Goal: Information Seeking & Learning: Learn about a topic

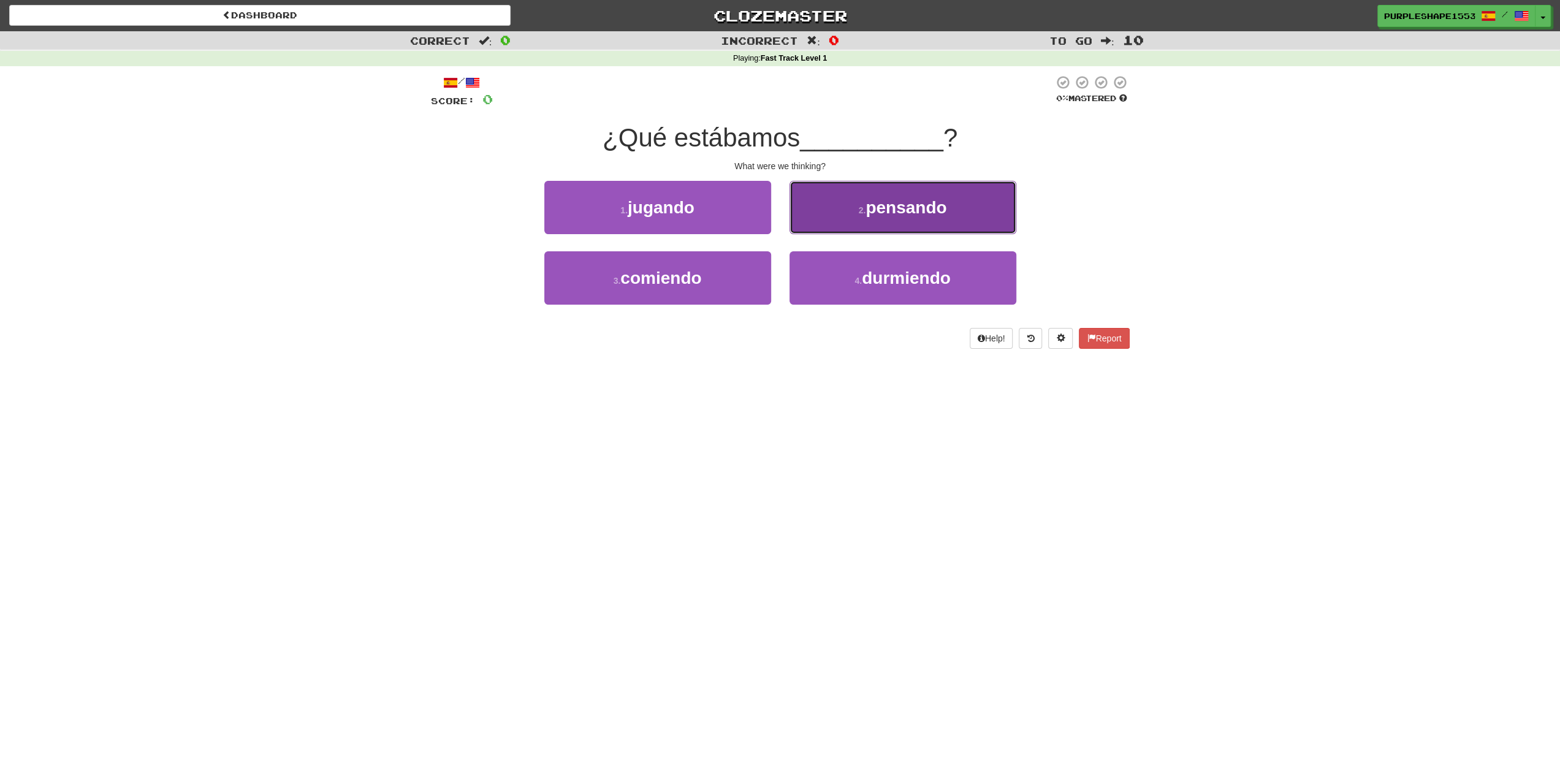
click at [880, 214] on span "pensando" at bounding box center [905, 207] width 81 height 19
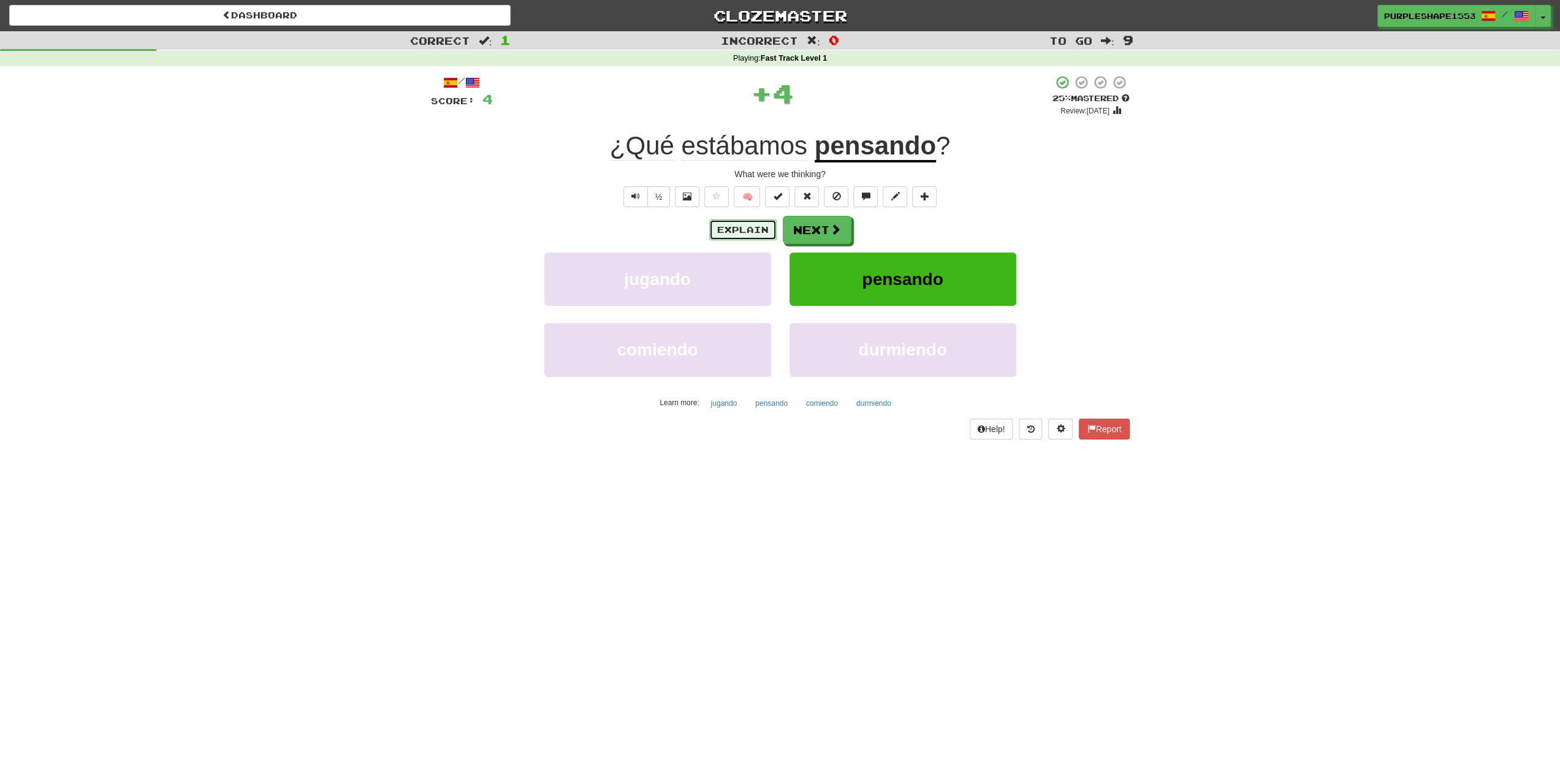
click at [746, 230] on button "Explain" at bounding box center [743, 230] width 68 height 21
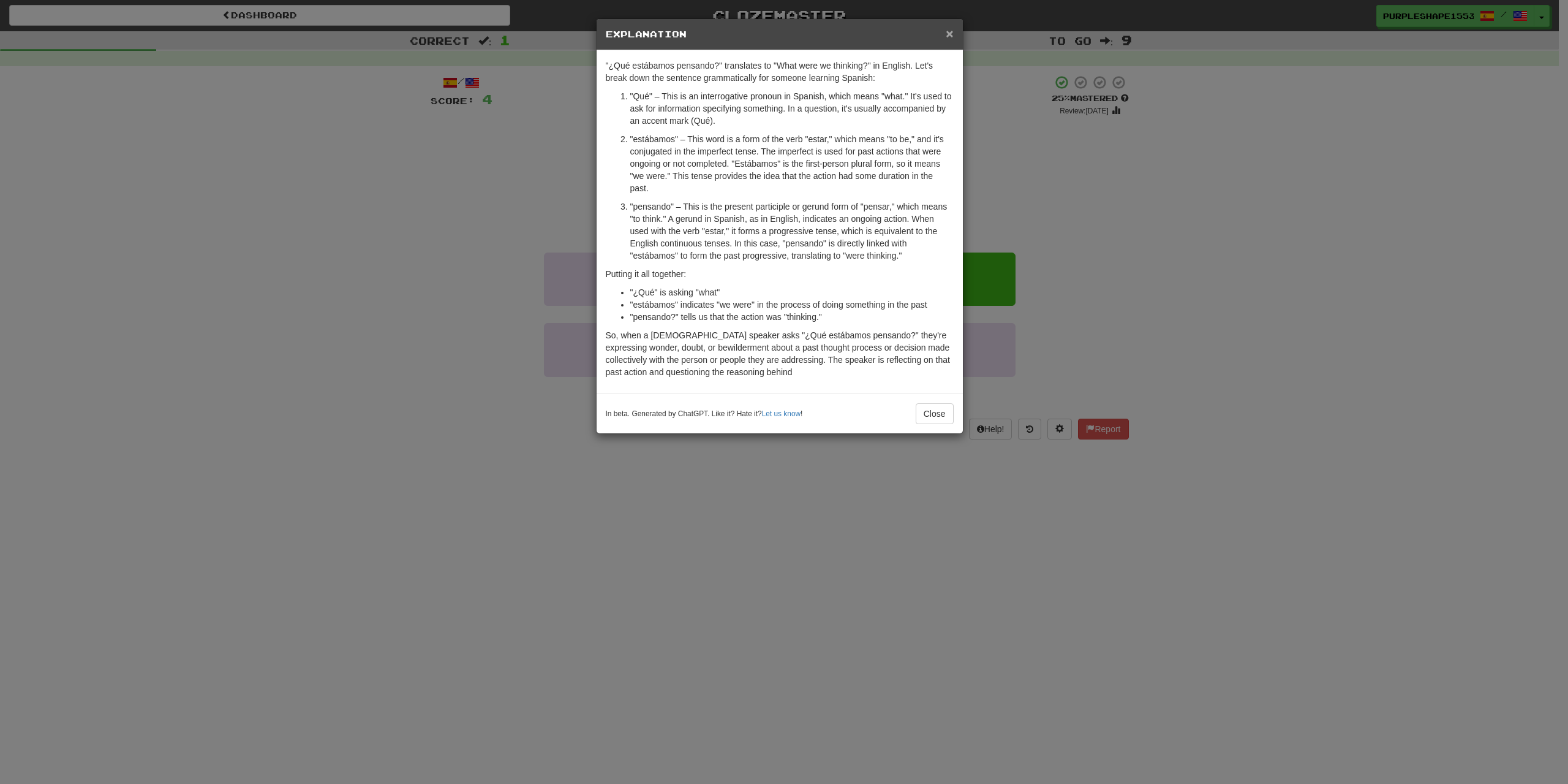
click at [953, 33] on span "×" at bounding box center [949, 33] width 8 height 14
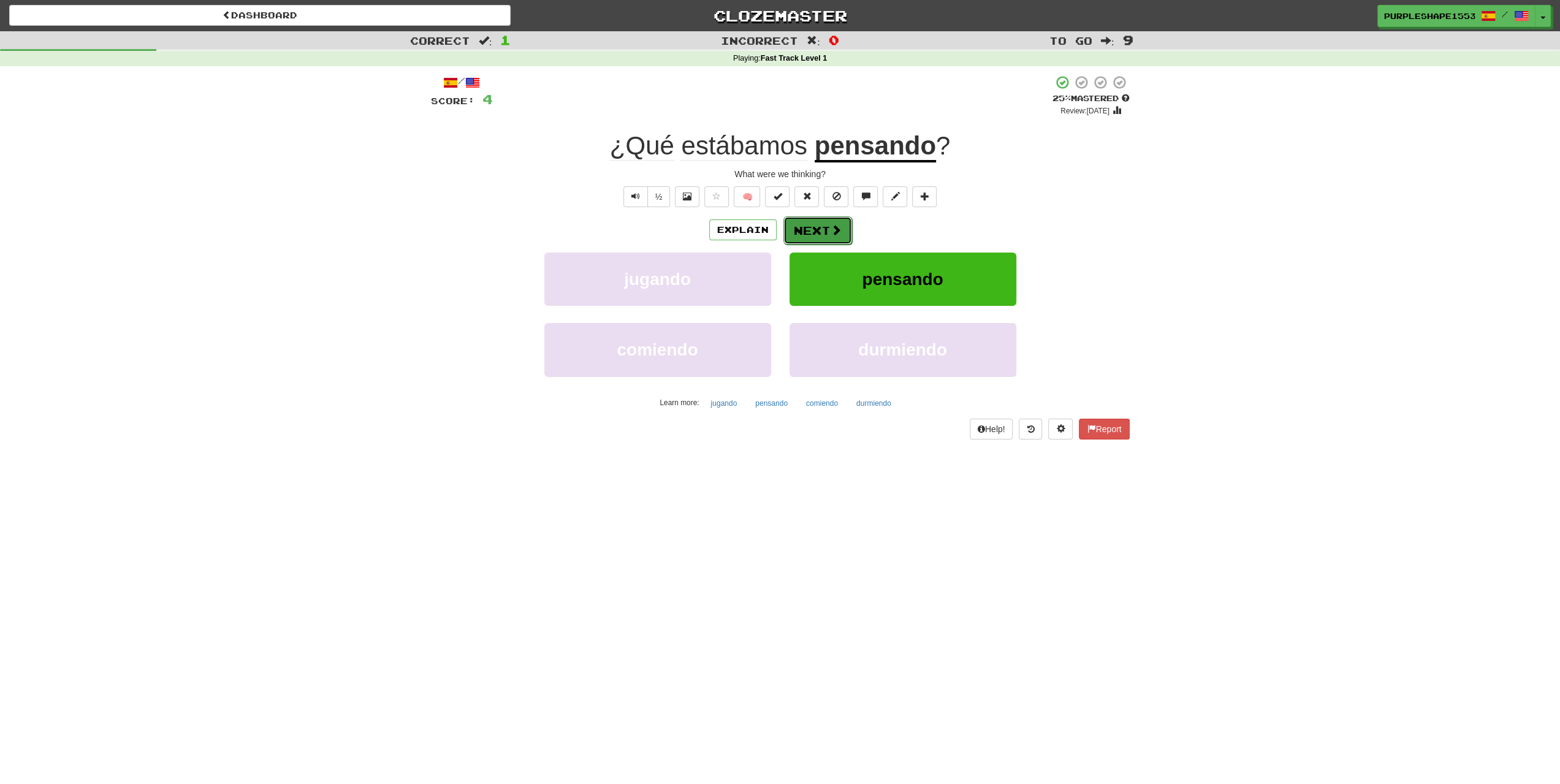
click at [831, 230] on span at bounding box center [836, 230] width 11 height 11
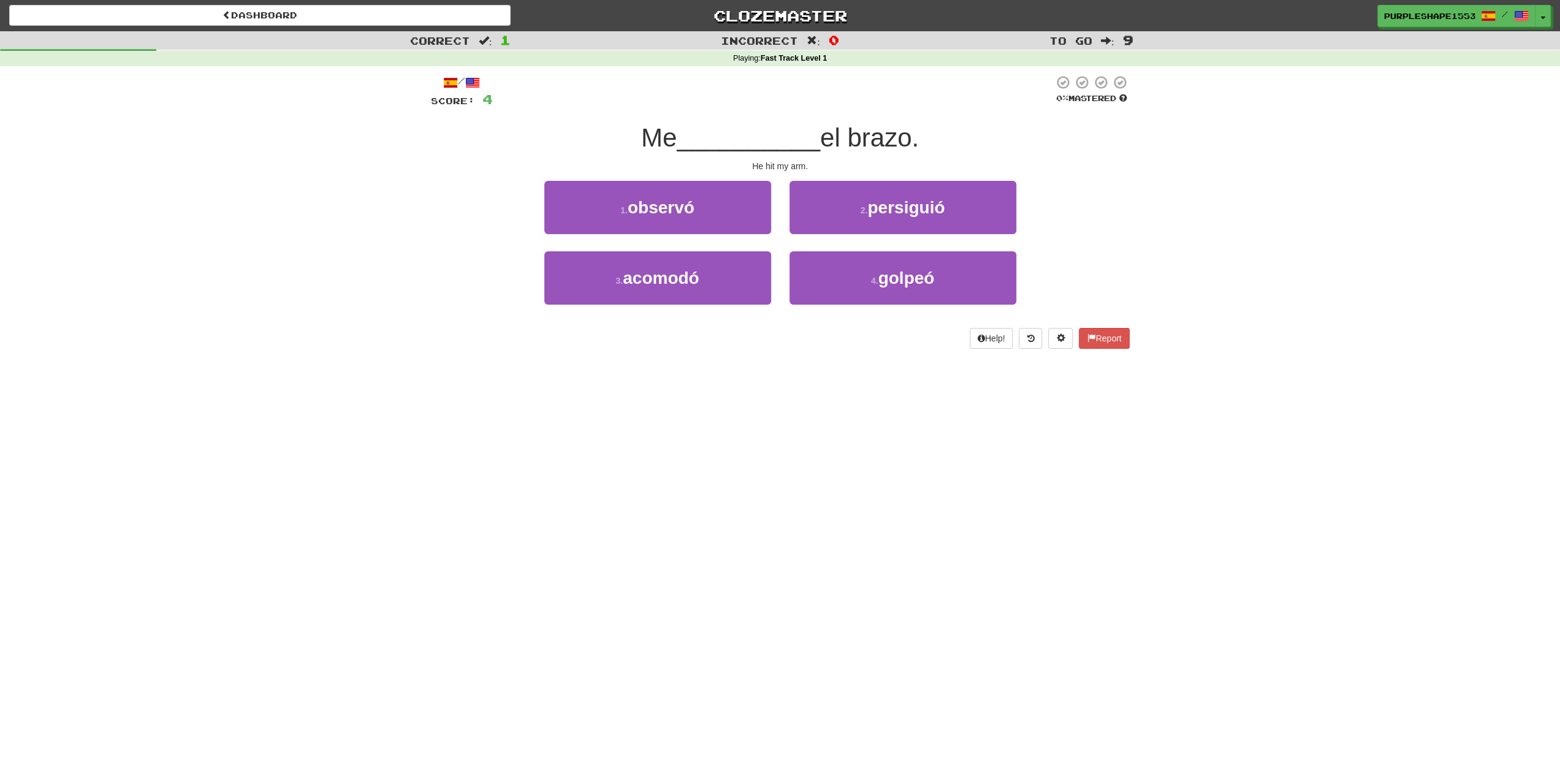
click at [255, 404] on div "Dashboard Clozemaster PurpleShape1553 / Toggle Dropdown Dashboard Leaderboard A…" at bounding box center [780, 392] width 1560 height 784
click at [878, 208] on span "persiguió" at bounding box center [905, 207] width 77 height 19
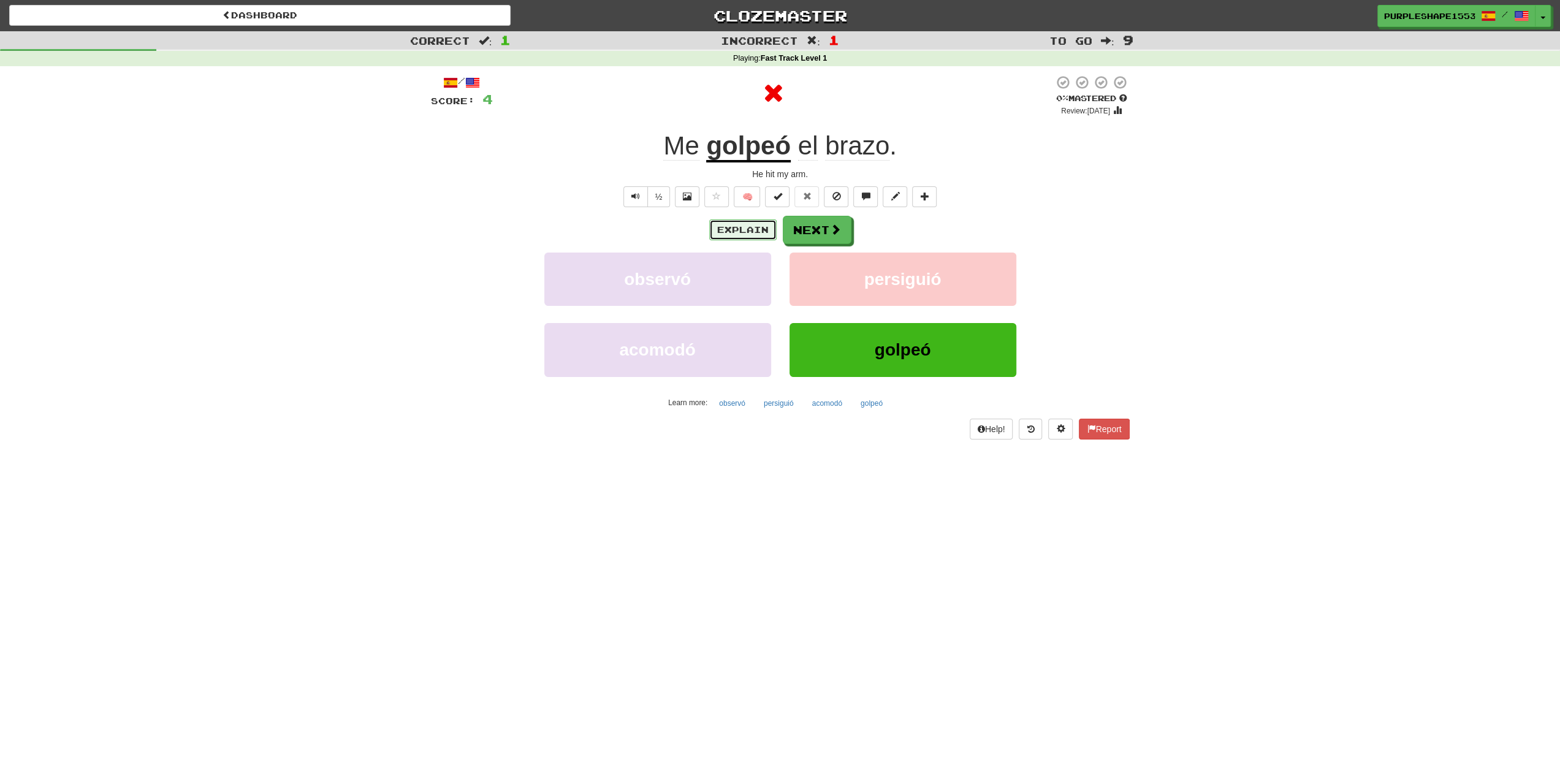
click at [715, 225] on button "Explain" at bounding box center [743, 230] width 68 height 21
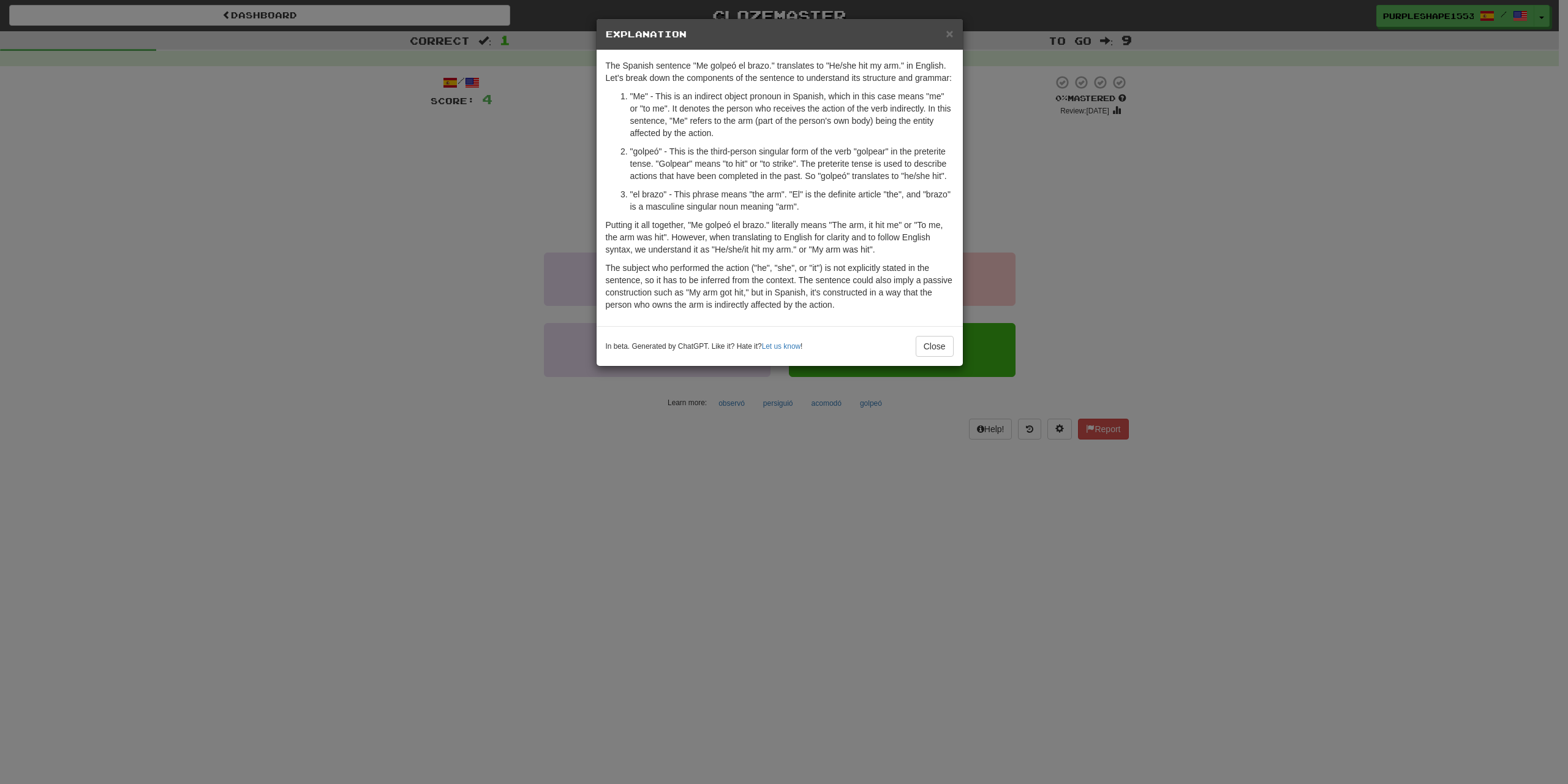
click at [945, 35] on h5 "Explanation" at bounding box center [780, 34] width 348 height 12
click at [950, 33] on span "×" at bounding box center [949, 33] width 8 height 14
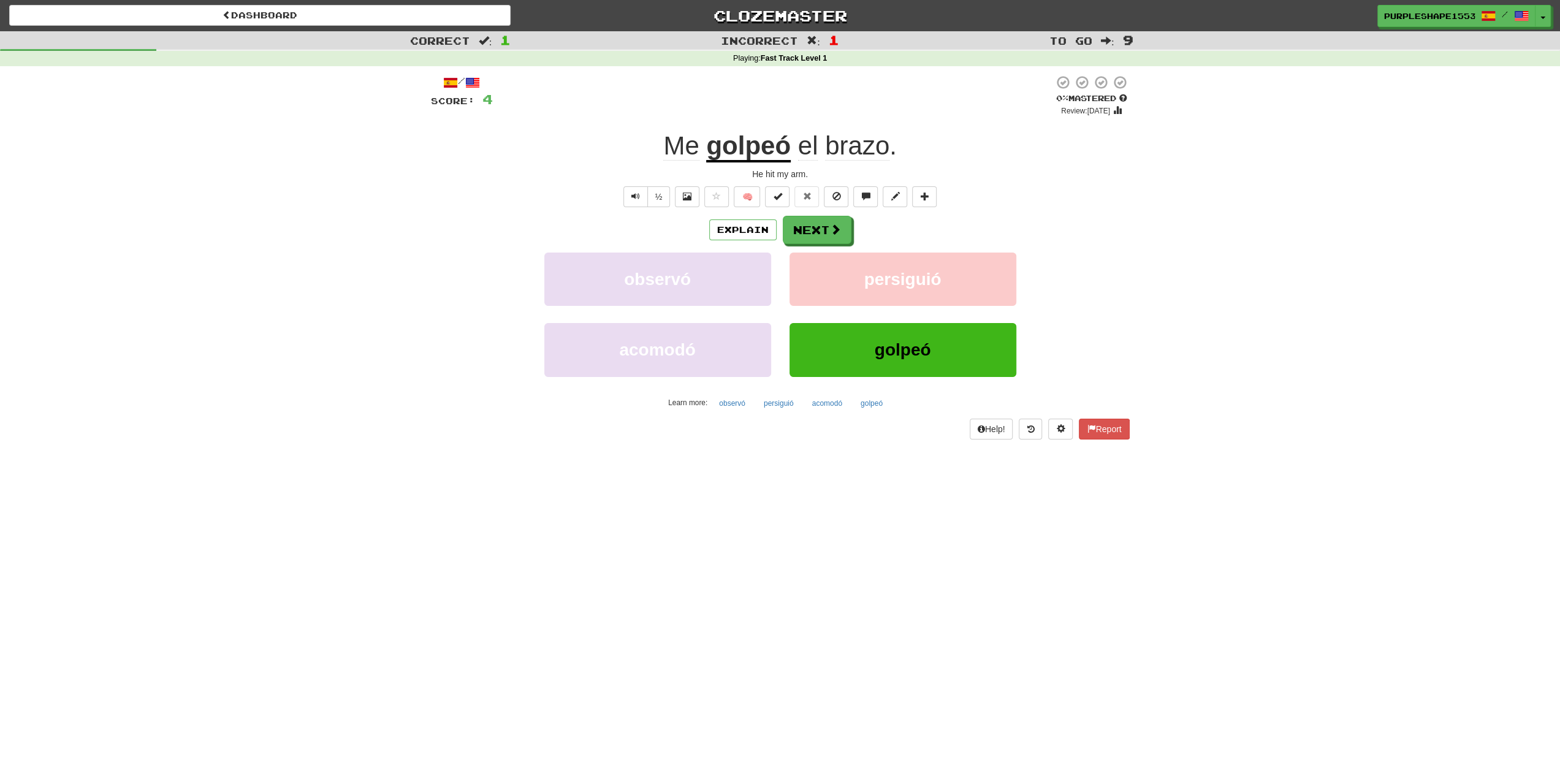
click at [817, 211] on div "/ Score: 4 0 % Mastered Review: [DATE] Me golpeó el brazo . He hit my arm. ½ 🧠 …" at bounding box center [780, 256] width 699 height 364
click at [817, 221] on button "Next" at bounding box center [818, 230] width 69 height 28
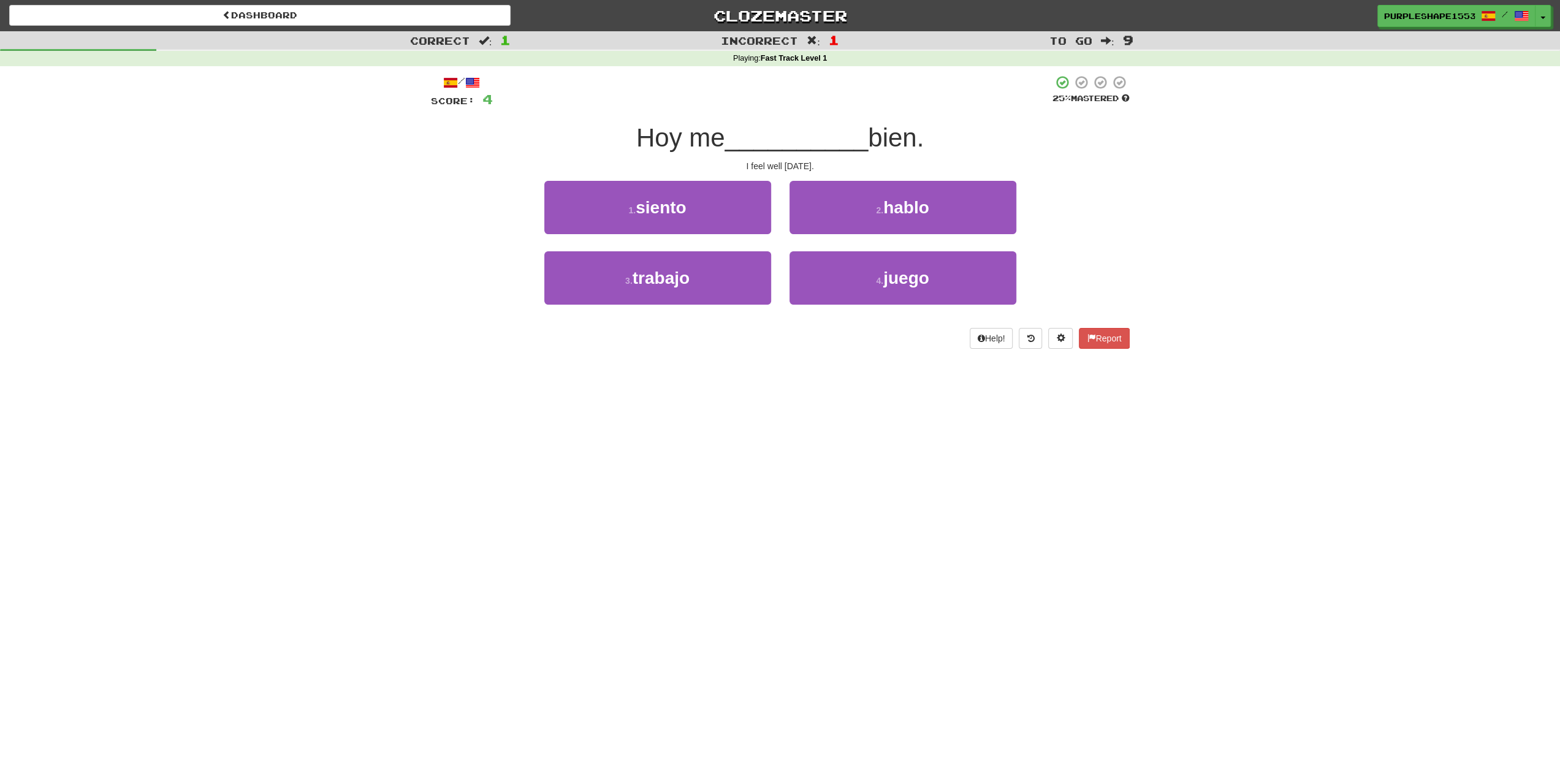
click at [676, 458] on div "Dashboard Clozemaster PurpleShape1553 / Toggle Dropdown Dashboard Leaderboard A…" at bounding box center [780, 392] width 1560 height 784
click at [832, 214] on button "2 . [GEOGRAPHIC_DATA]" at bounding box center [902, 207] width 227 height 54
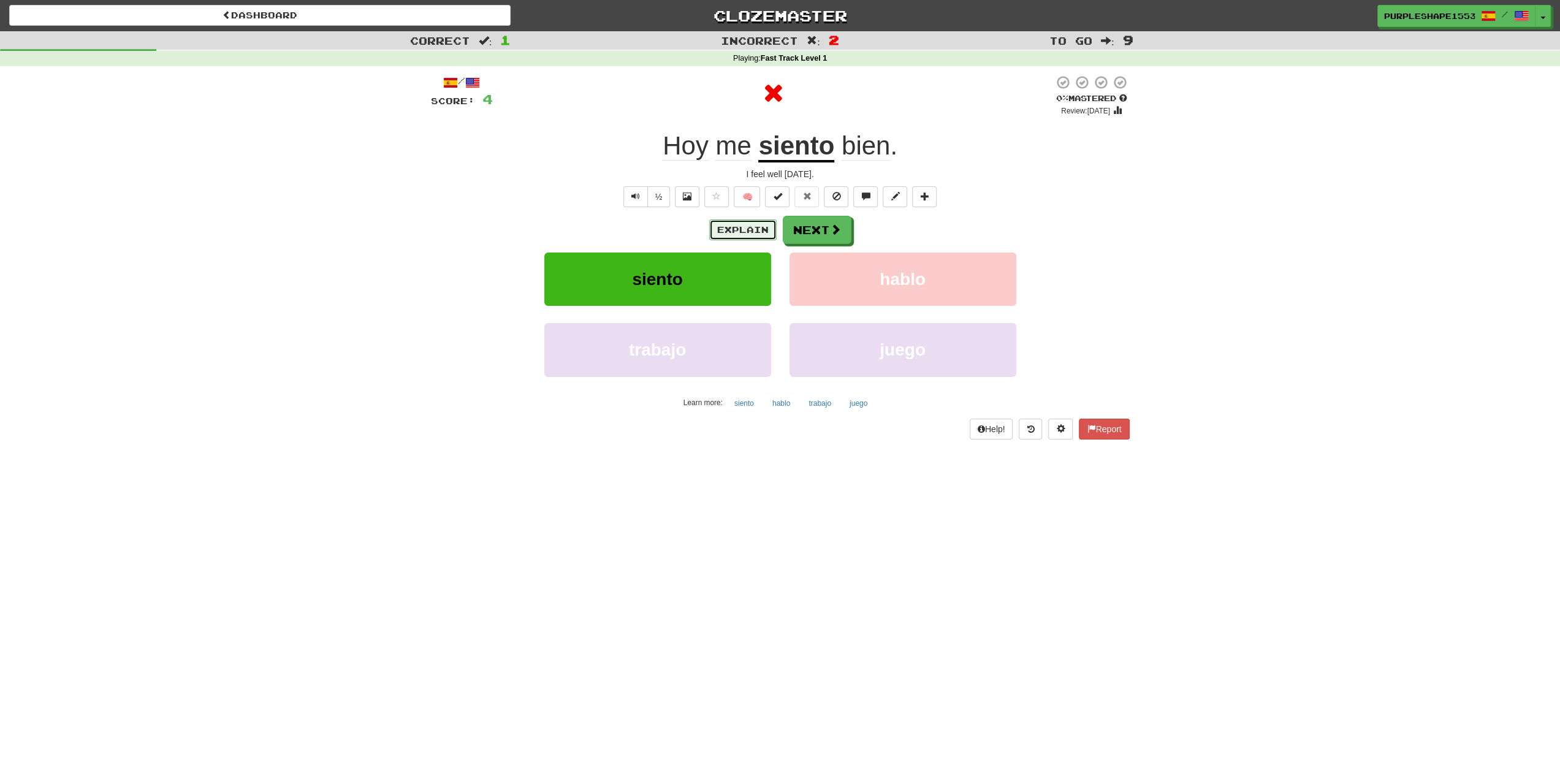
click at [748, 225] on button "Explain" at bounding box center [743, 230] width 68 height 21
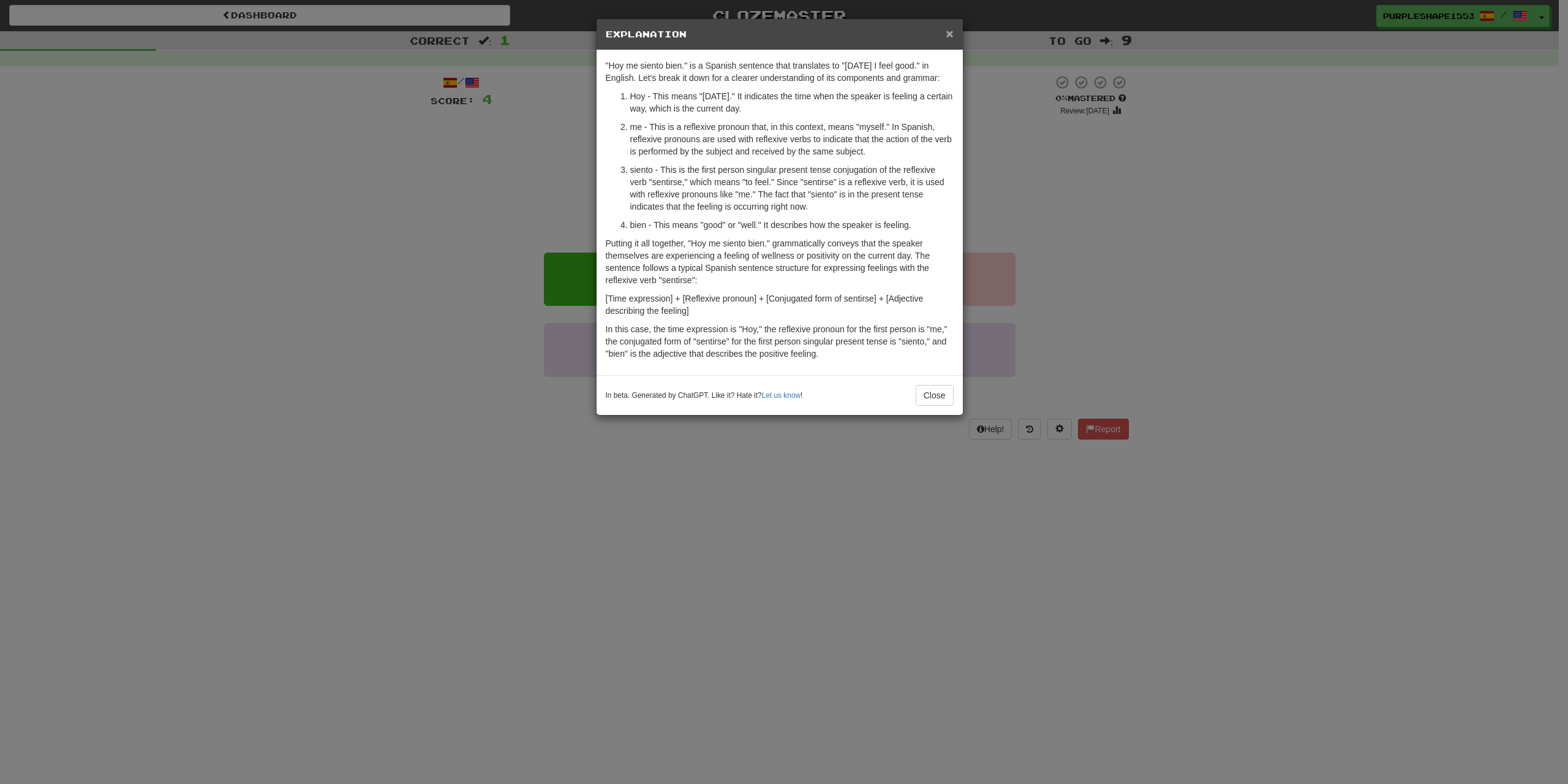
click at [949, 33] on span "×" at bounding box center [949, 33] width 8 height 14
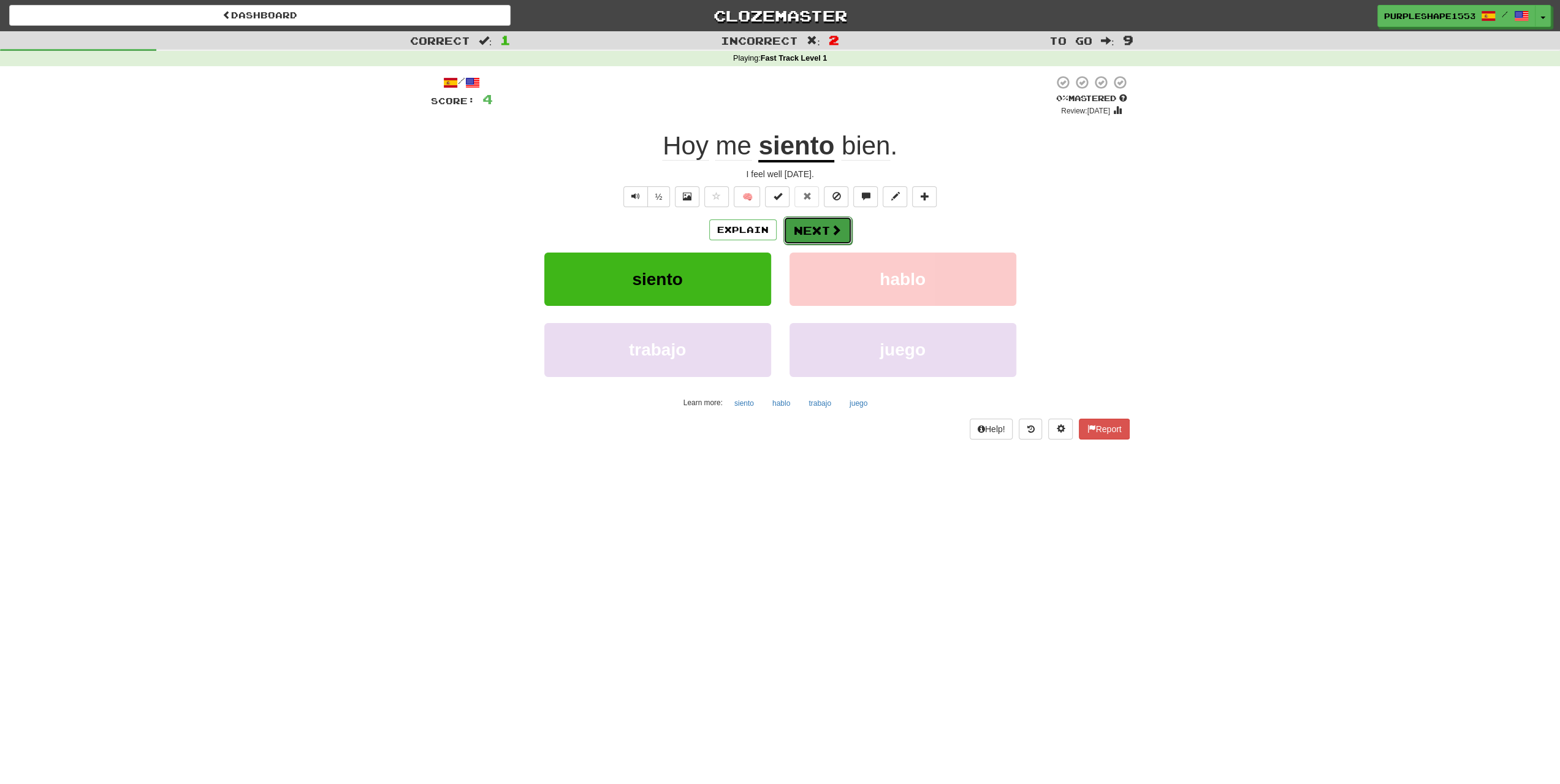
click at [803, 223] on button "Next" at bounding box center [818, 230] width 69 height 28
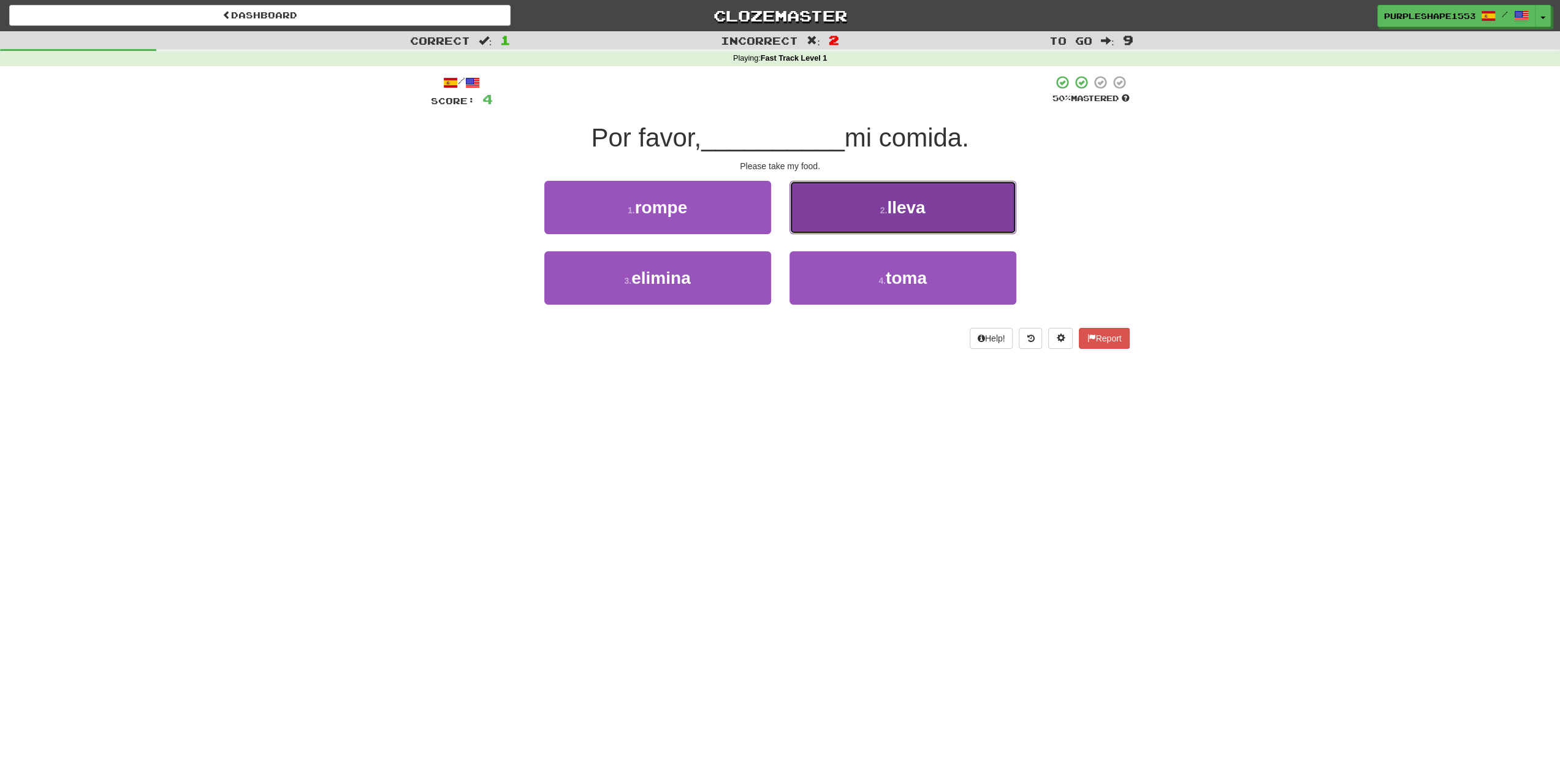
click at [837, 227] on button "2 . lleva" at bounding box center [902, 207] width 227 height 54
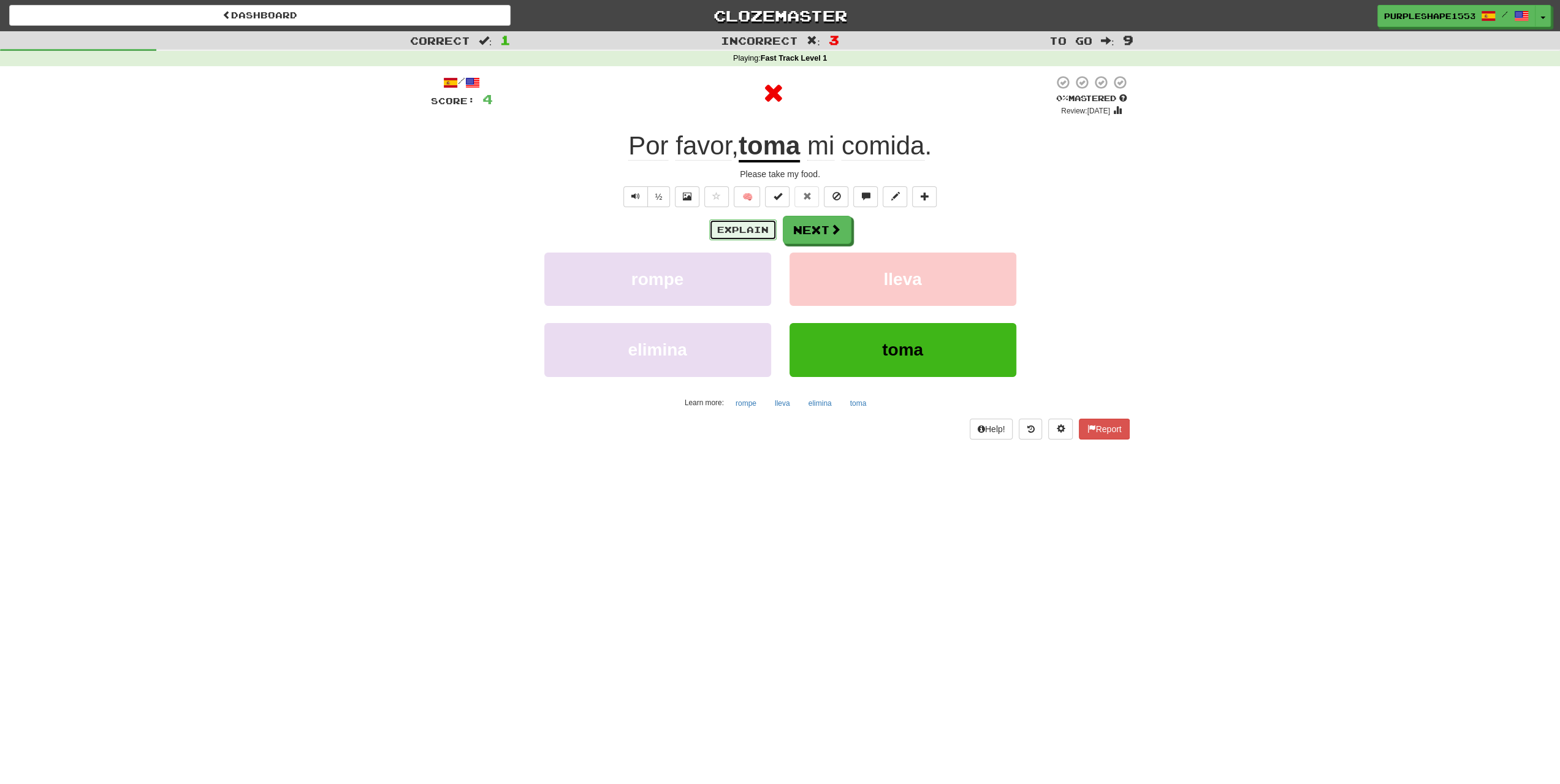
click at [760, 229] on button "Explain" at bounding box center [743, 230] width 68 height 21
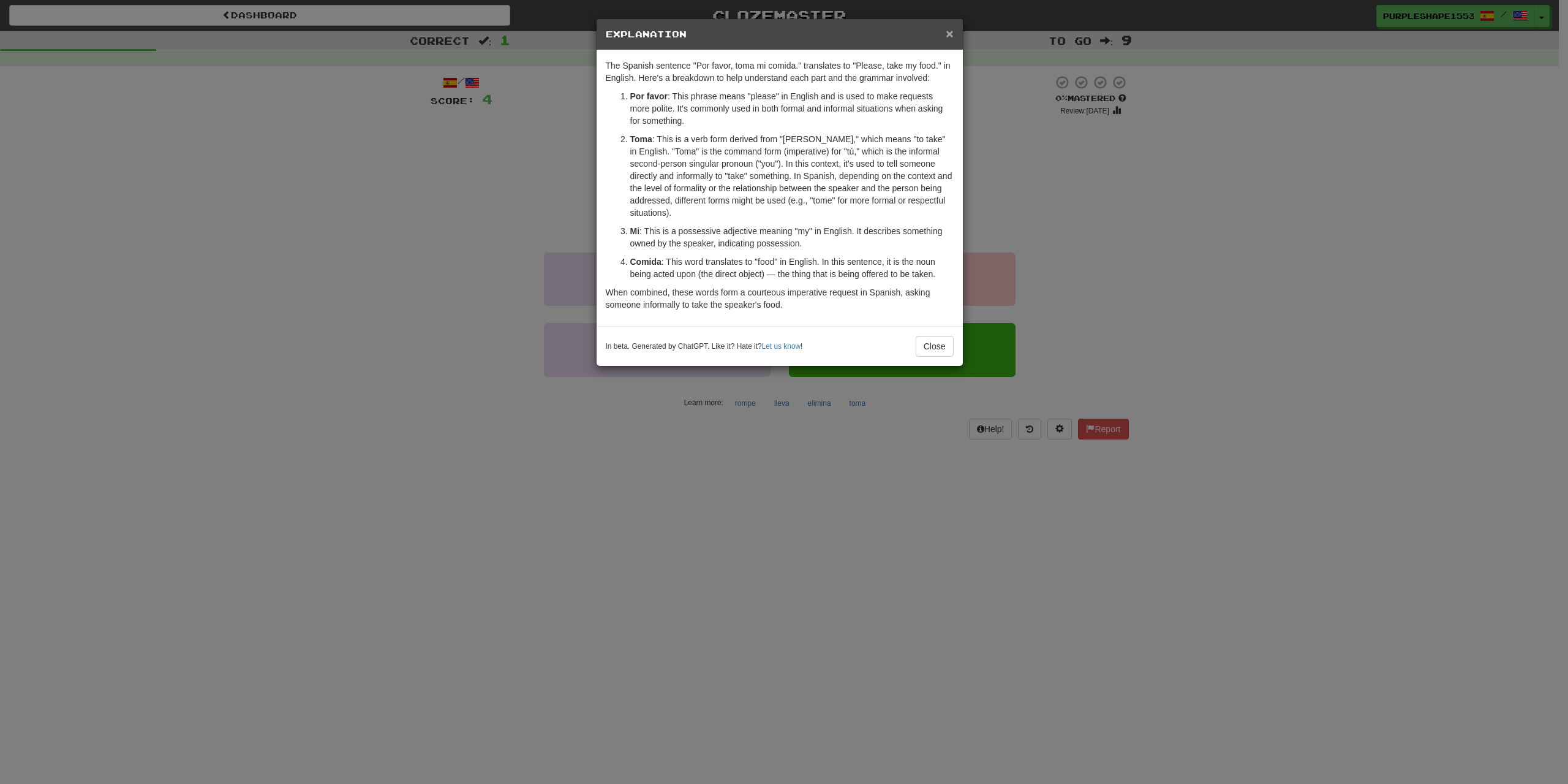
click at [948, 33] on span "×" at bounding box center [949, 33] width 8 height 14
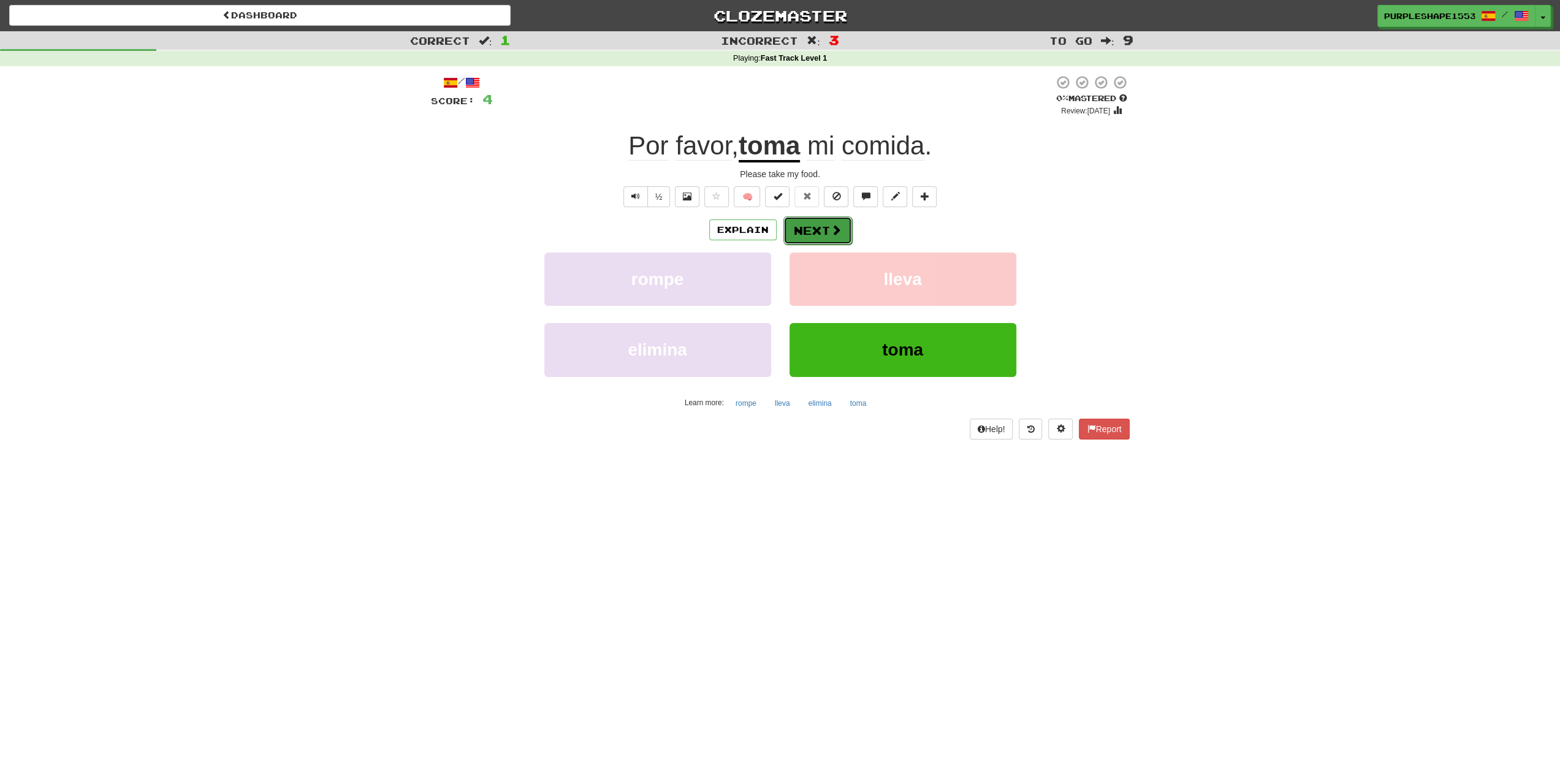
click at [826, 230] on button "Next" at bounding box center [818, 230] width 69 height 28
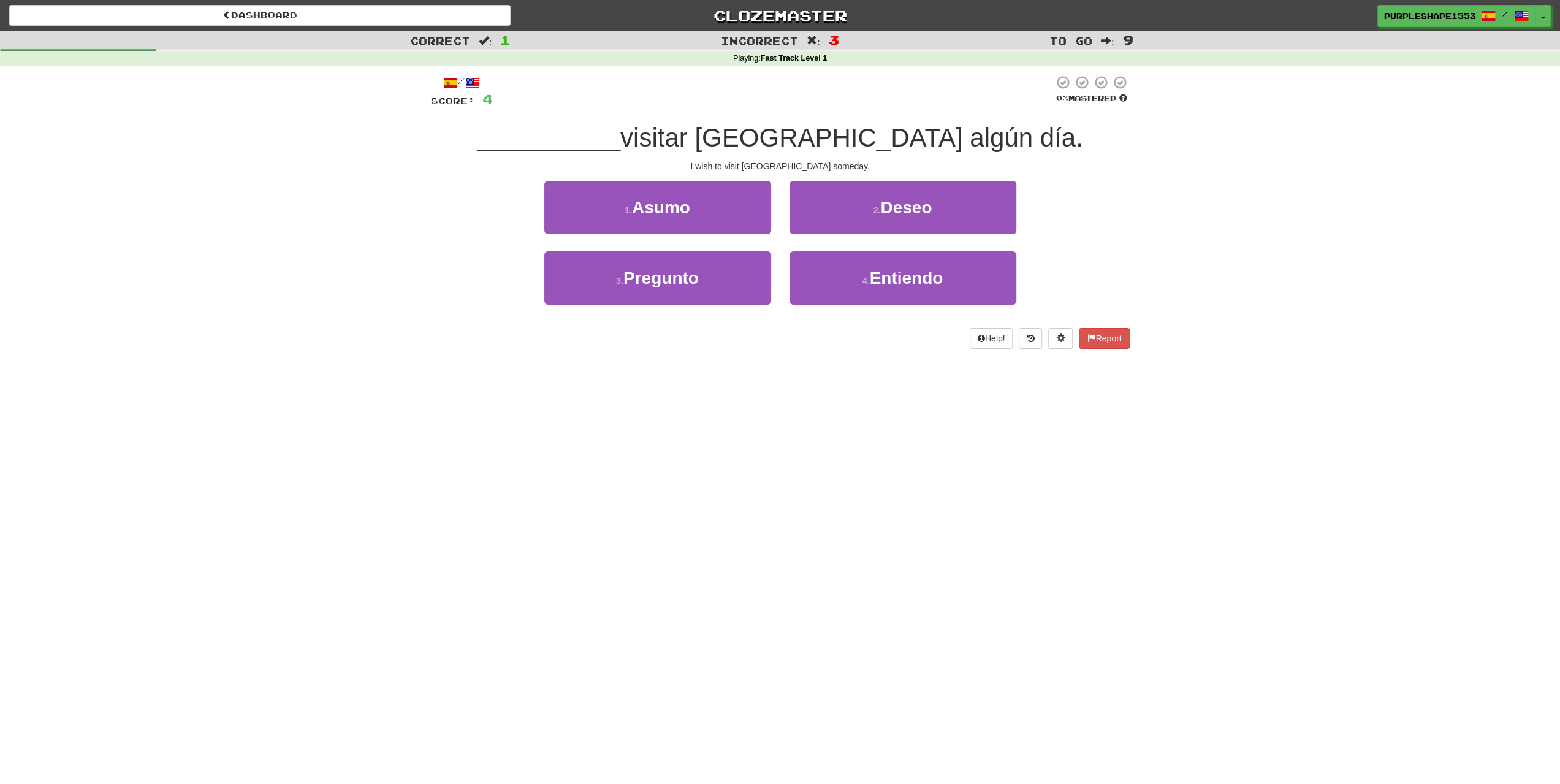
click at [750, 417] on div "Dashboard Clozemaster PurpleShape1553 / Toggle Dropdown Dashboard Leaderboard A…" at bounding box center [780, 392] width 1560 height 784
click at [353, 424] on div "Dashboard Clozemaster PurpleShape1553 / Toggle Dropdown Dashboard Leaderboard A…" at bounding box center [780, 392] width 1560 height 784
click at [886, 281] on span "Entiendo" at bounding box center [905, 278] width 73 height 19
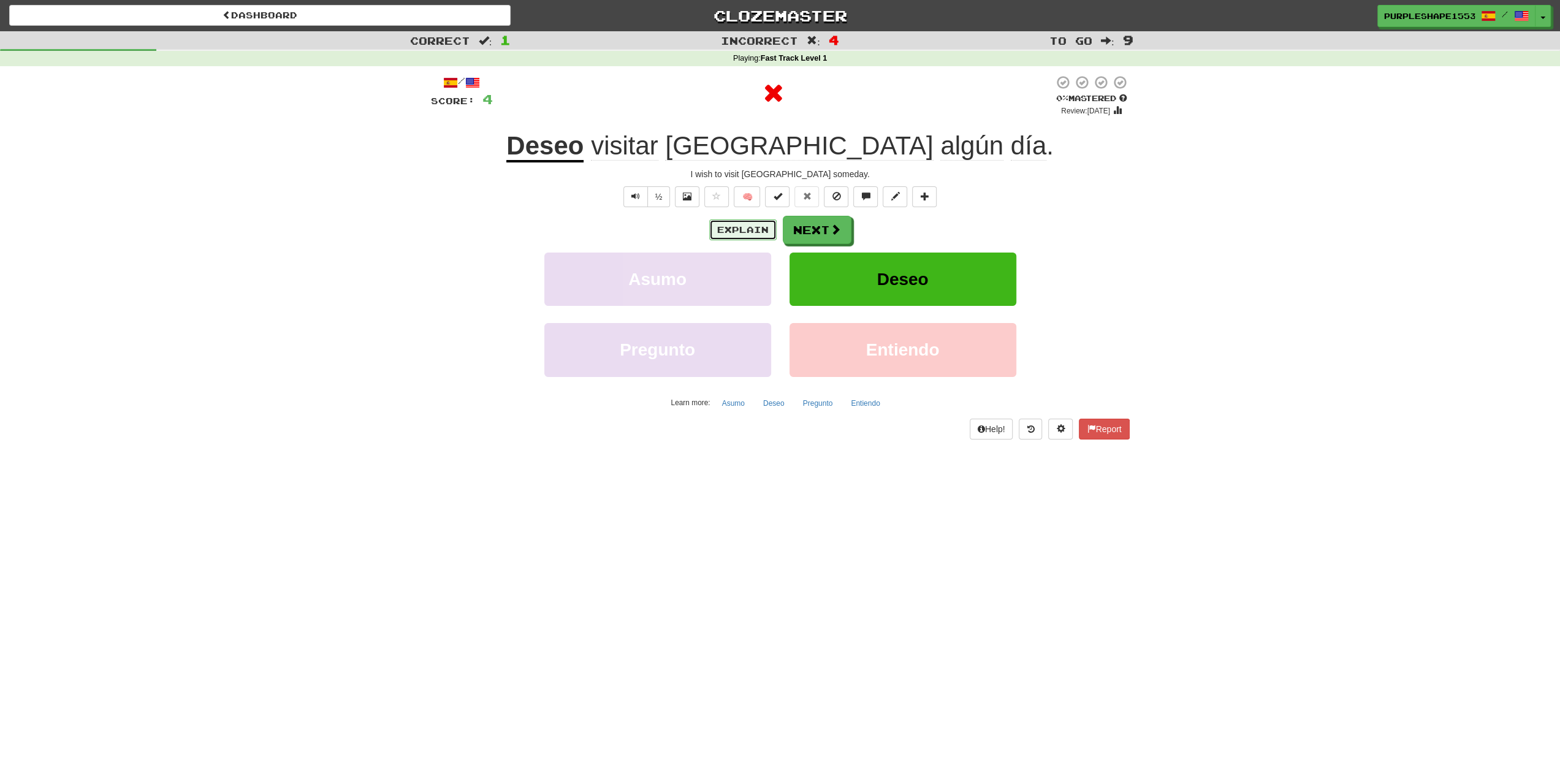
click at [745, 225] on button "Explain" at bounding box center [743, 230] width 68 height 21
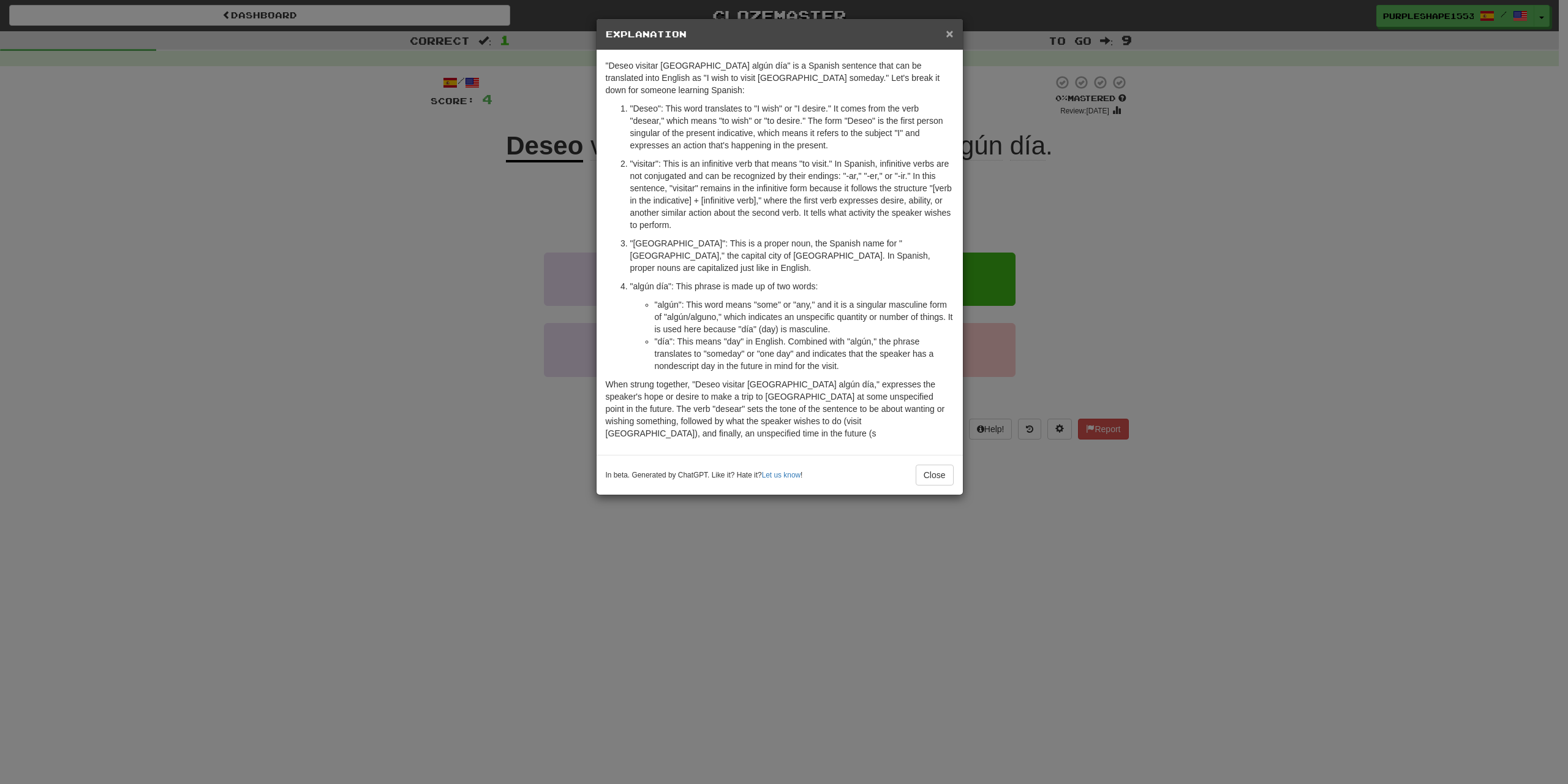
click at [948, 36] on span "×" at bounding box center [949, 33] width 8 height 14
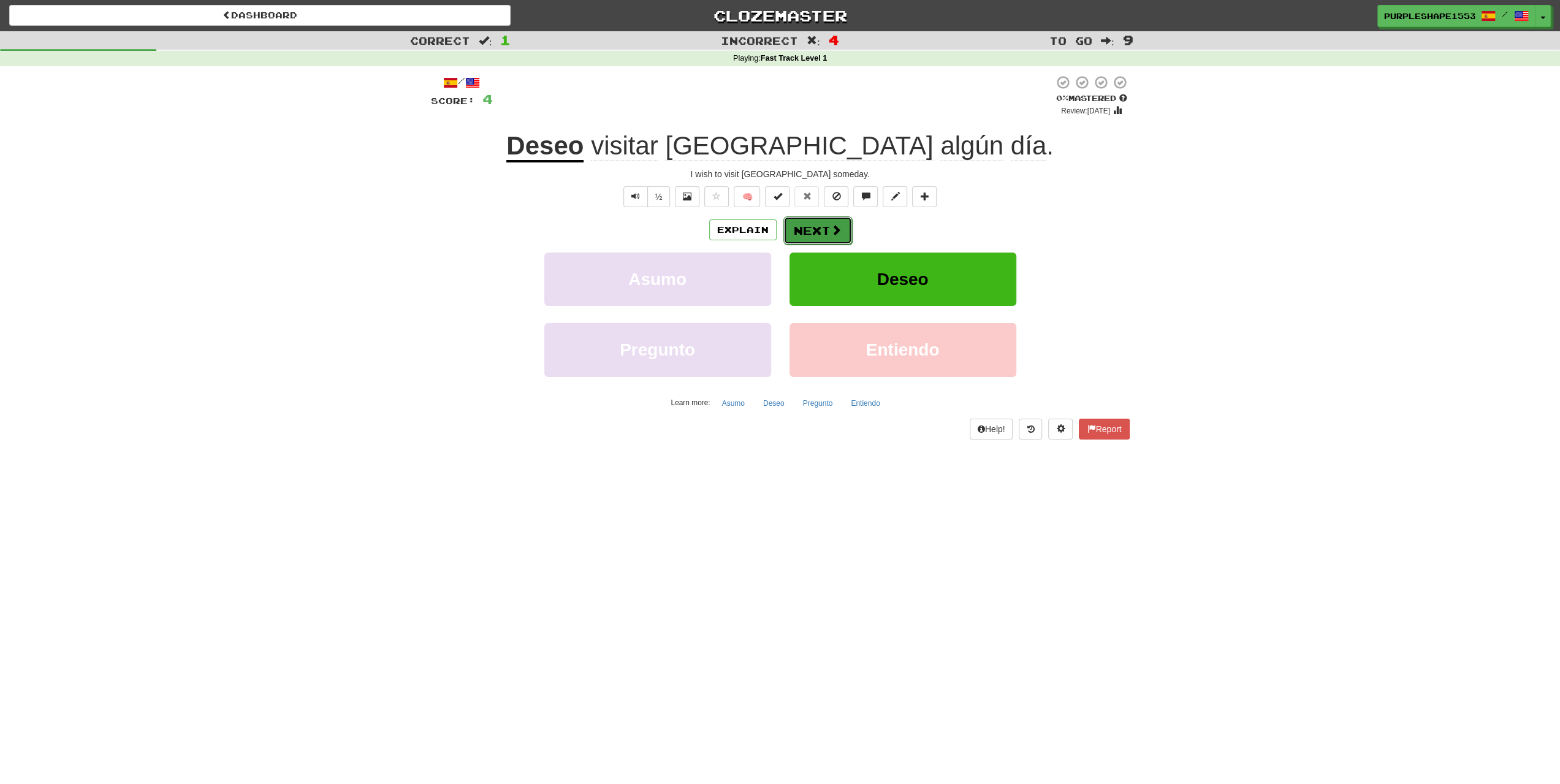
click at [826, 240] on button "Next" at bounding box center [818, 230] width 69 height 28
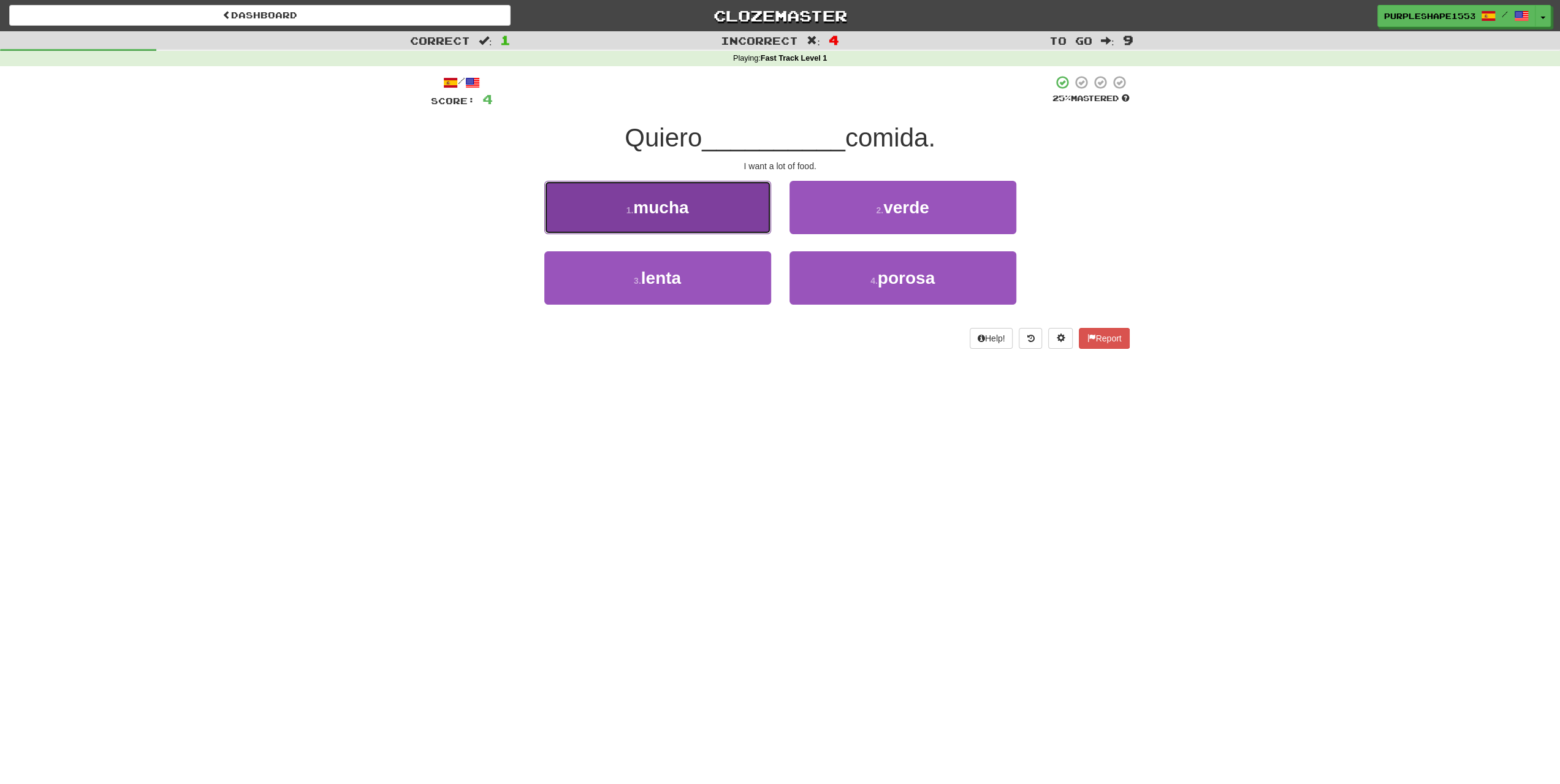
click at [741, 219] on button "1 . mucha" at bounding box center [657, 207] width 227 height 54
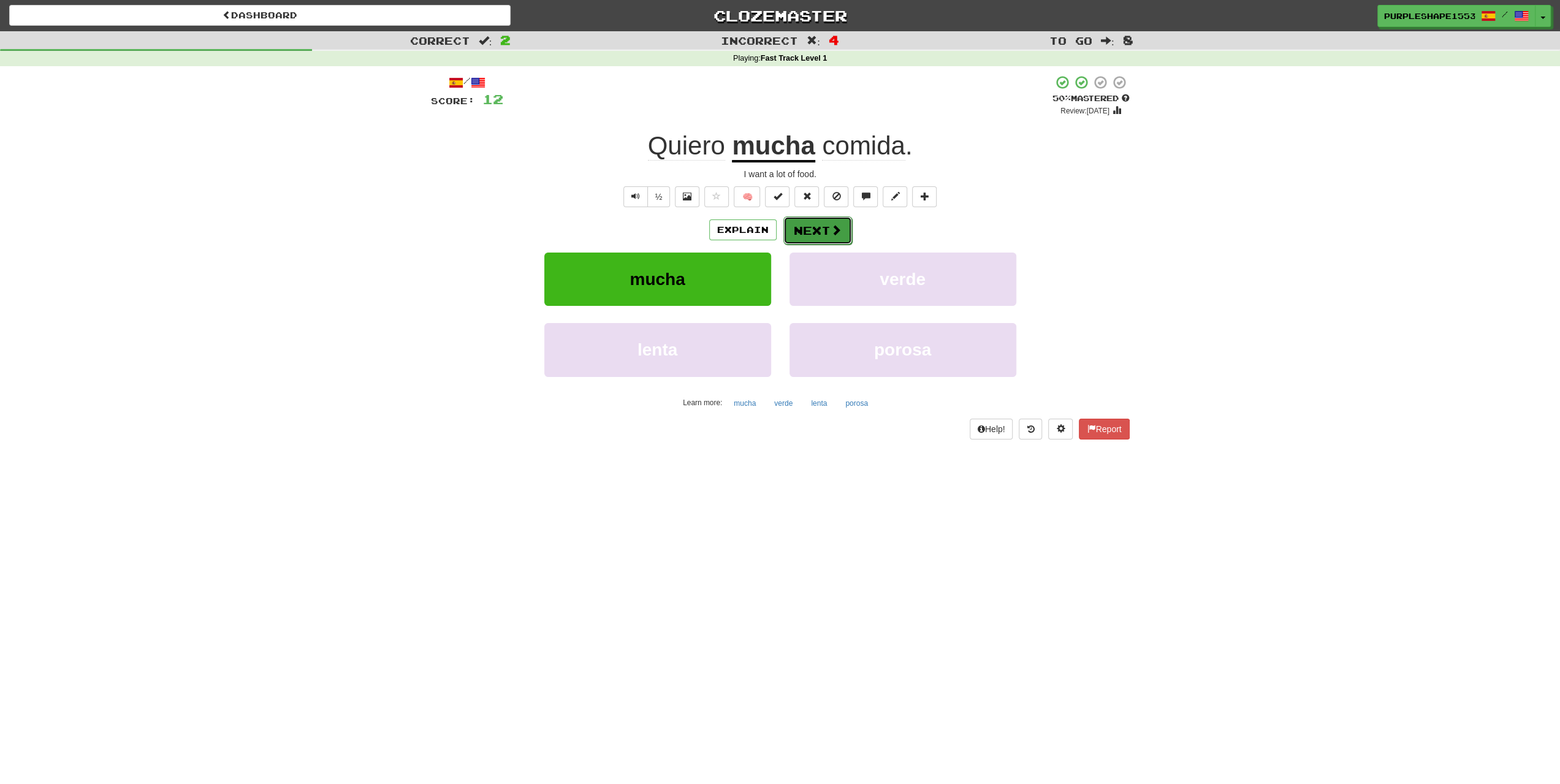
click at [825, 232] on button "Next" at bounding box center [818, 230] width 69 height 28
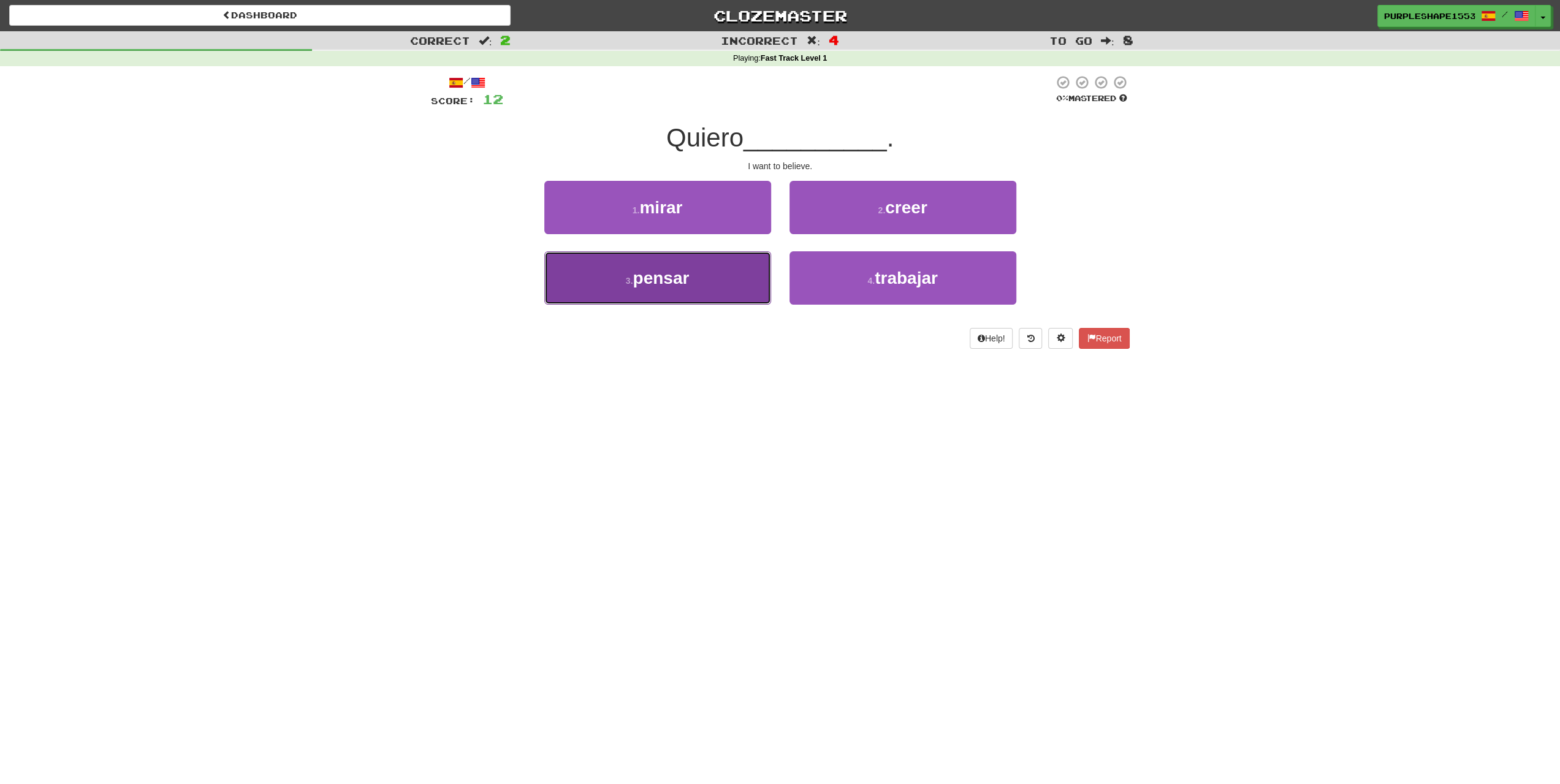
click at [738, 286] on button "3 . pensar" at bounding box center [657, 278] width 227 height 54
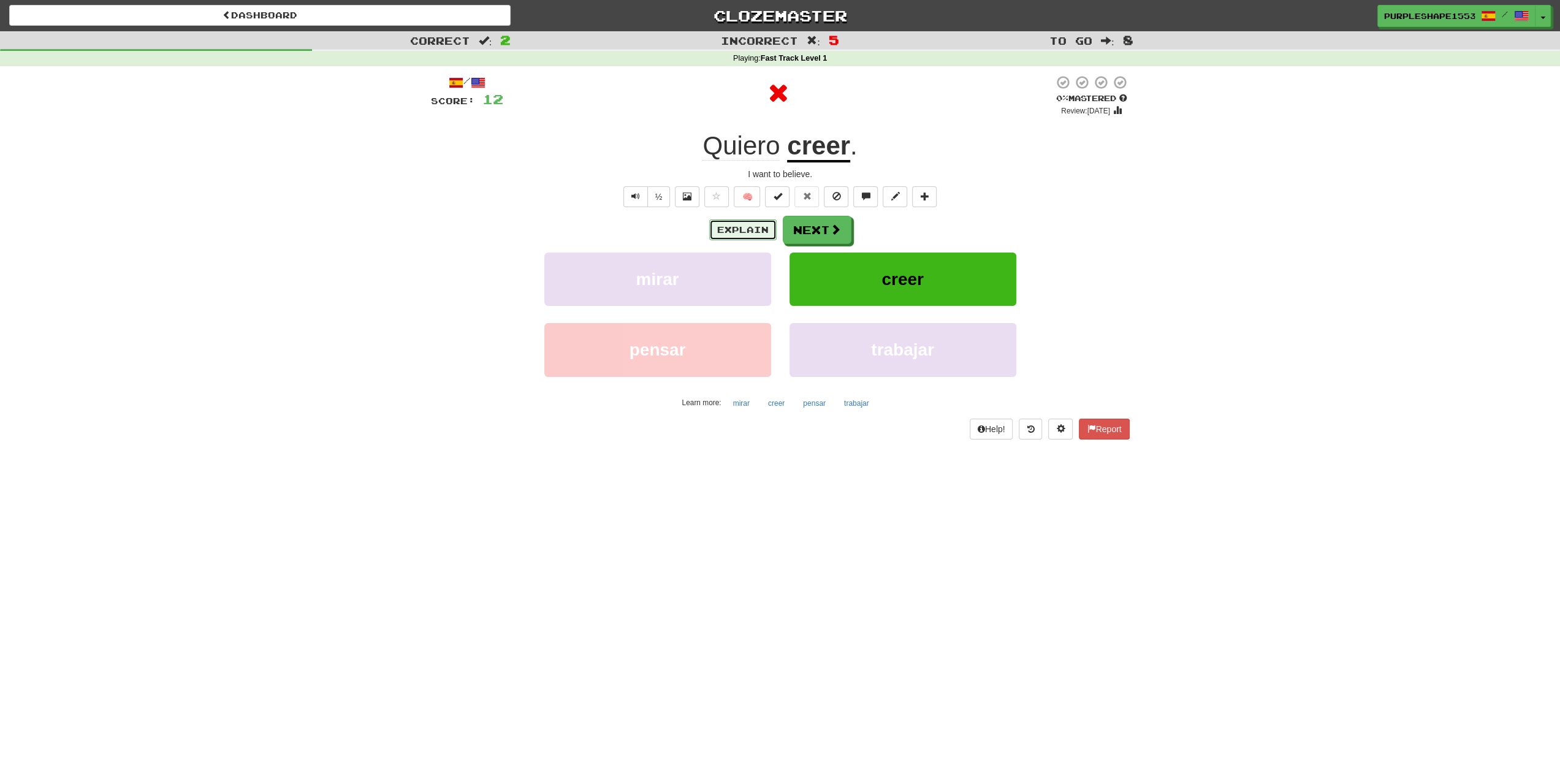
click at [762, 226] on button "Explain" at bounding box center [743, 230] width 68 height 21
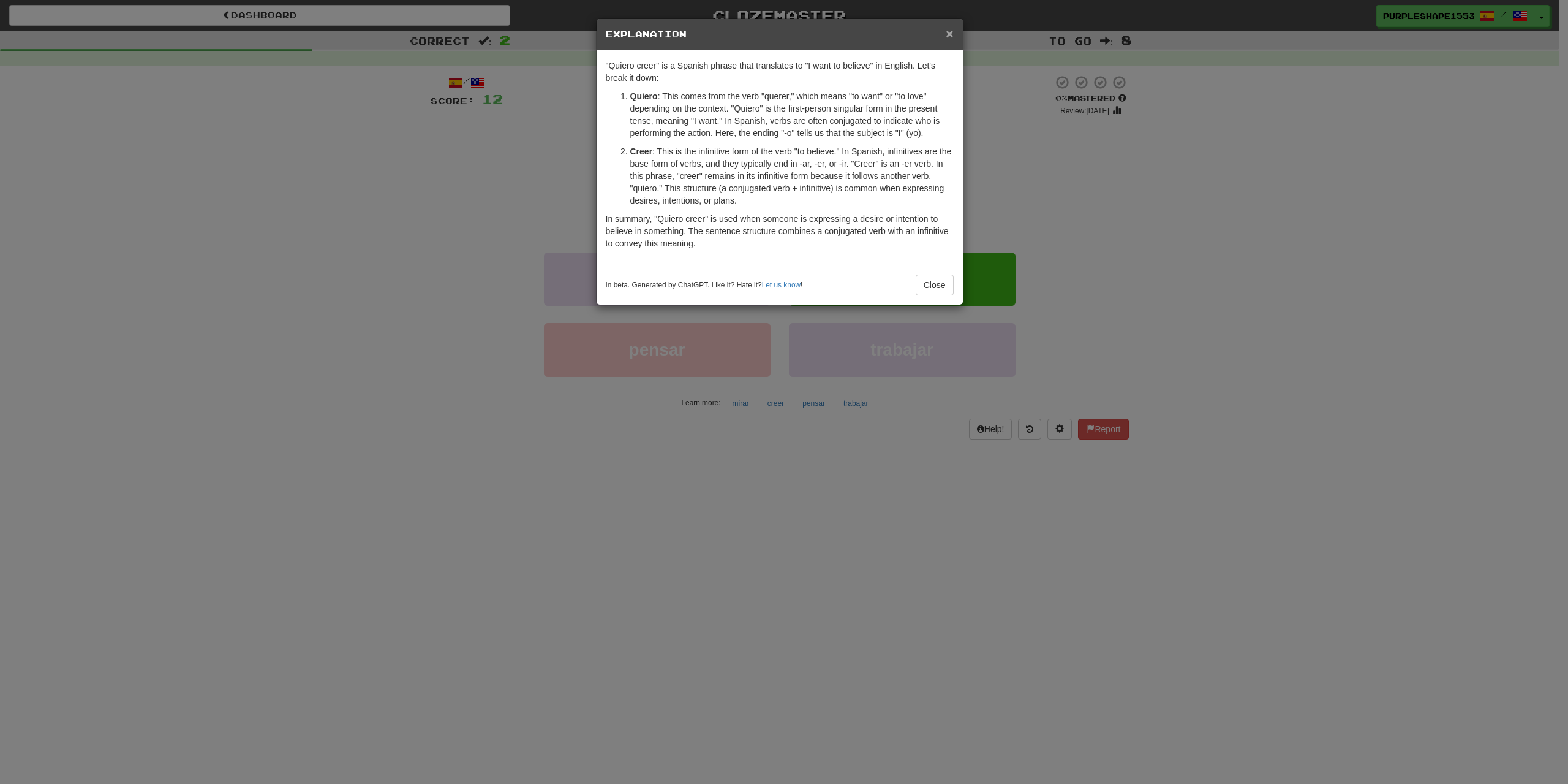
click at [946, 27] on span "×" at bounding box center [949, 33] width 8 height 14
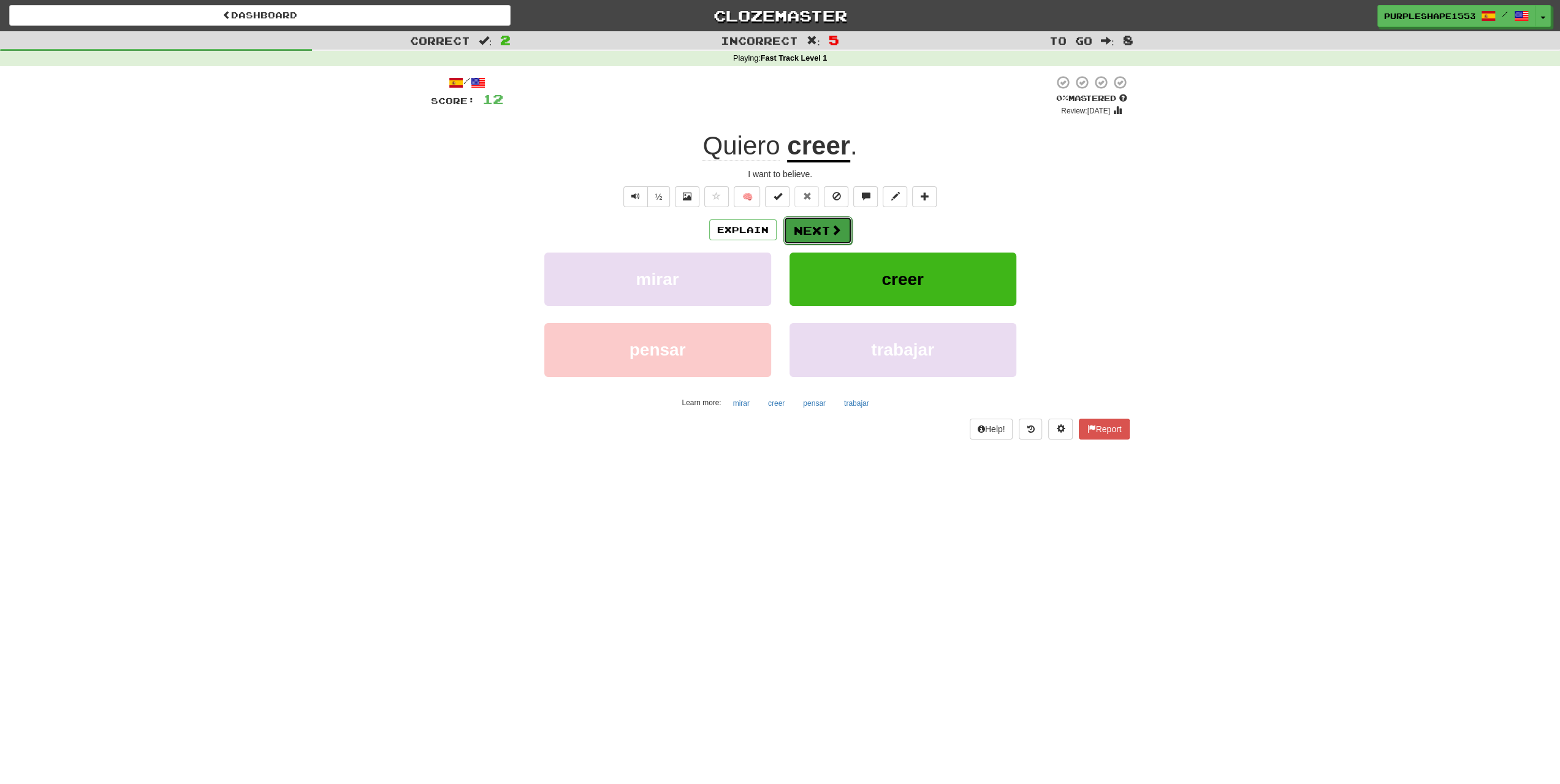
click at [833, 227] on span at bounding box center [836, 230] width 11 height 11
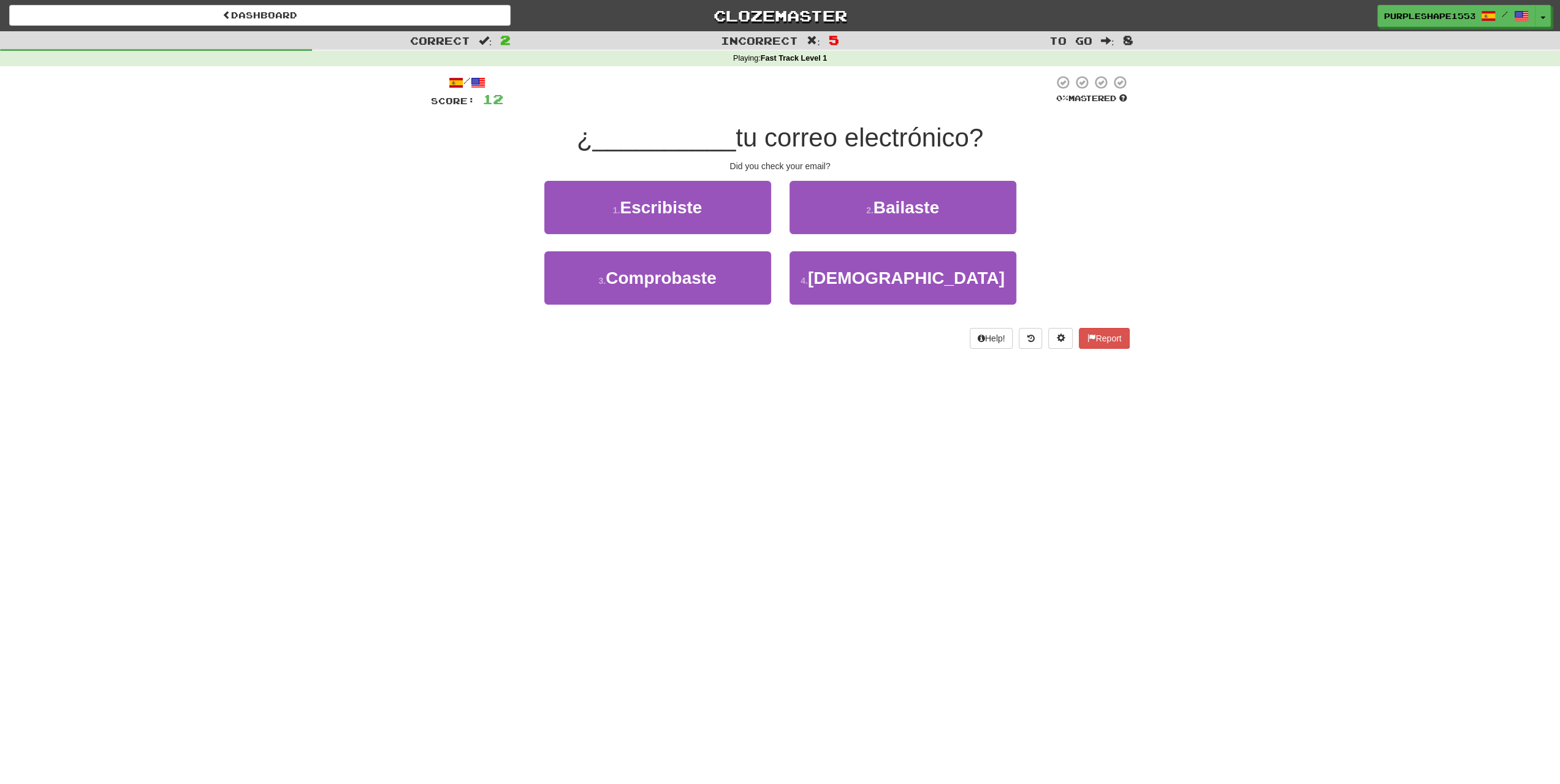
click at [831, 383] on div "Dashboard Clozemaster PurpleShape1553 / Toggle Dropdown Dashboard Leaderboard A…" at bounding box center [780, 392] width 1560 height 784
click at [702, 292] on button "3 . Comprobaste" at bounding box center [657, 278] width 227 height 54
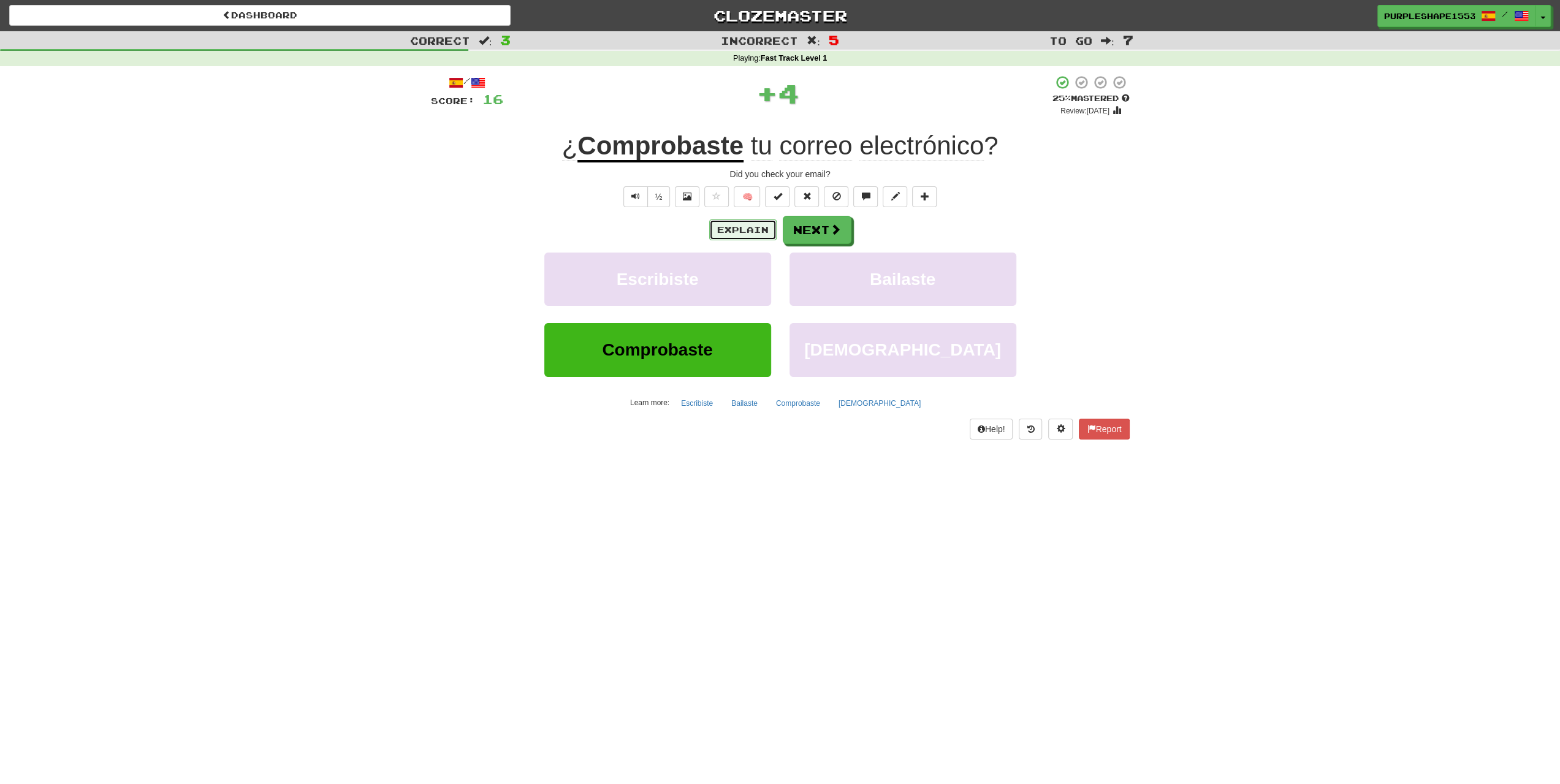
click at [734, 221] on button "Explain" at bounding box center [743, 230] width 68 height 21
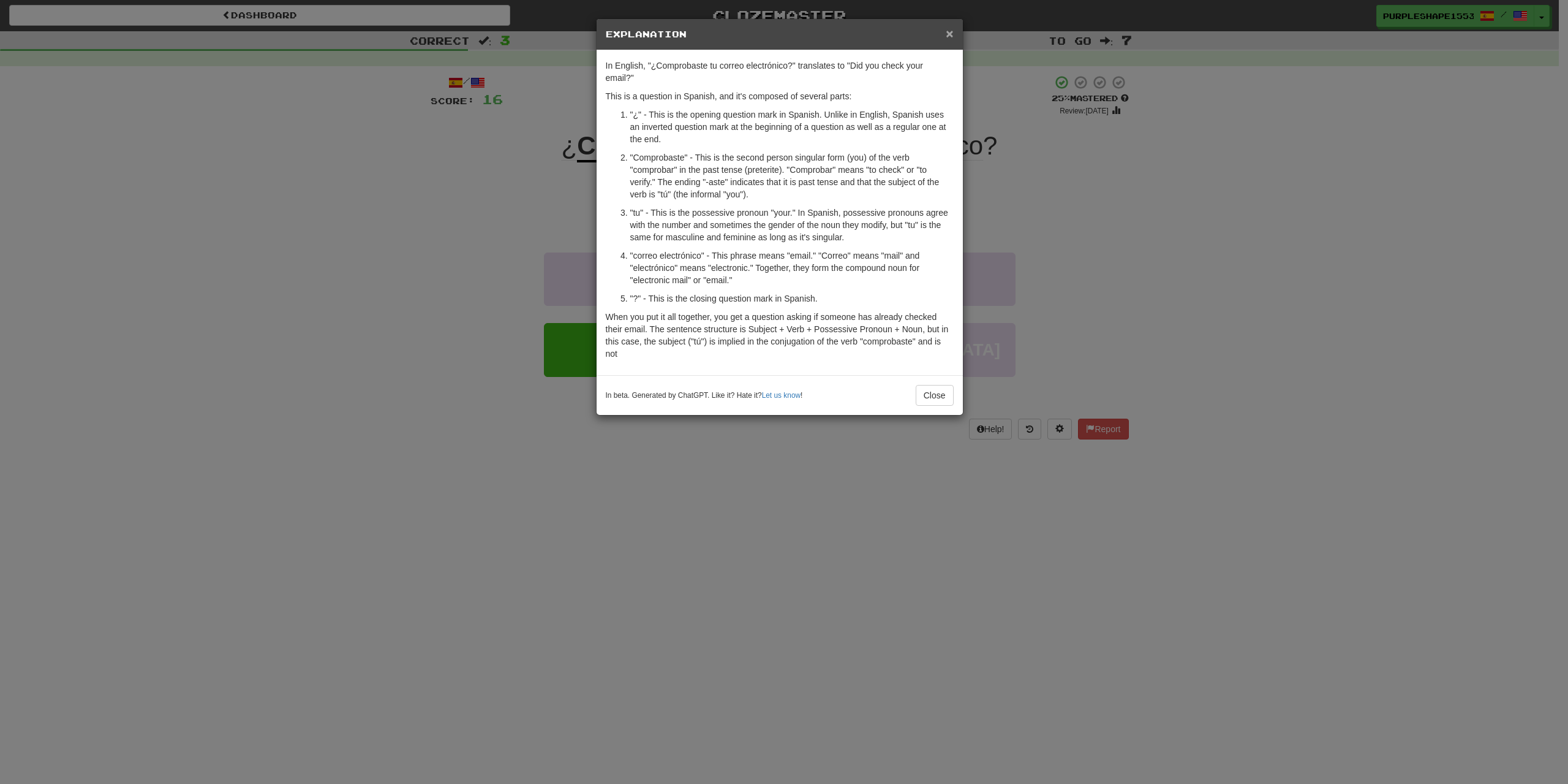
click at [946, 34] on span "×" at bounding box center [949, 33] width 8 height 14
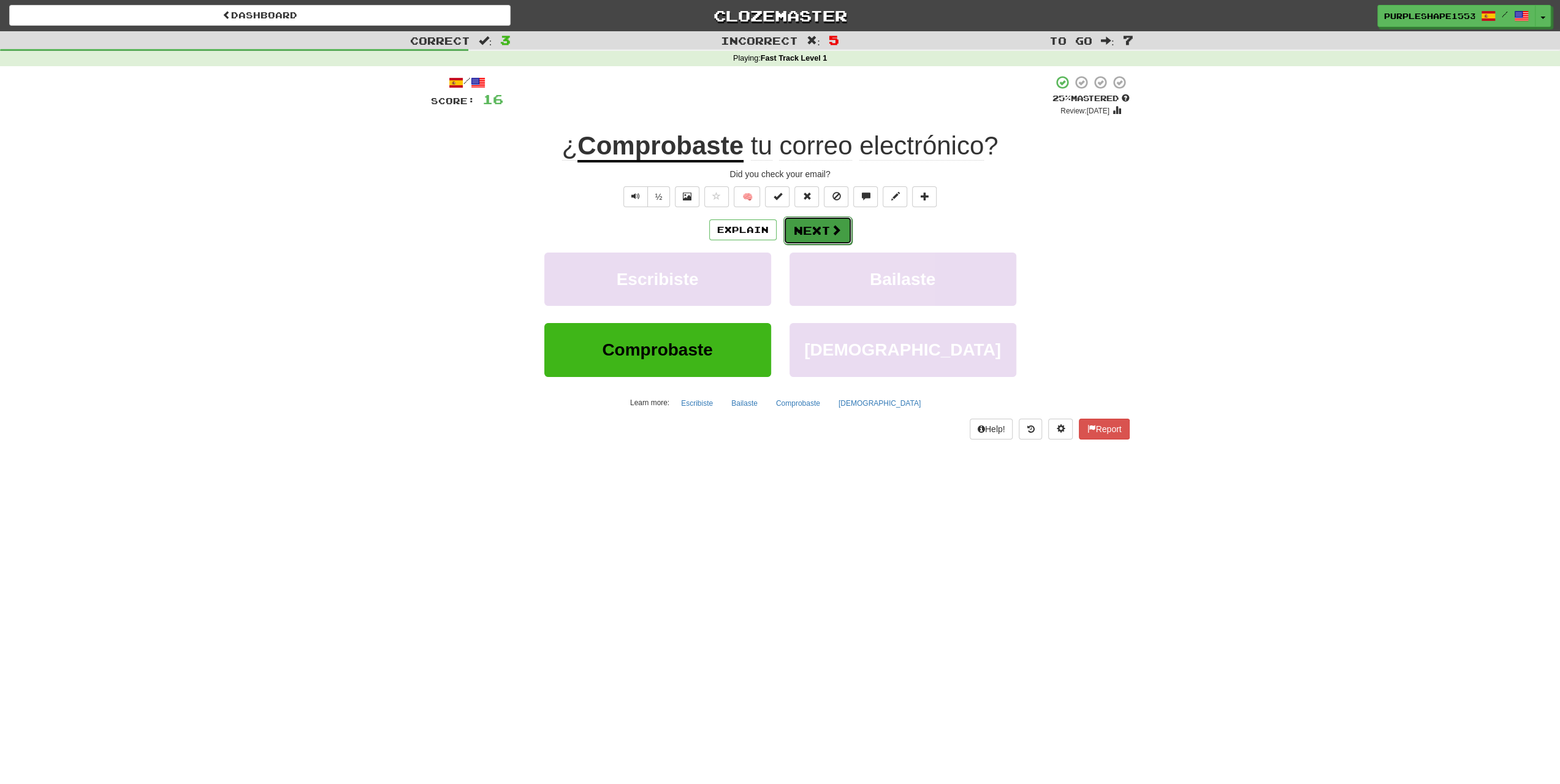
click at [801, 237] on button "Next" at bounding box center [818, 230] width 69 height 28
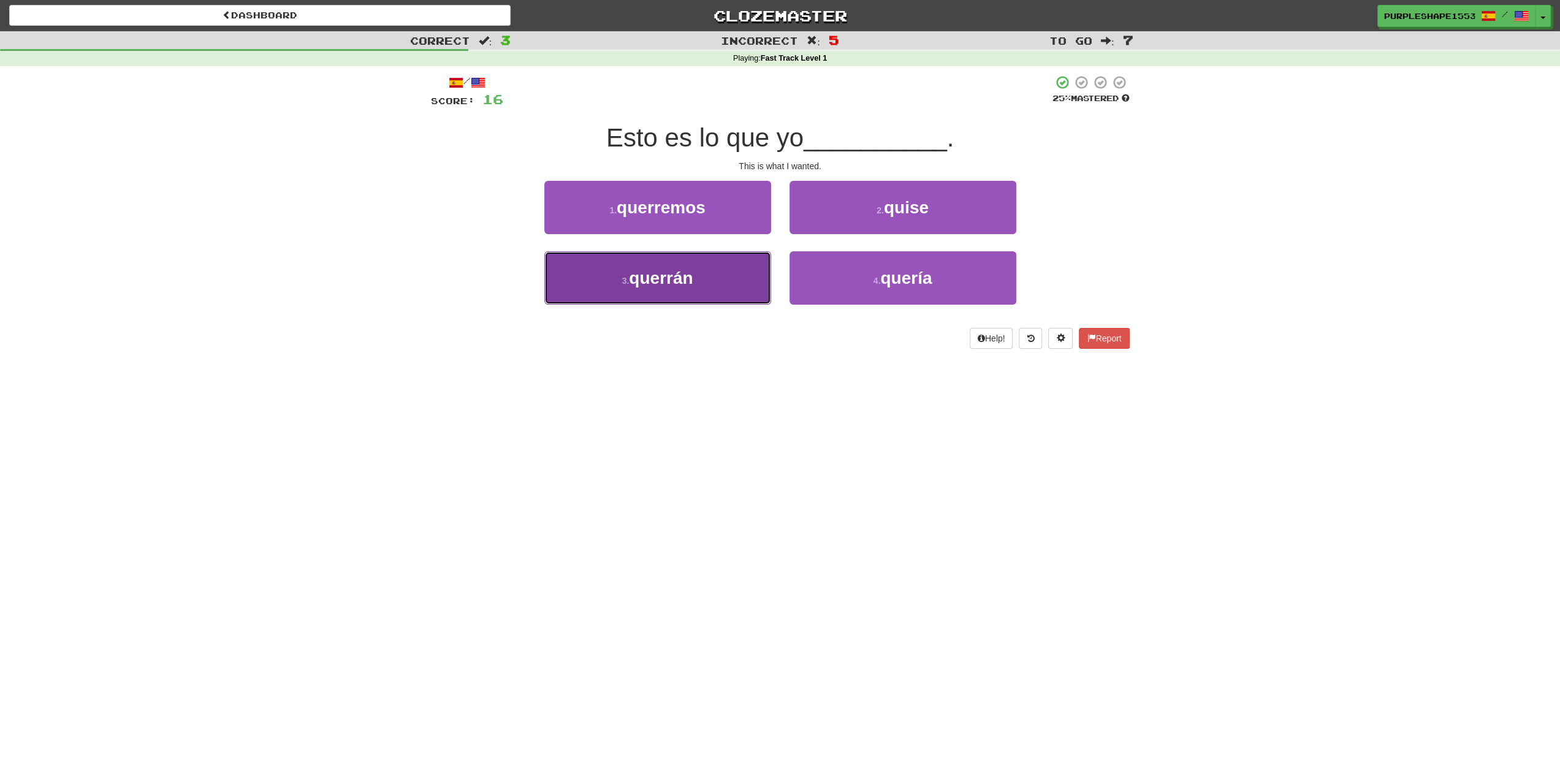
click at [701, 292] on button "3 . [GEOGRAPHIC_DATA]" at bounding box center [657, 278] width 227 height 54
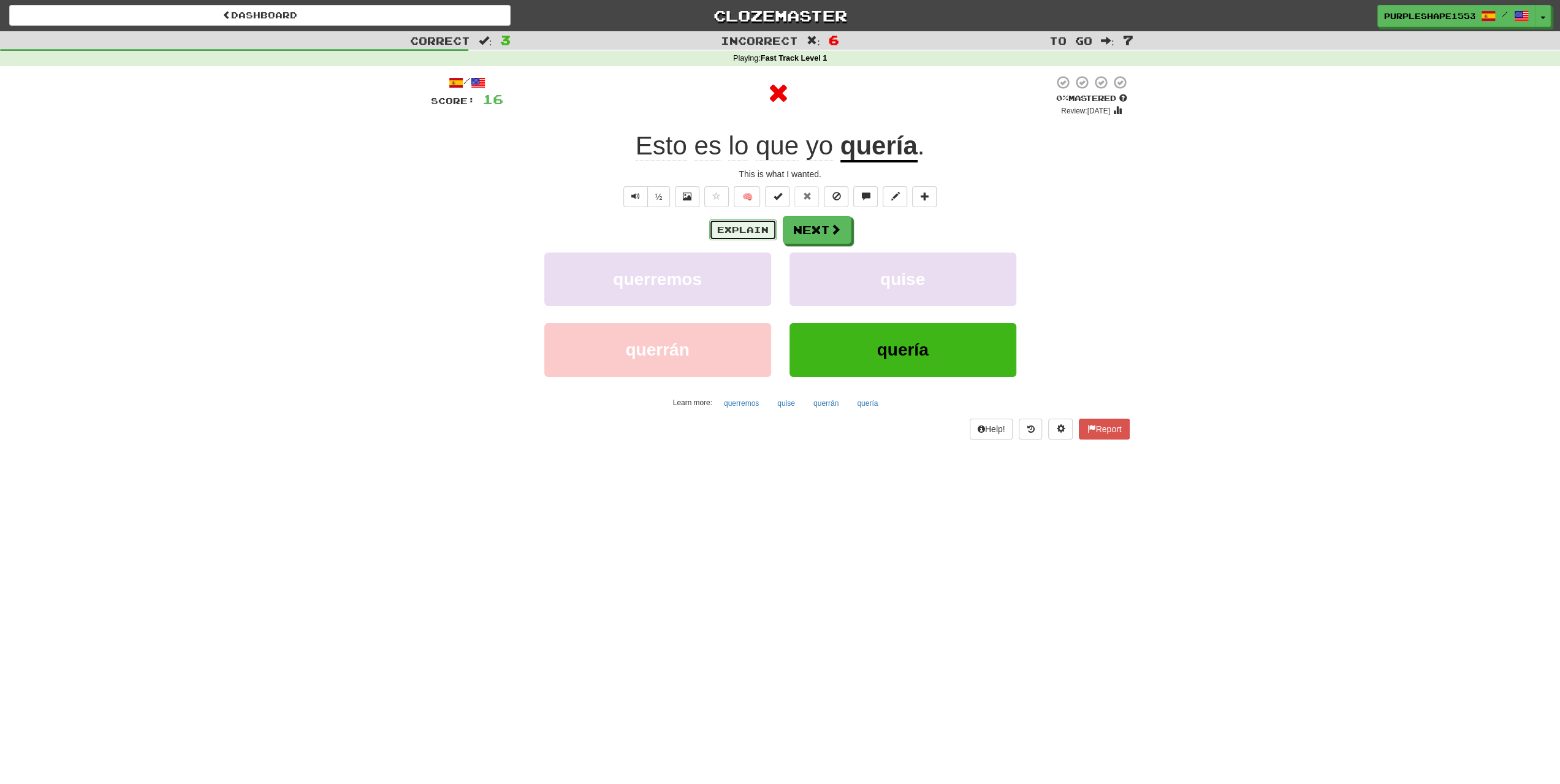
click at [736, 223] on button "Explain" at bounding box center [743, 230] width 68 height 21
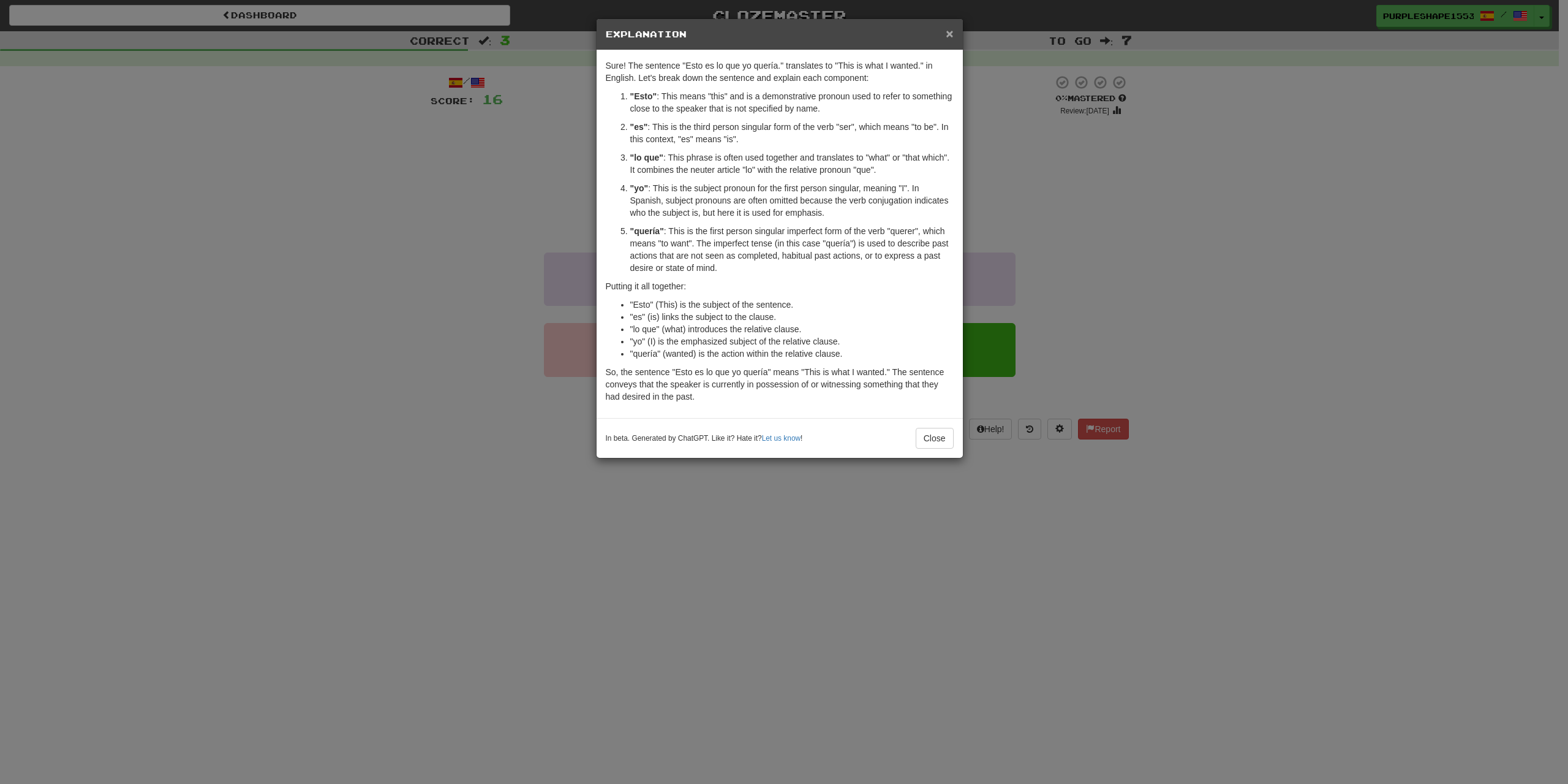
click at [952, 35] on span "×" at bounding box center [949, 33] width 8 height 14
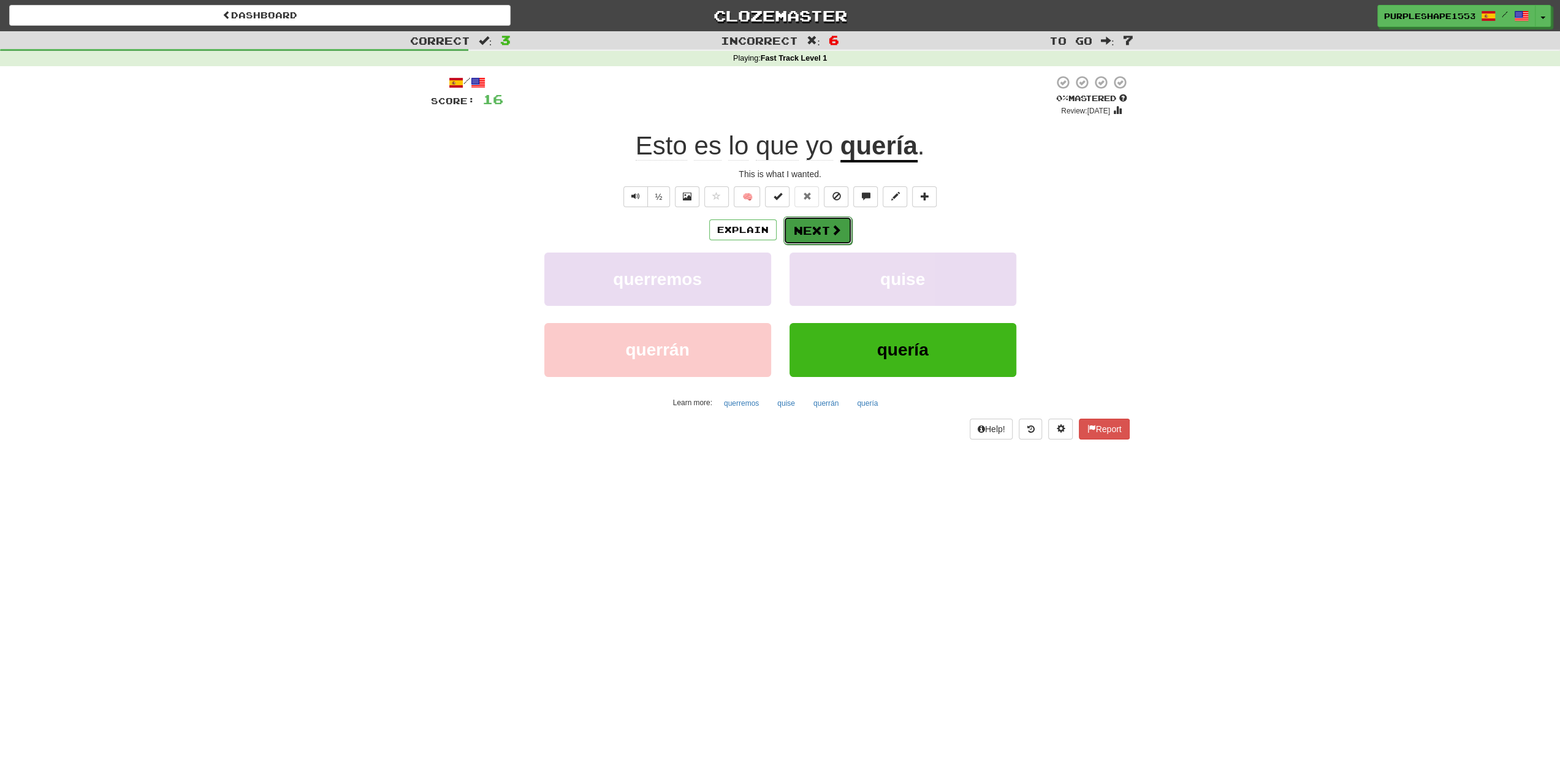
click at [826, 230] on button "Next" at bounding box center [818, 230] width 69 height 28
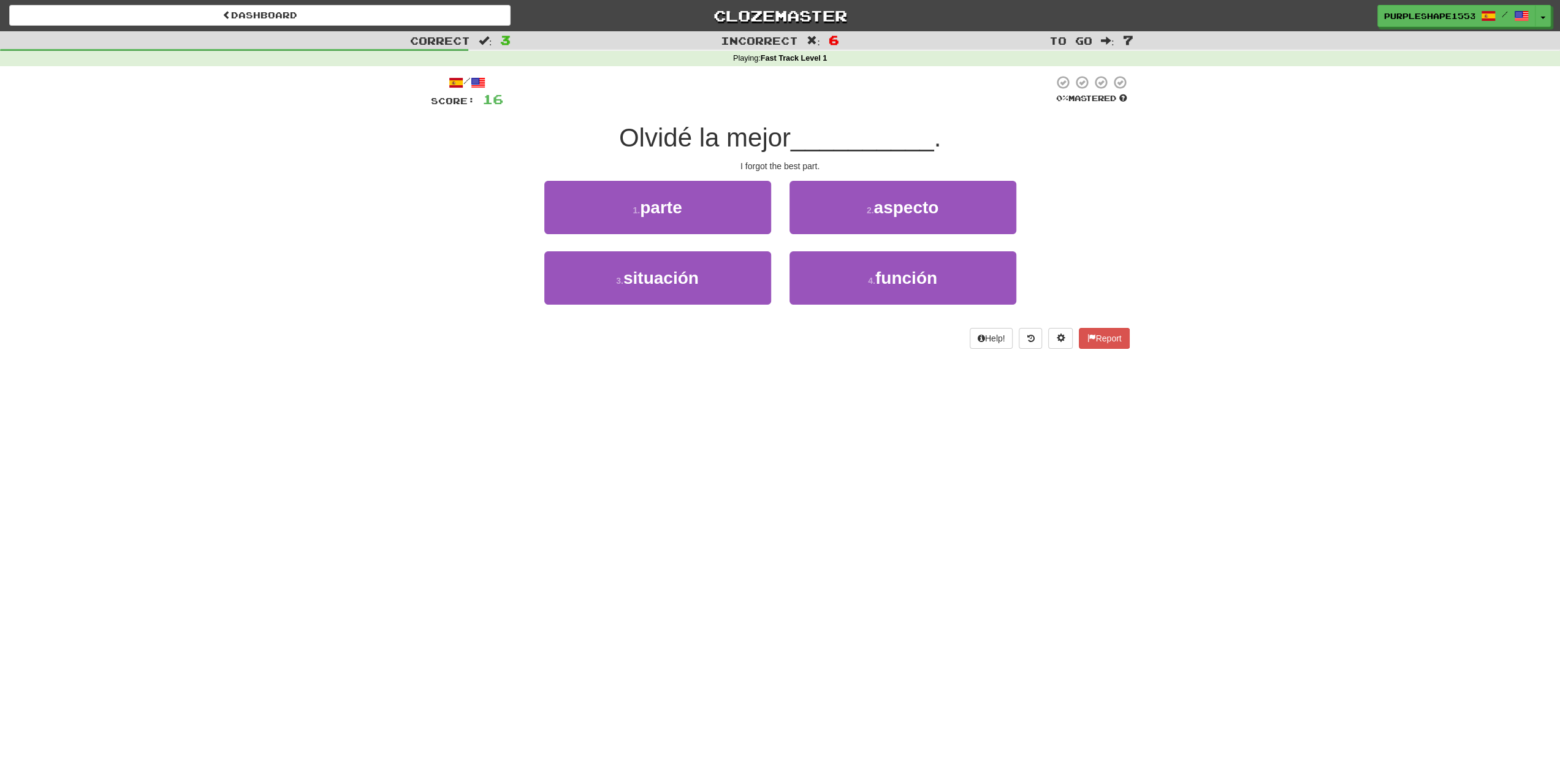
click at [752, 385] on div "Dashboard Clozemaster PurpleShape1553 / Toggle Dropdown Dashboard Leaderboard A…" at bounding box center [780, 392] width 1560 height 784
click at [815, 209] on button "2 . aspecto" at bounding box center [902, 207] width 227 height 54
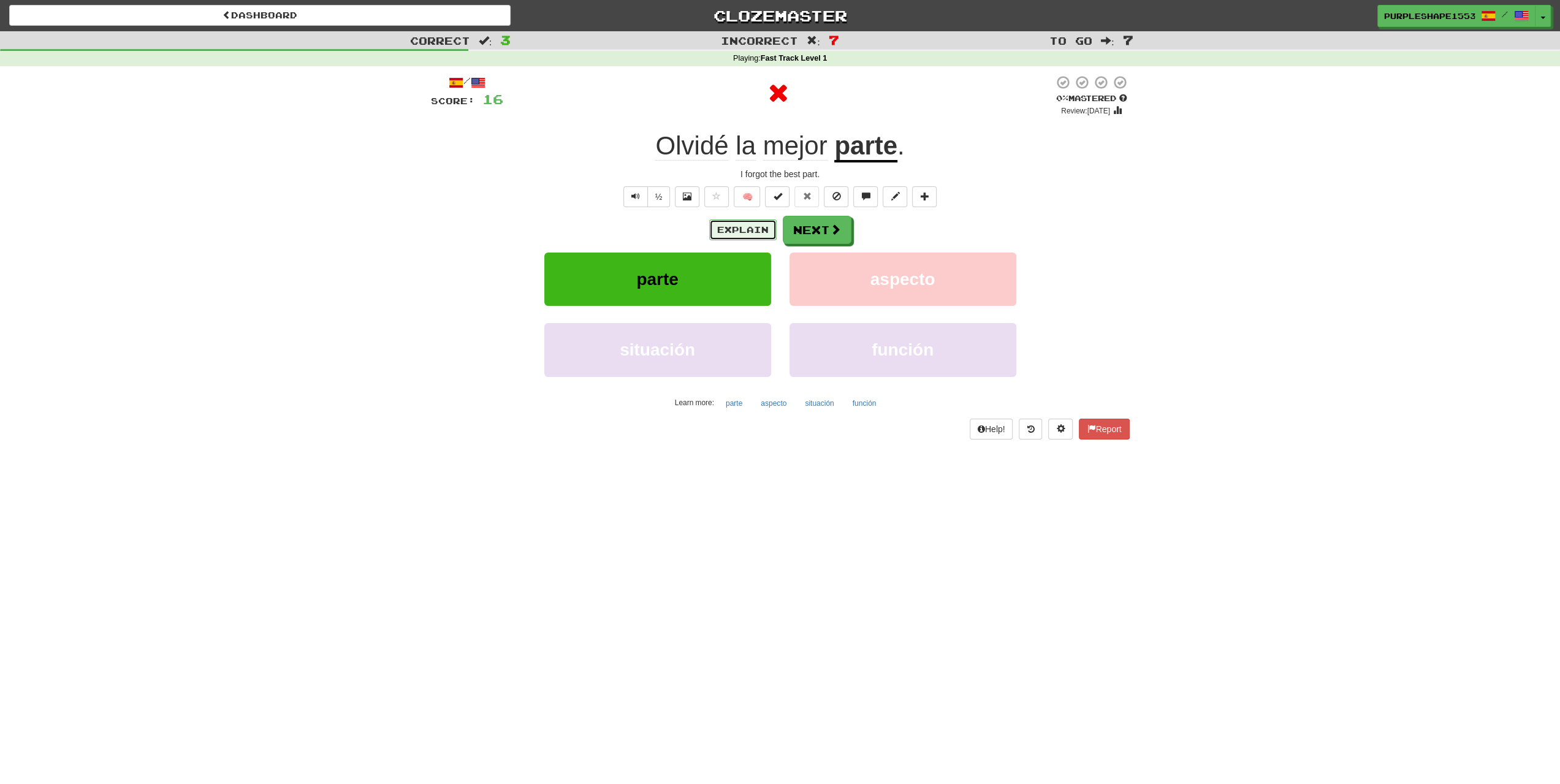
click at [739, 227] on button "Explain" at bounding box center [743, 230] width 68 height 21
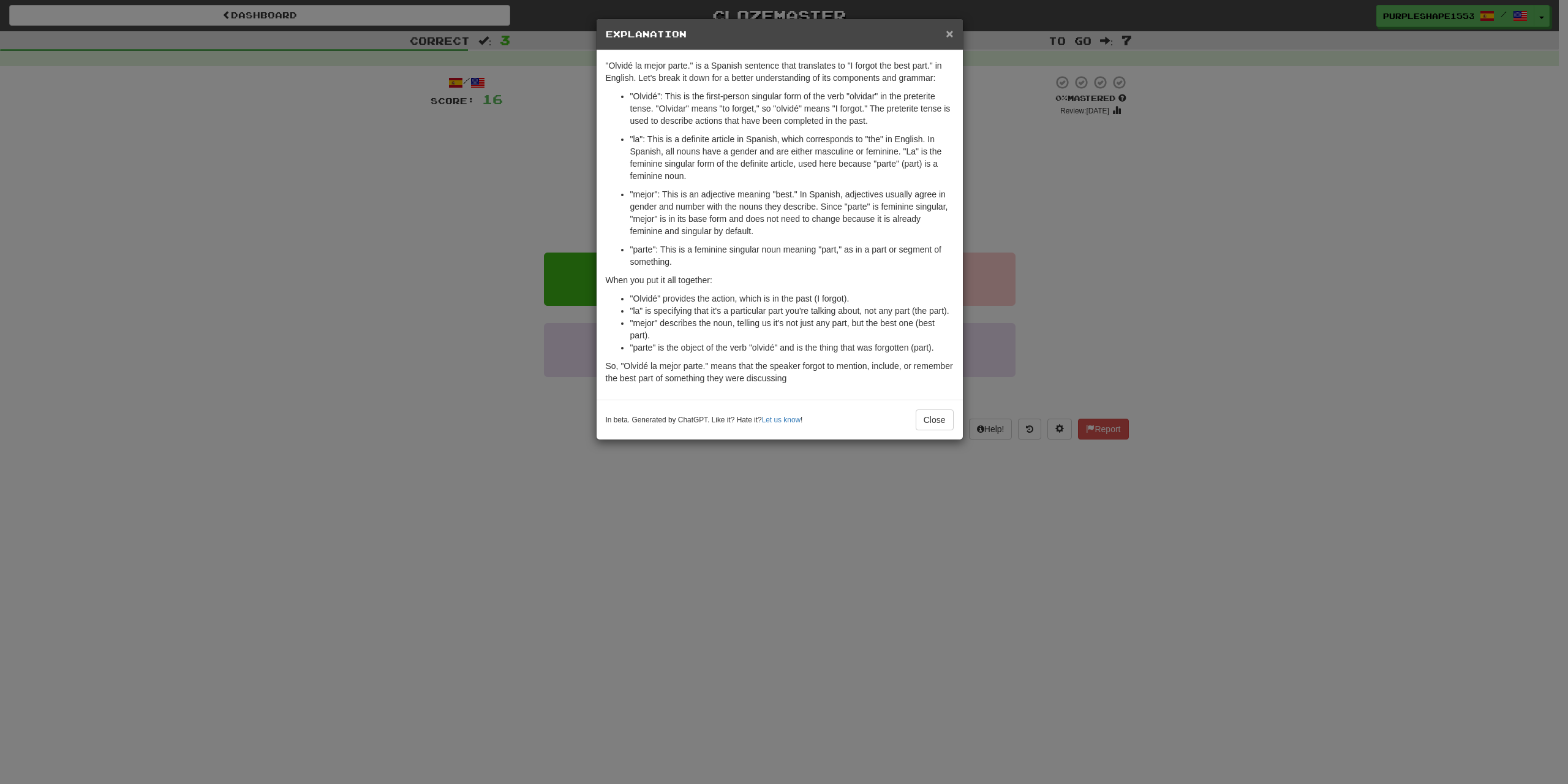
click at [949, 34] on span "×" at bounding box center [949, 33] width 8 height 14
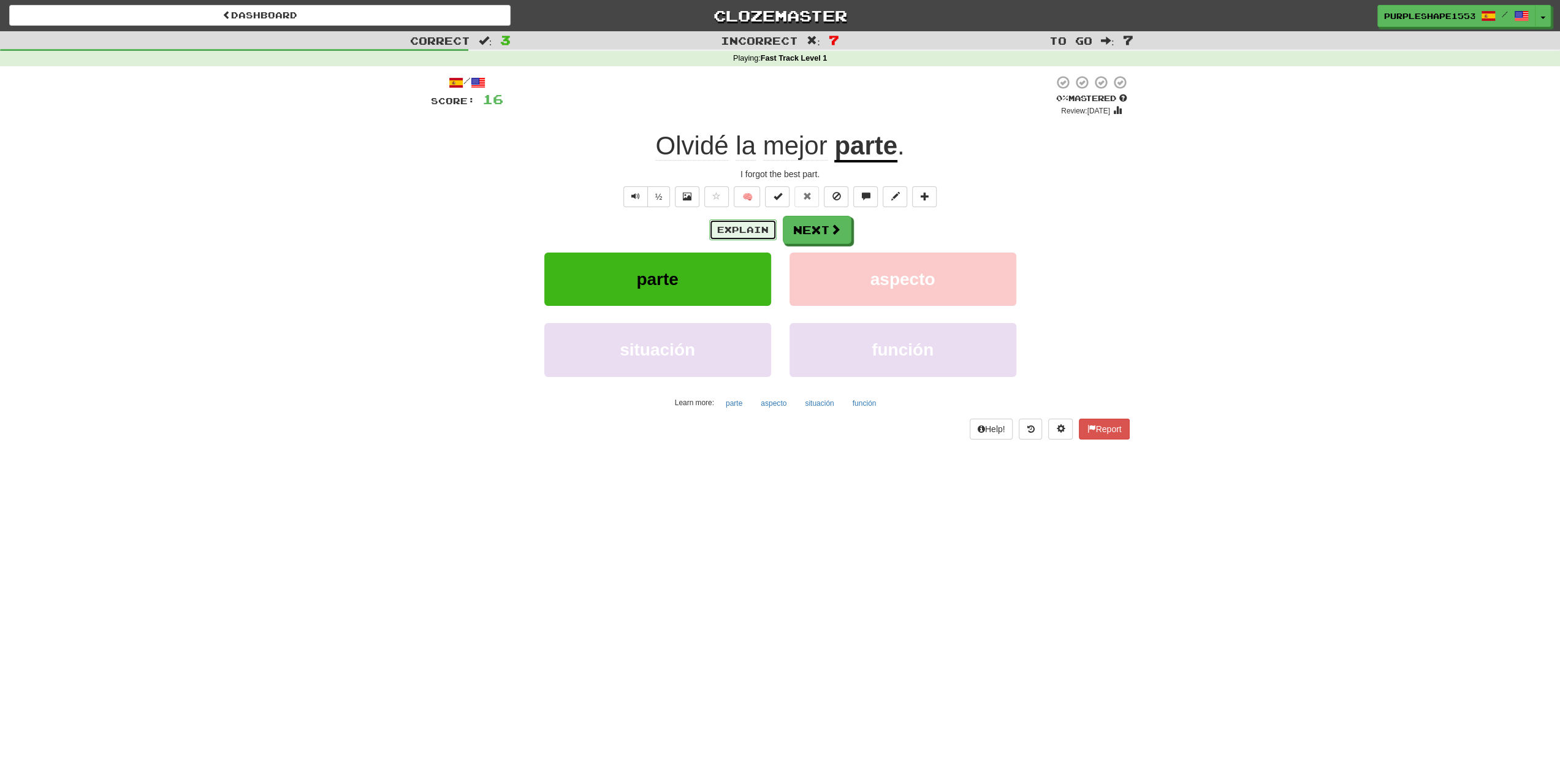
click at [764, 231] on button "Explain" at bounding box center [743, 230] width 68 height 21
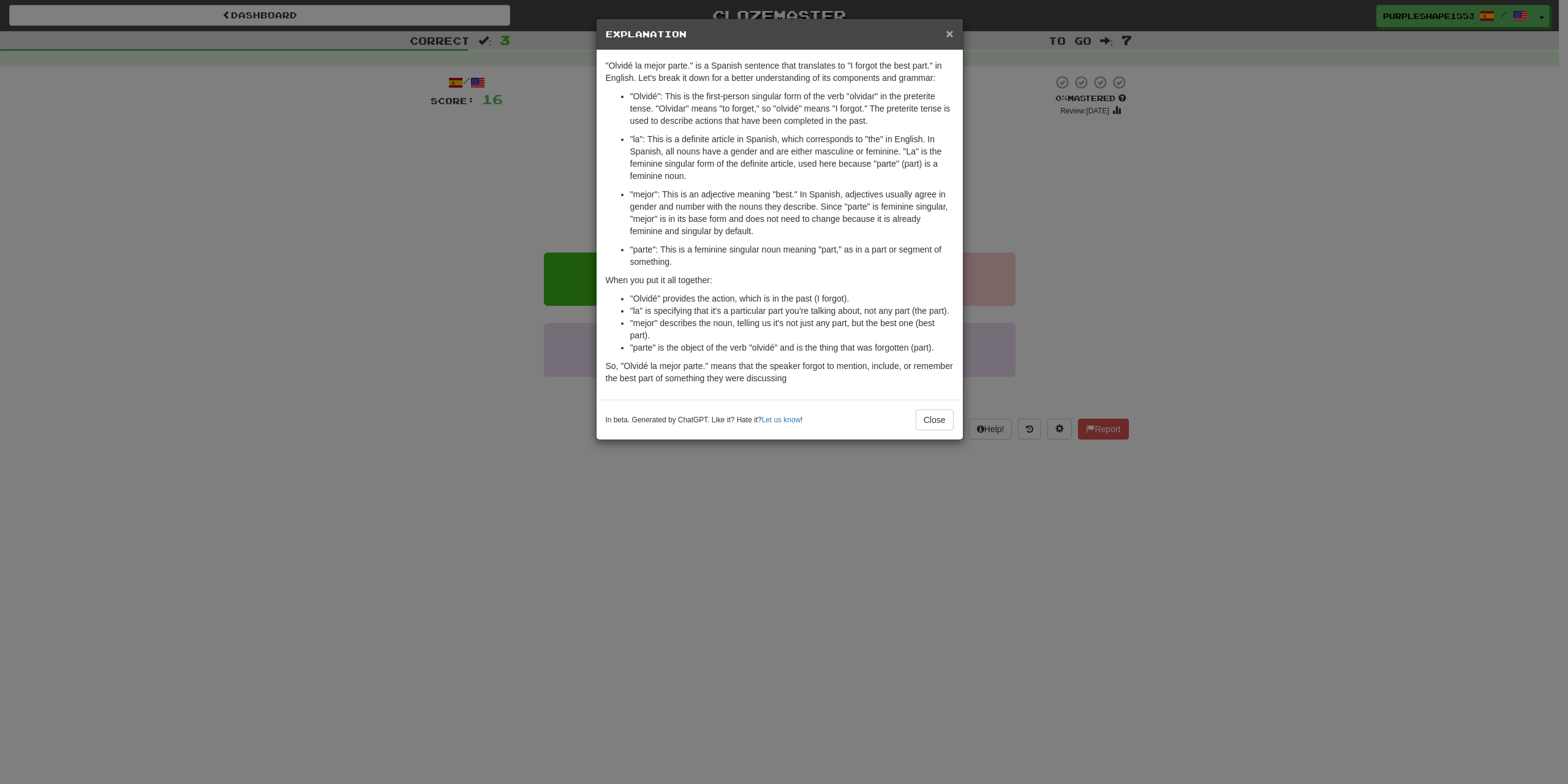
click at [946, 34] on span "×" at bounding box center [949, 33] width 8 height 14
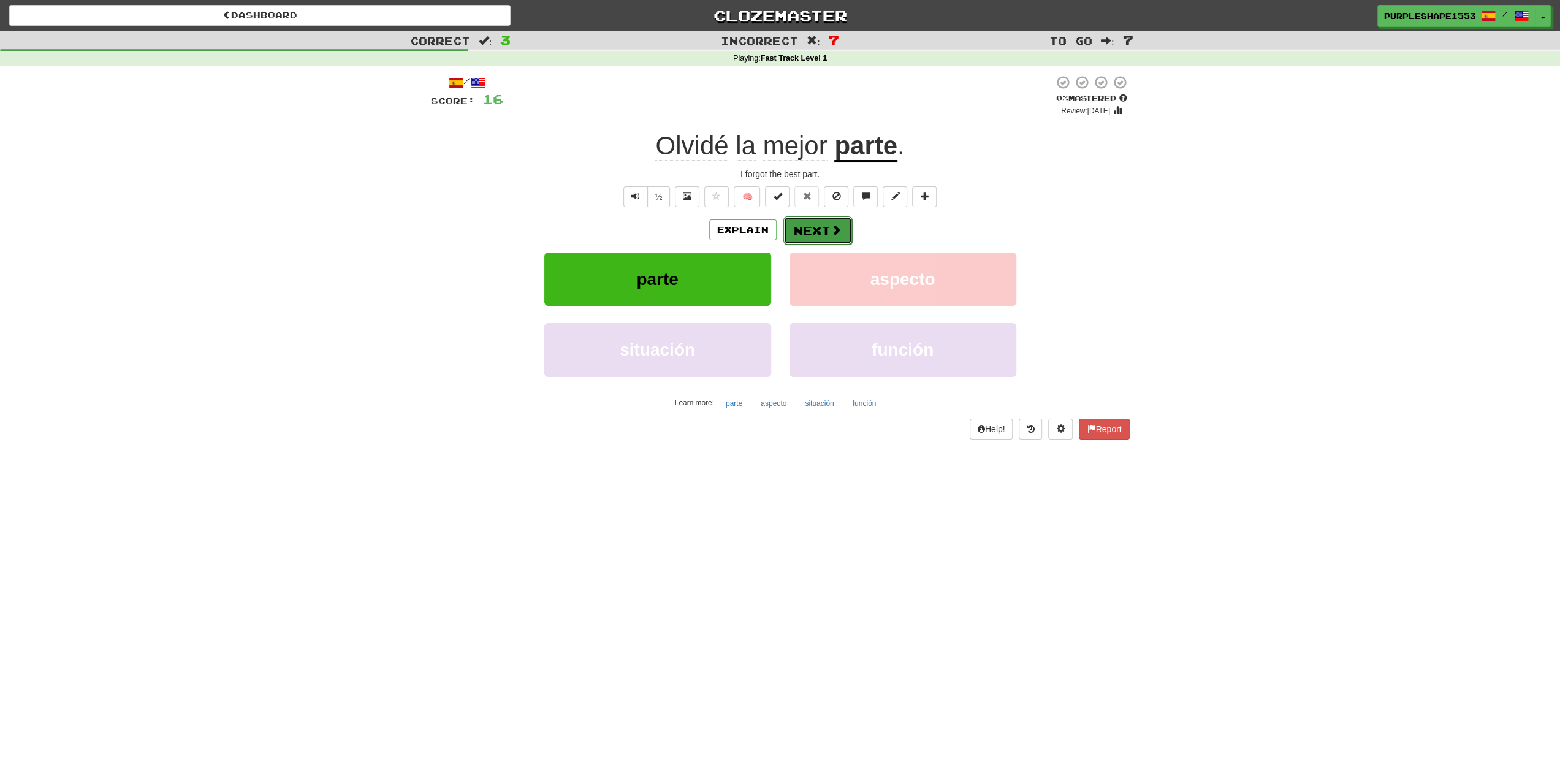
click at [827, 227] on button "Next" at bounding box center [818, 230] width 69 height 28
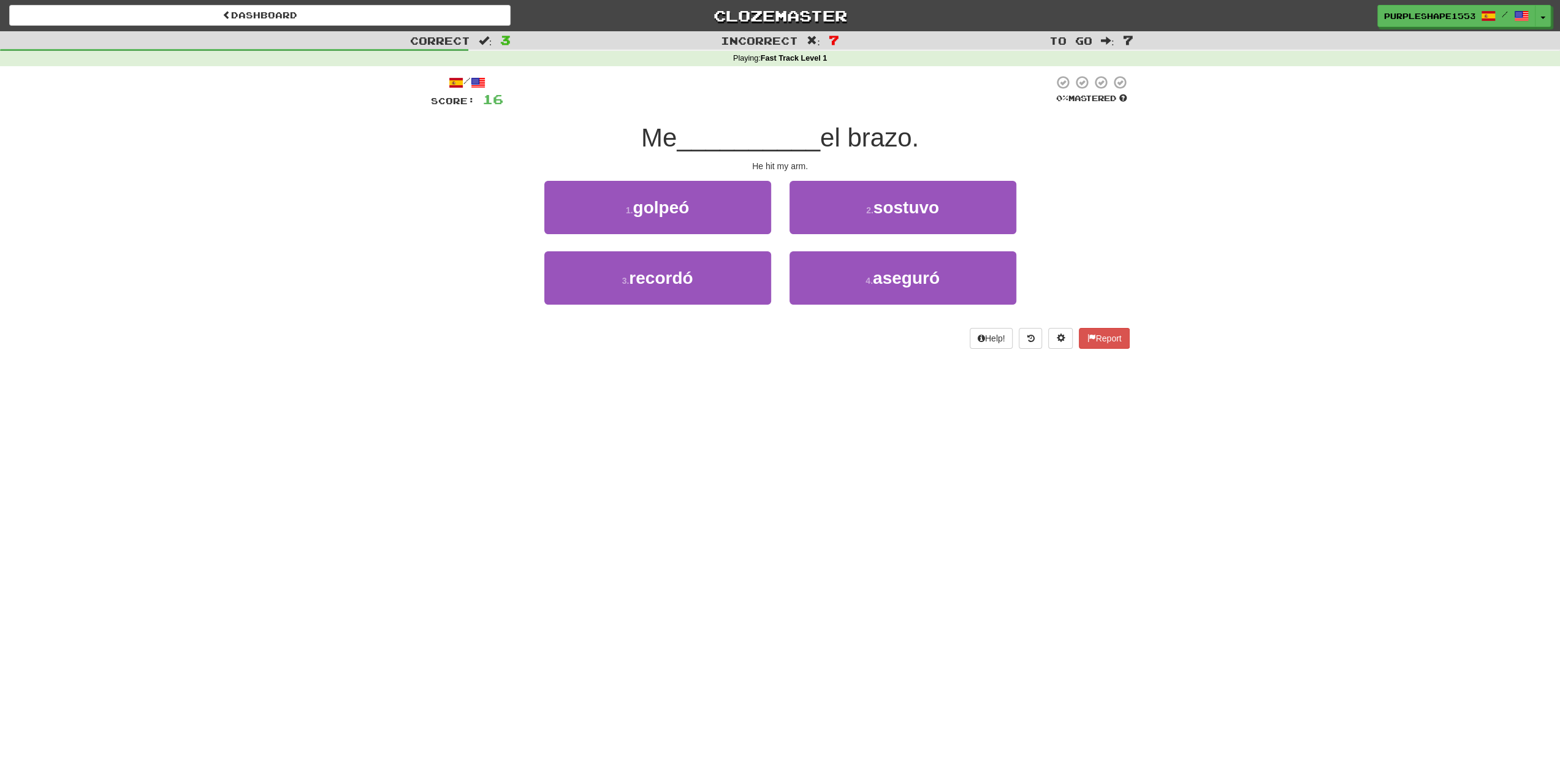
click at [810, 427] on div "Dashboard Clozemaster PurpleShape1553 / Toggle Dropdown Dashboard Leaderboard A…" at bounding box center [780, 392] width 1560 height 784
click at [713, 219] on button "1 . golpeó" at bounding box center [657, 207] width 227 height 54
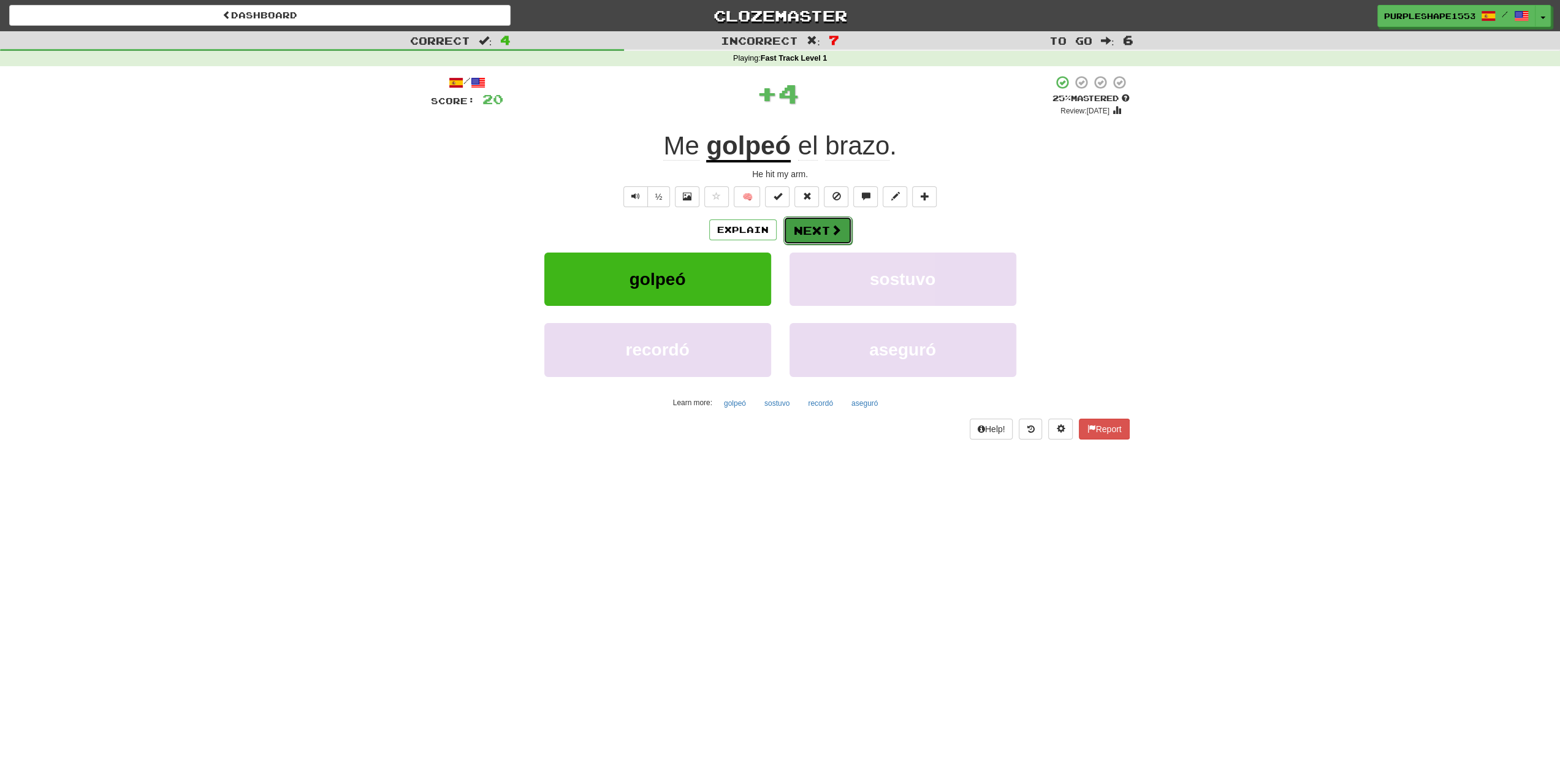
click at [806, 223] on button "Next" at bounding box center [818, 230] width 69 height 28
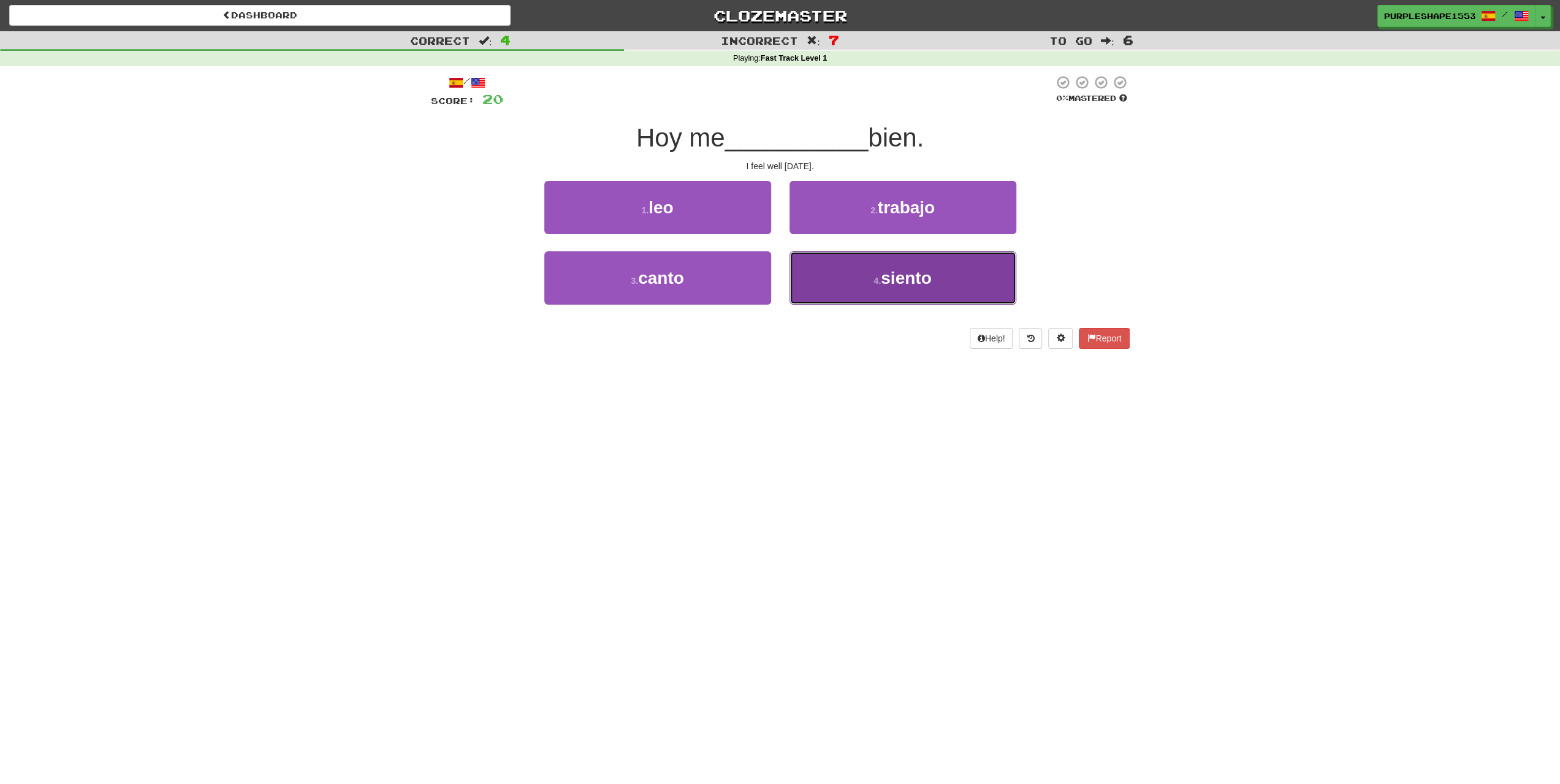
click at [851, 276] on button "4 . siento" at bounding box center [902, 278] width 227 height 54
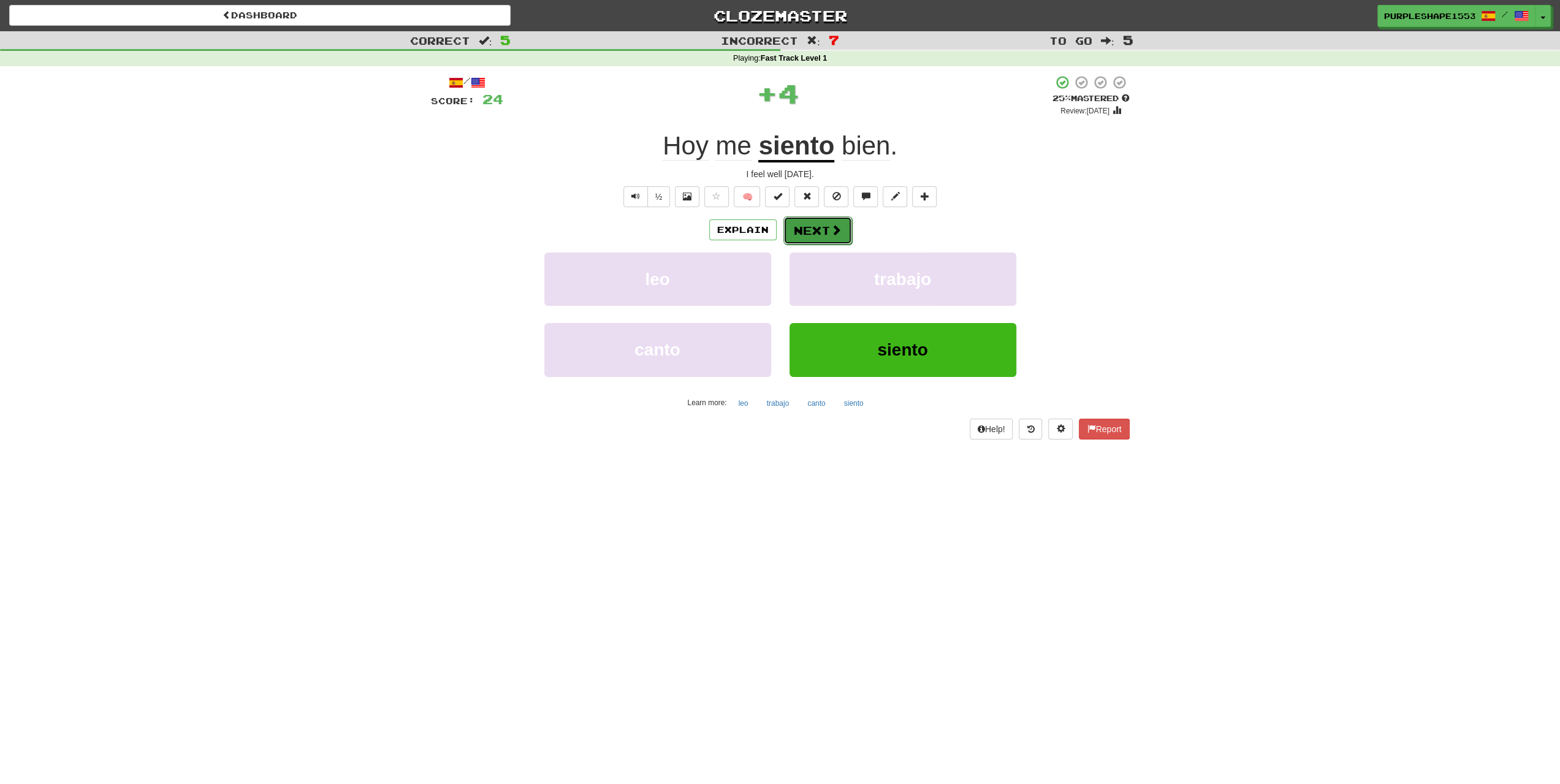
click at [799, 224] on button "Next" at bounding box center [818, 230] width 69 height 28
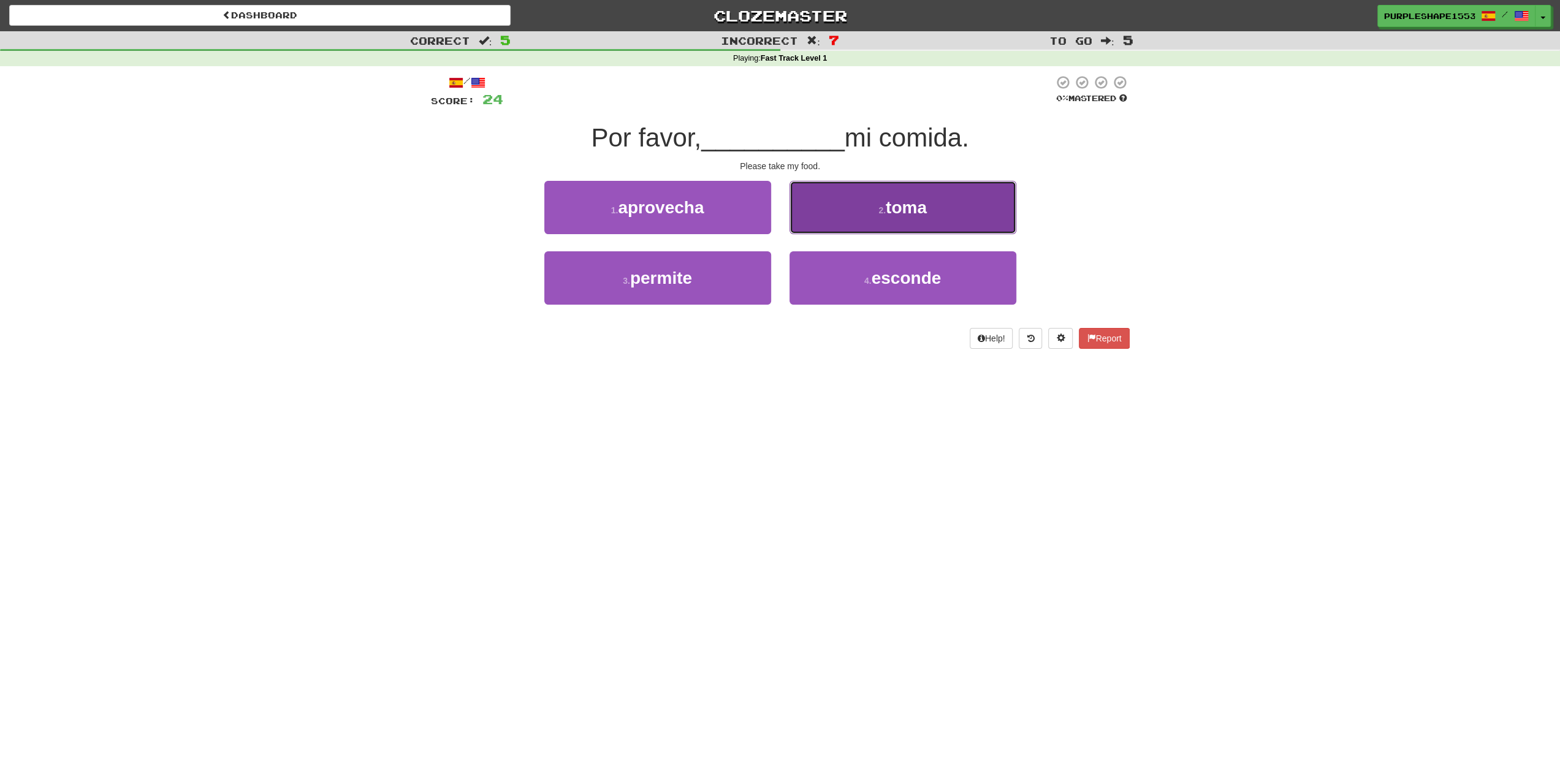
click at [830, 218] on button "2 . toma" at bounding box center [902, 207] width 227 height 54
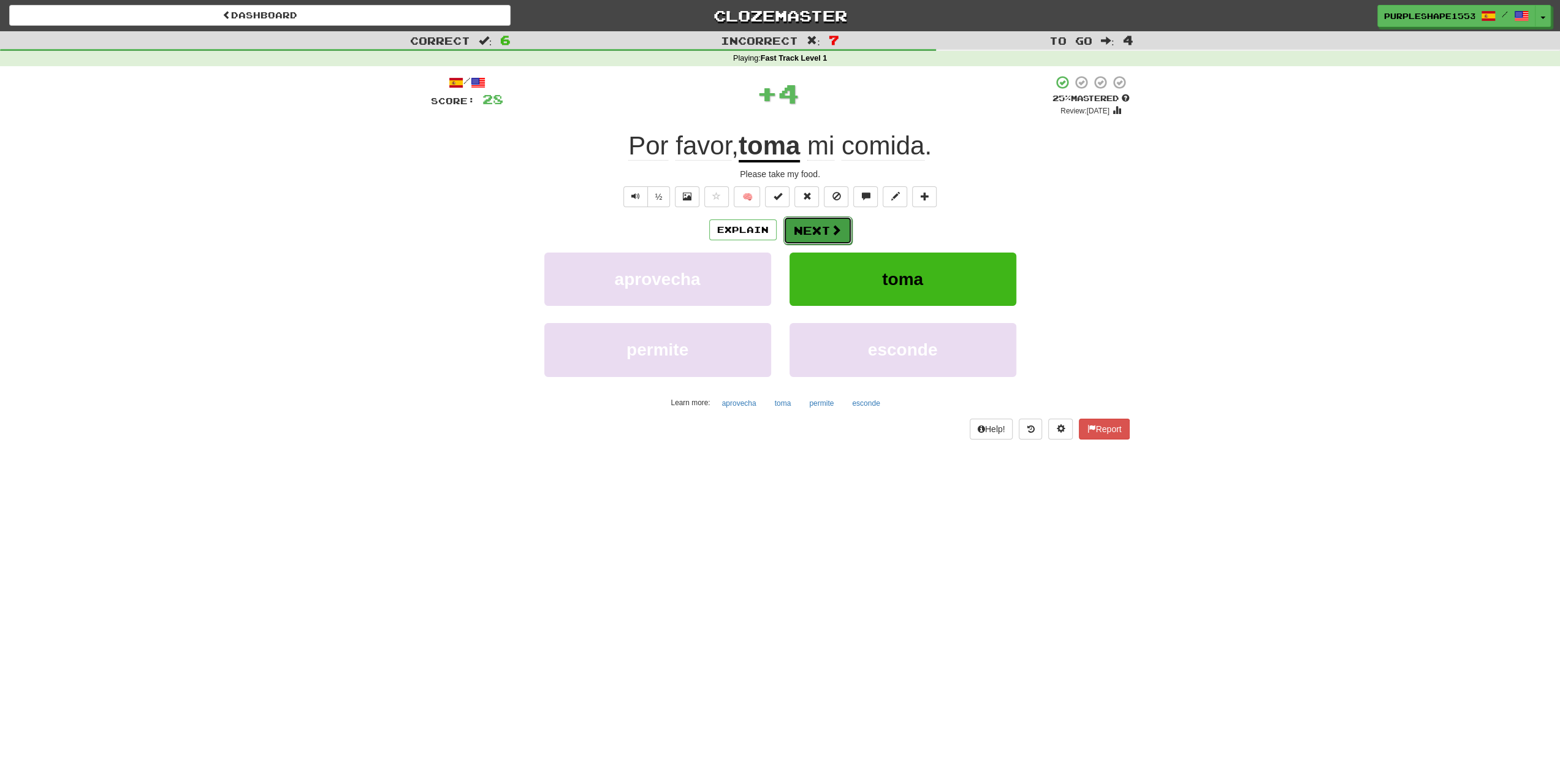
click at [814, 228] on button "Next" at bounding box center [818, 230] width 69 height 28
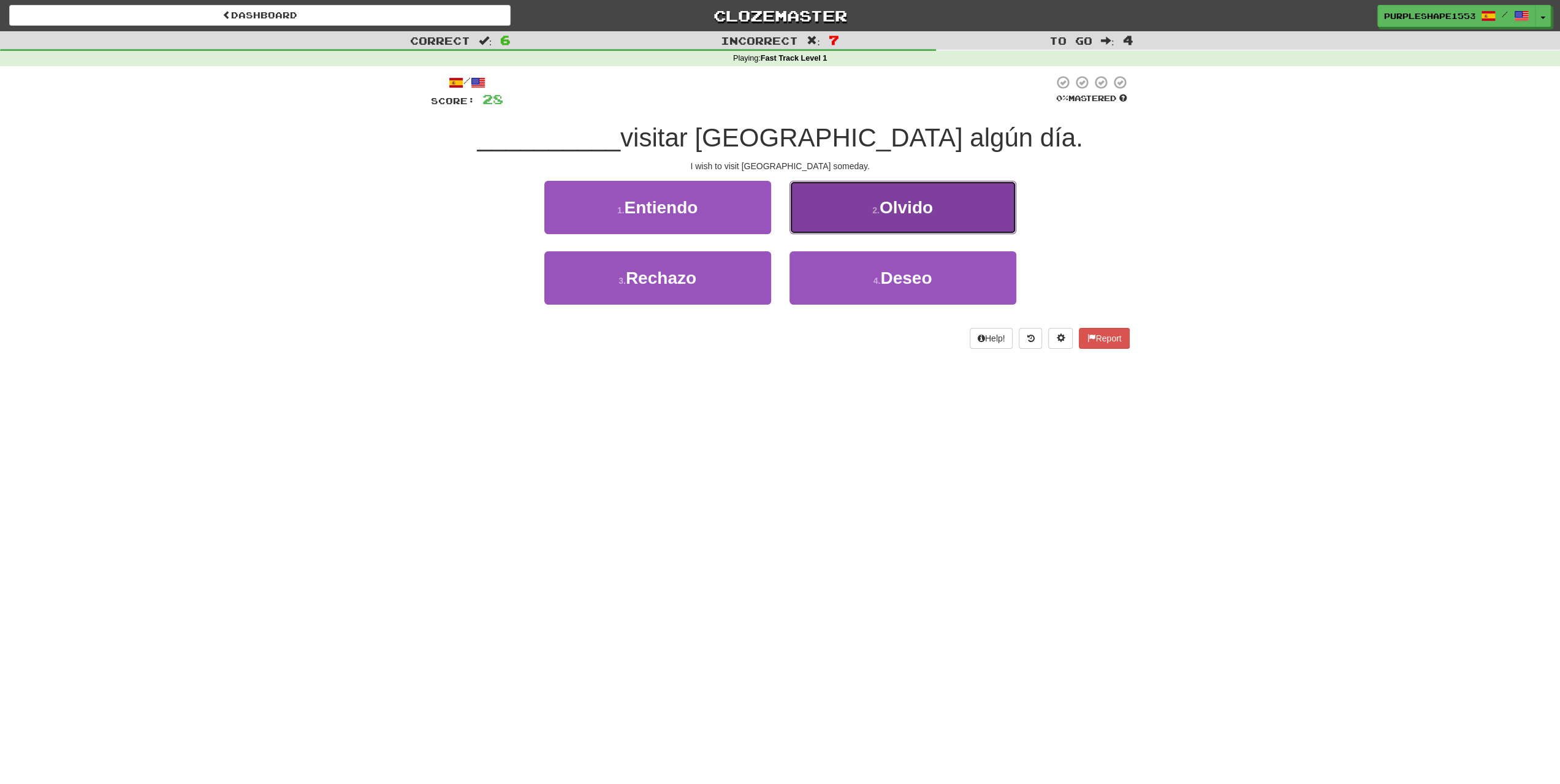
click at [853, 219] on button "2 . Olvido" at bounding box center [902, 207] width 227 height 54
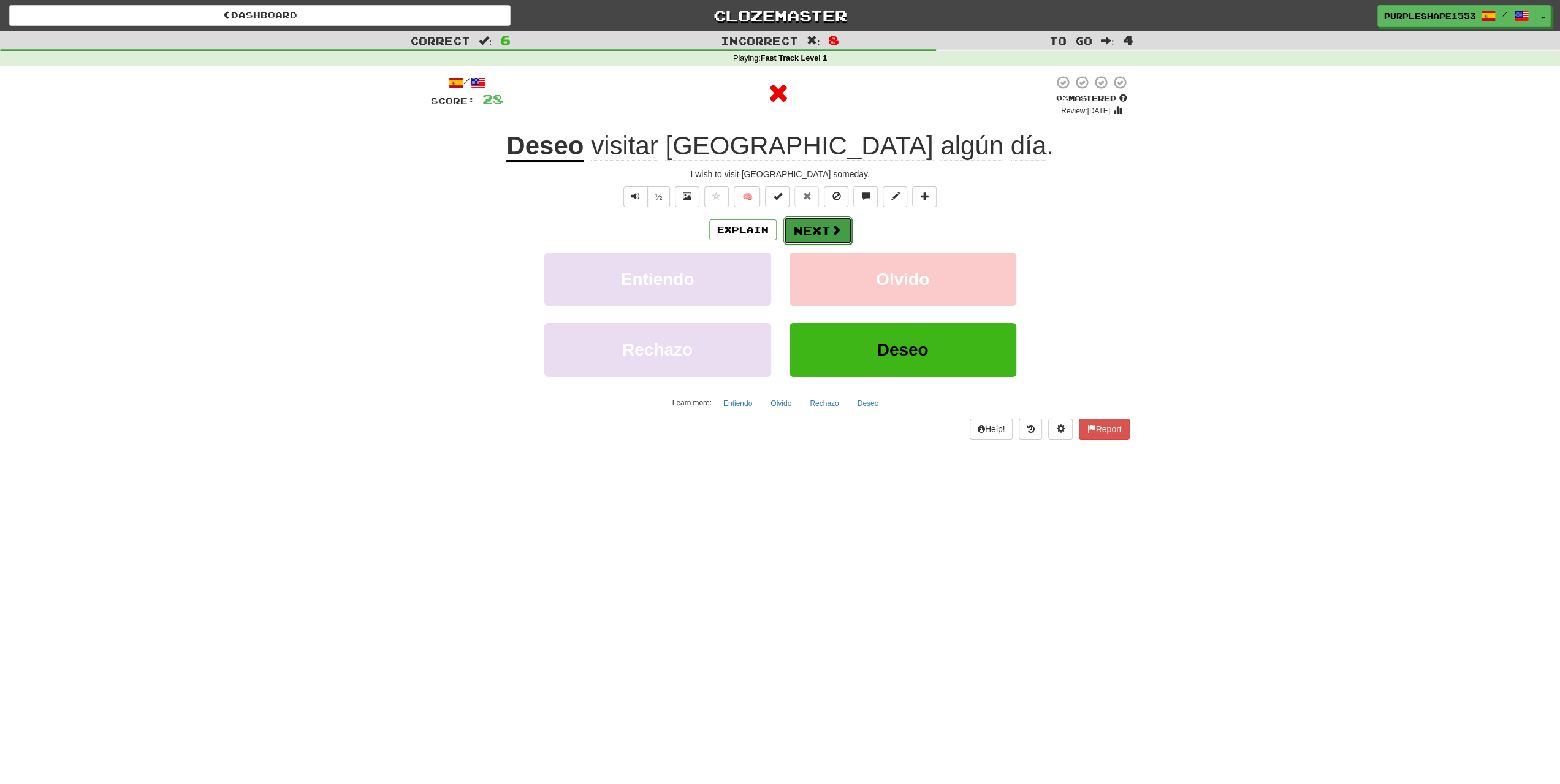
click at [821, 231] on button "Next" at bounding box center [818, 230] width 69 height 28
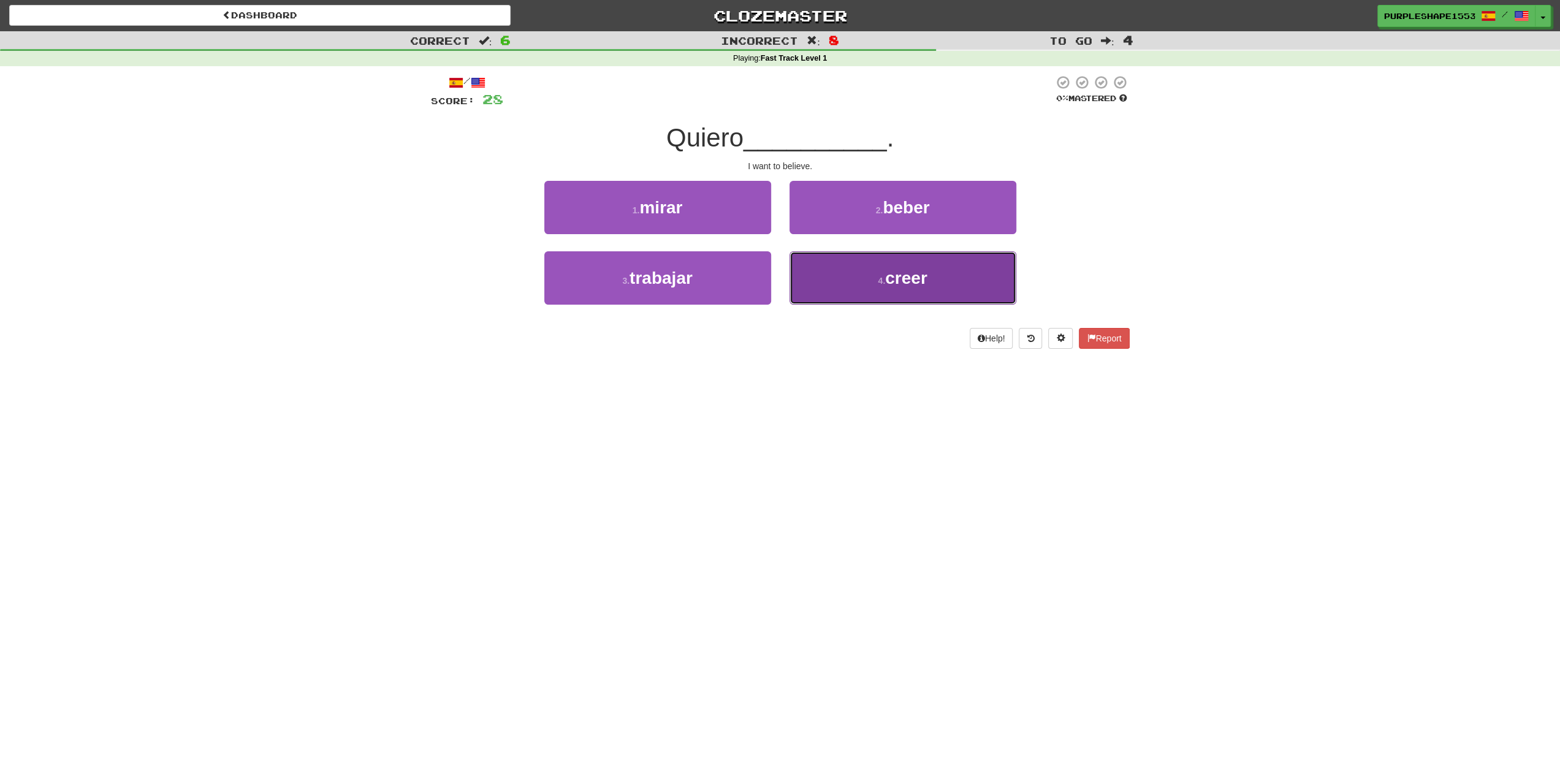
click at [838, 292] on button "4 . creer" at bounding box center [902, 278] width 227 height 54
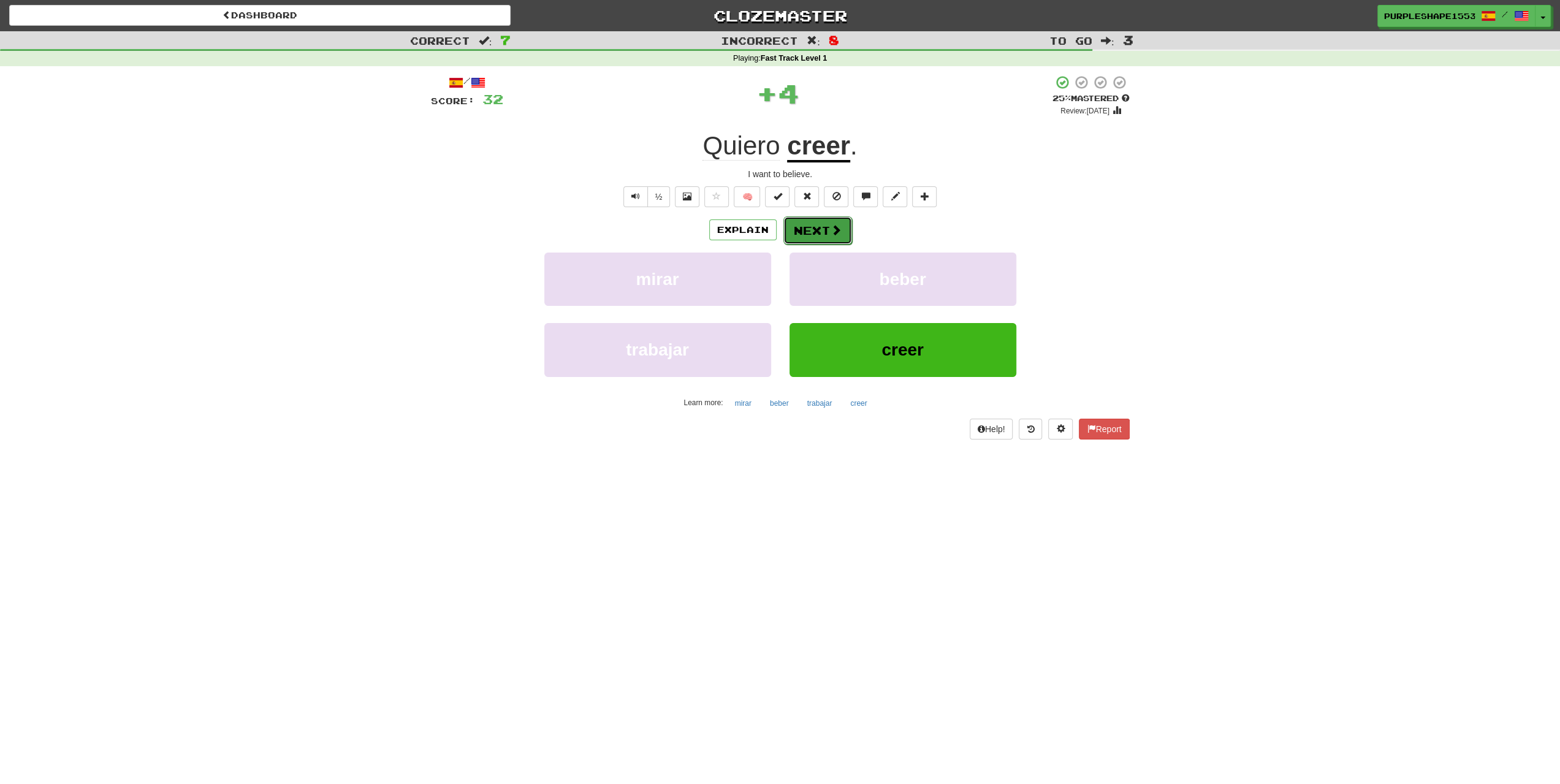
click at [826, 231] on button "Next" at bounding box center [818, 230] width 69 height 28
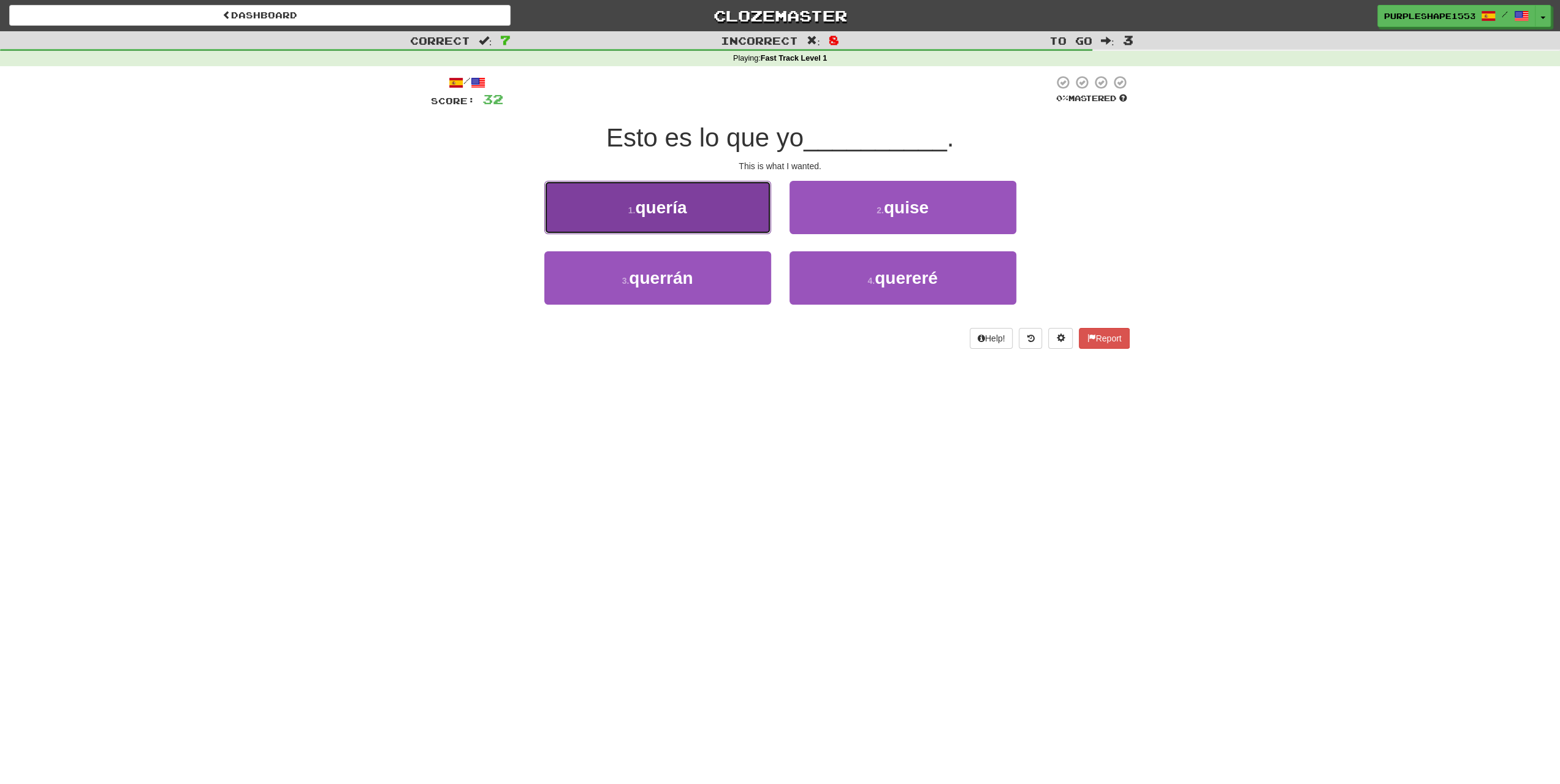
click at [724, 220] on button "1 . quería" at bounding box center [657, 207] width 227 height 54
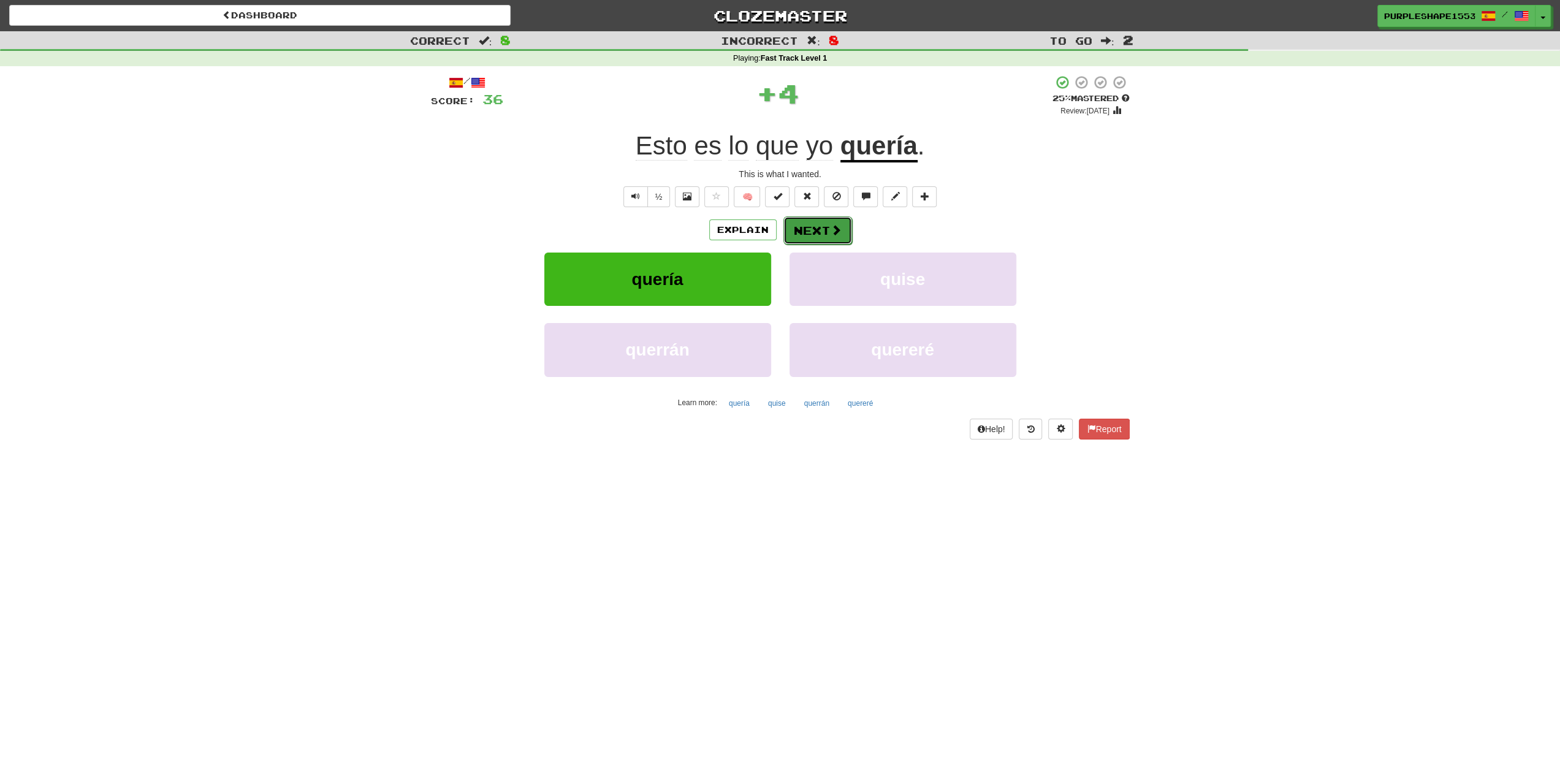
click at [831, 225] on span at bounding box center [836, 230] width 11 height 11
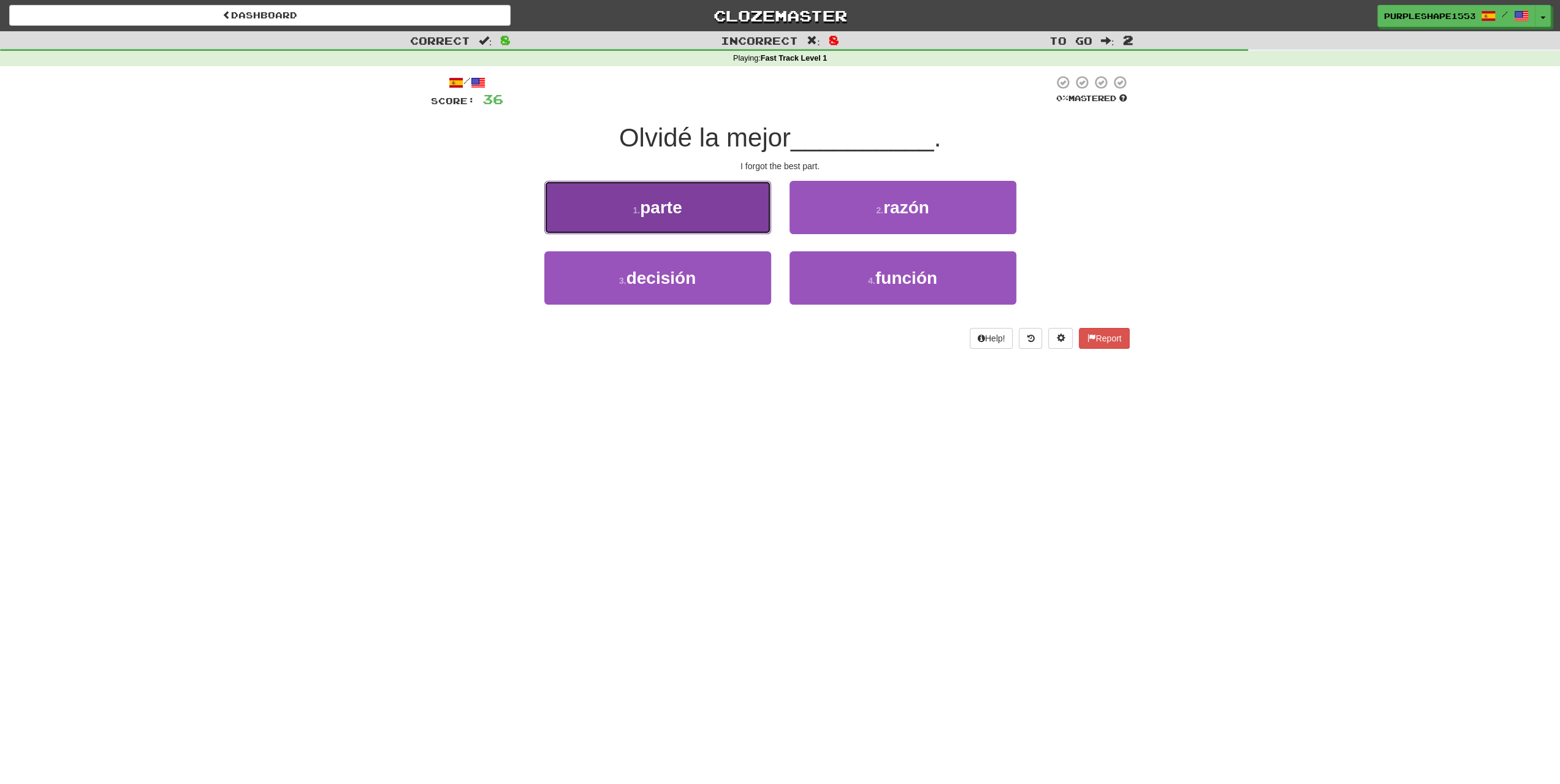
click at [703, 210] on button "1 . parte" at bounding box center [657, 207] width 227 height 54
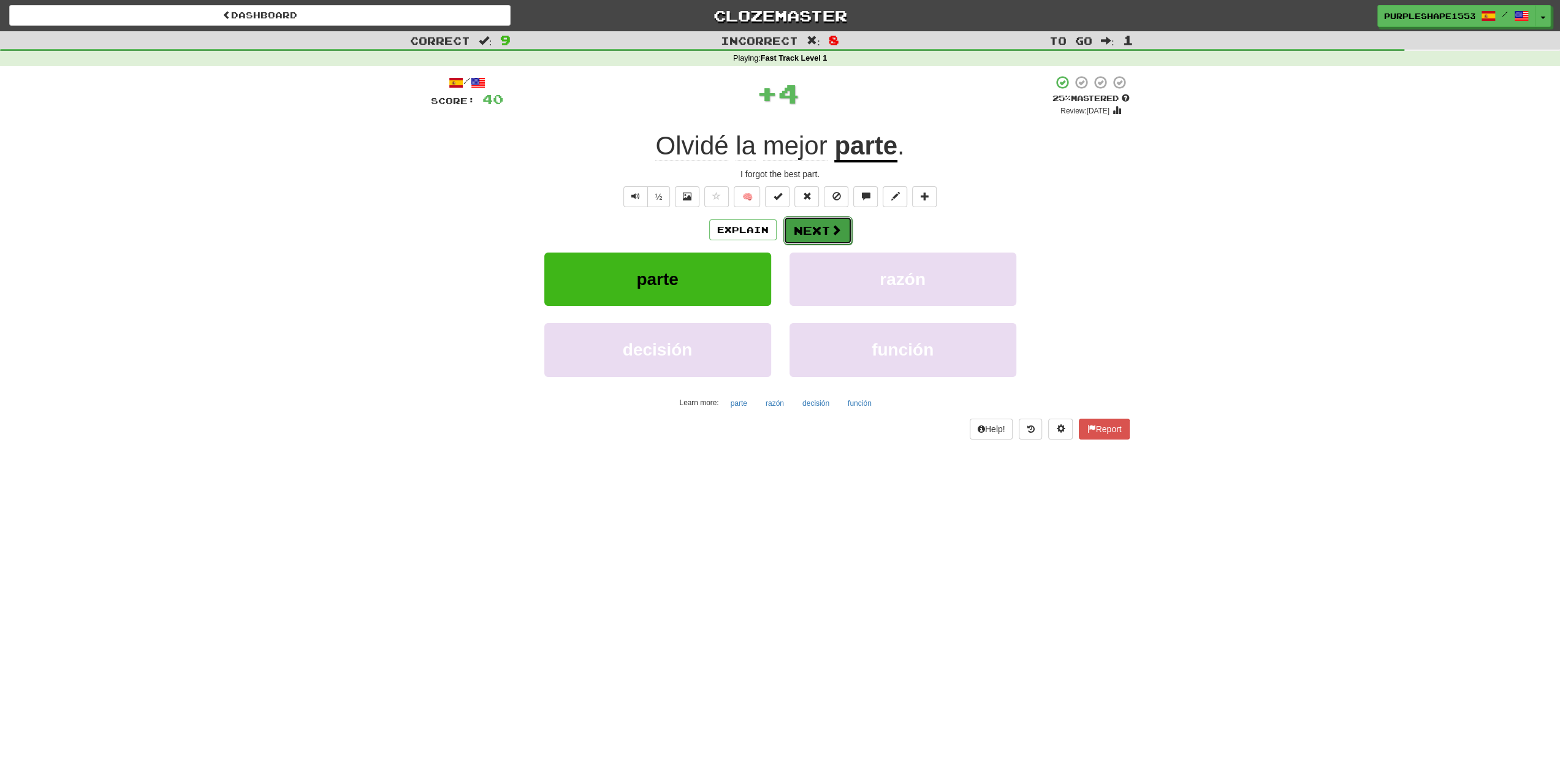
click at [813, 218] on button "Next" at bounding box center [818, 230] width 69 height 28
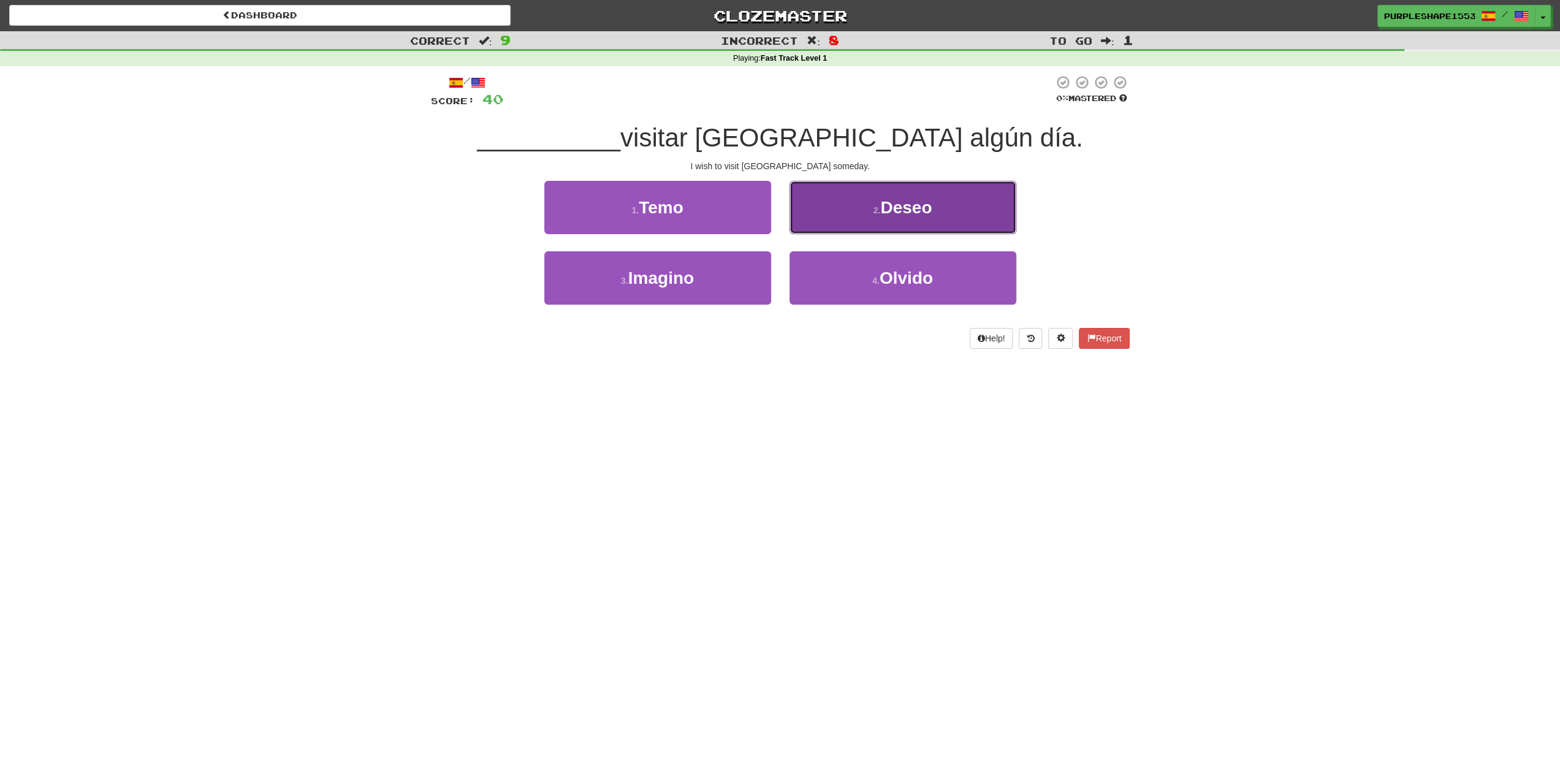
click at [829, 214] on button "2 . Deseo" at bounding box center [902, 207] width 227 height 54
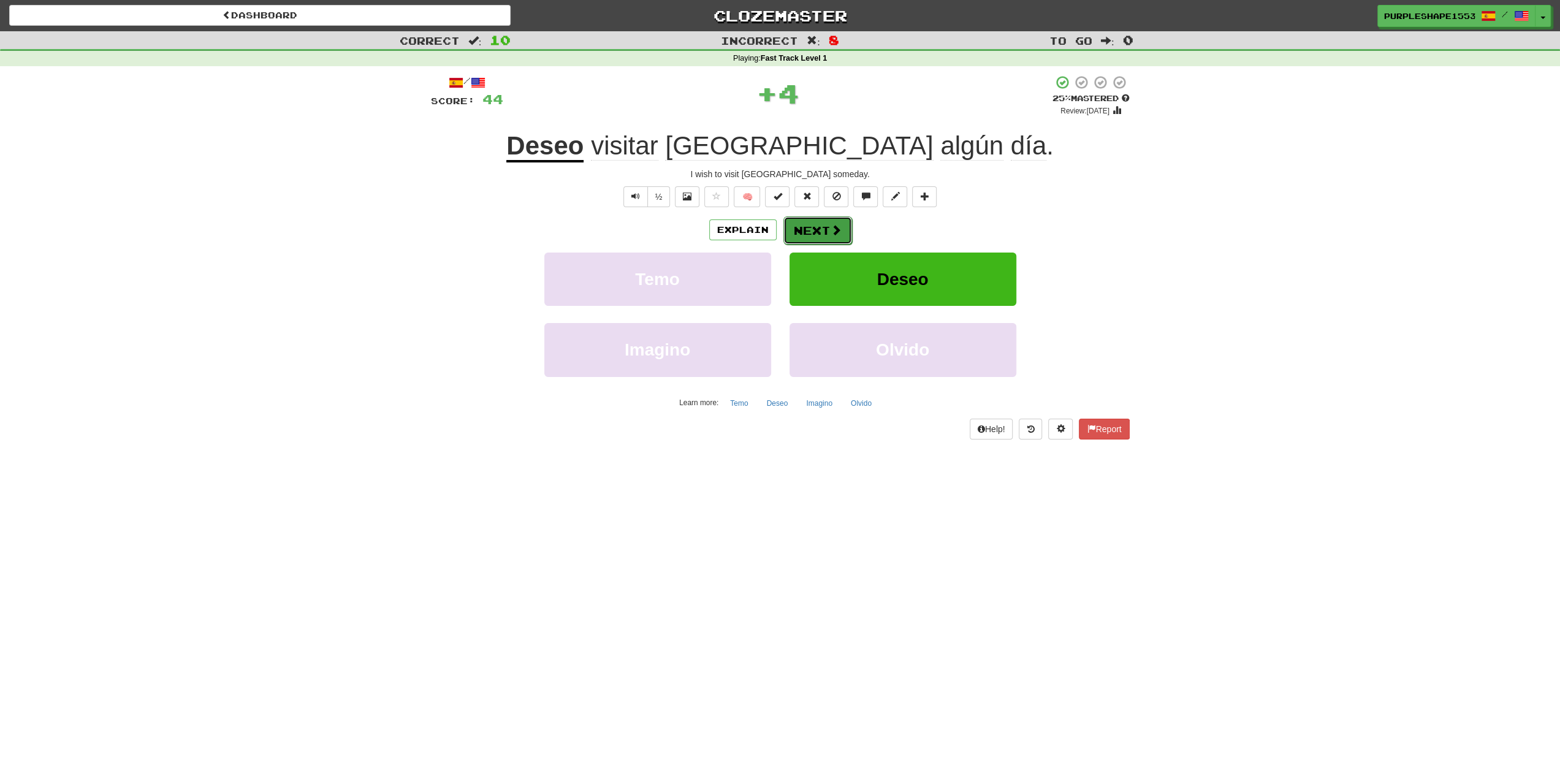
click at [821, 227] on button "Next" at bounding box center [818, 230] width 69 height 28
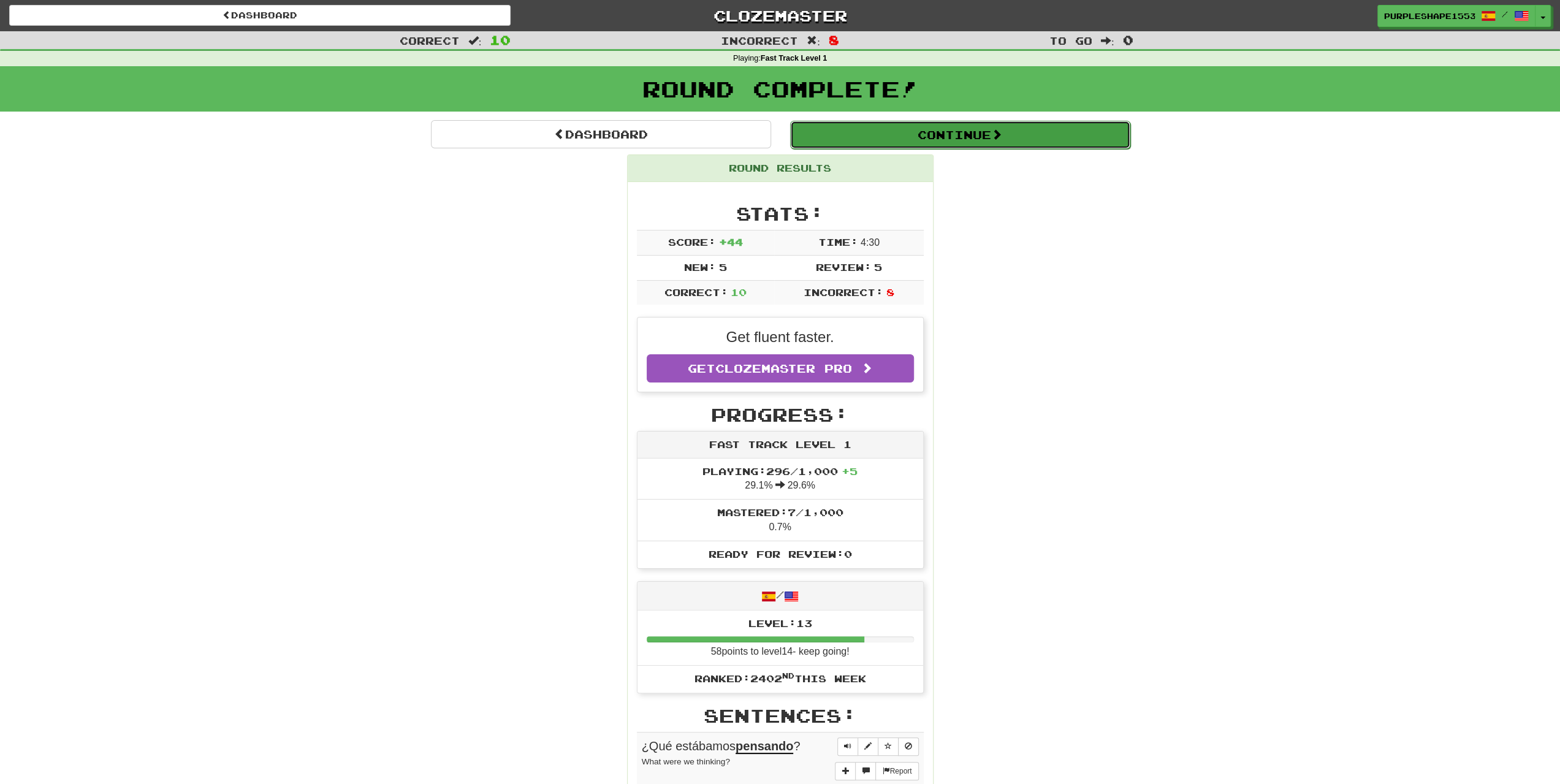
click at [937, 126] on button "Continue" at bounding box center [960, 135] width 340 height 28
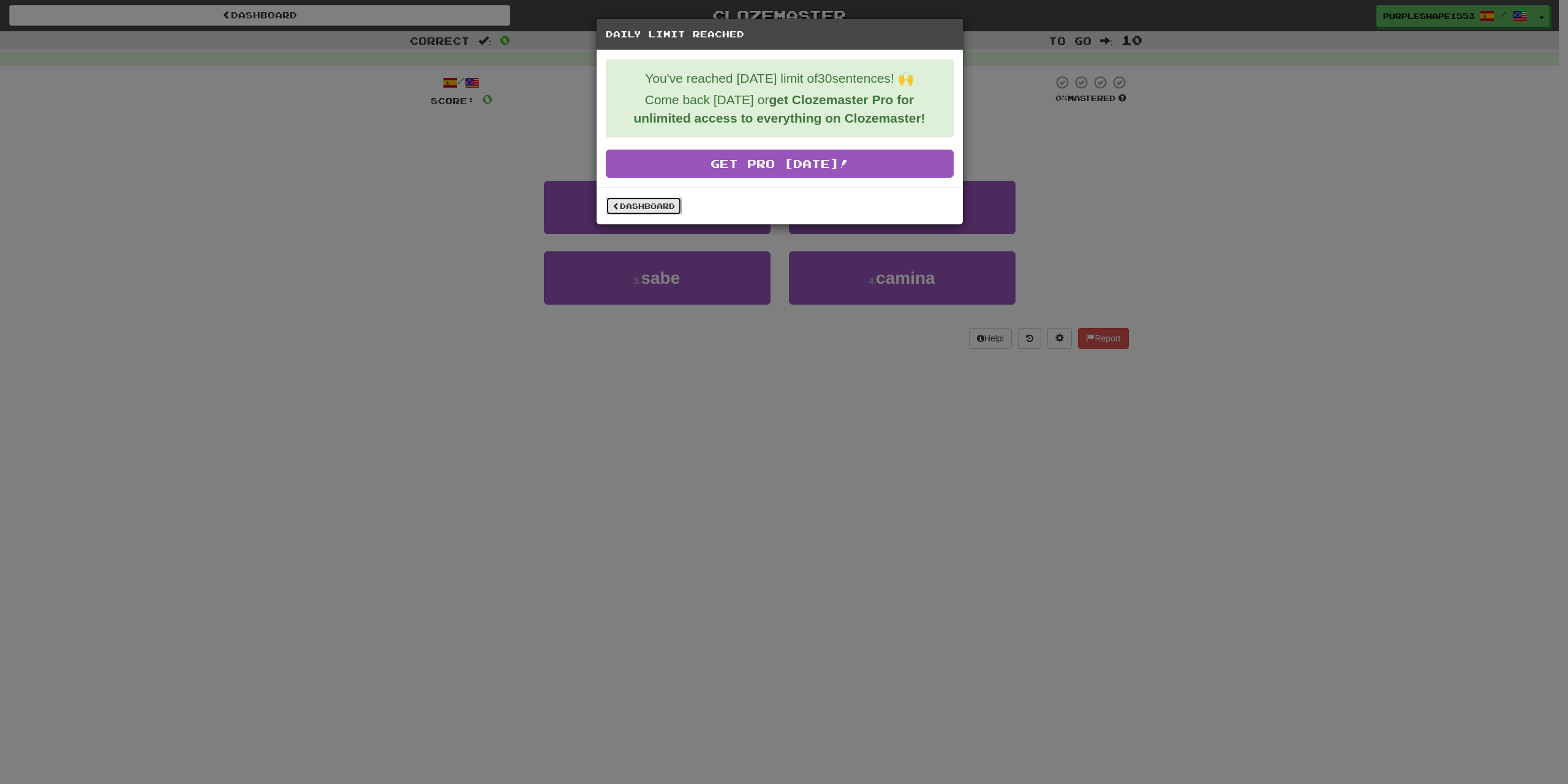
click at [657, 202] on link "Dashboard" at bounding box center [643, 205] width 76 height 18
